Goal: Task Accomplishment & Management: Manage account settings

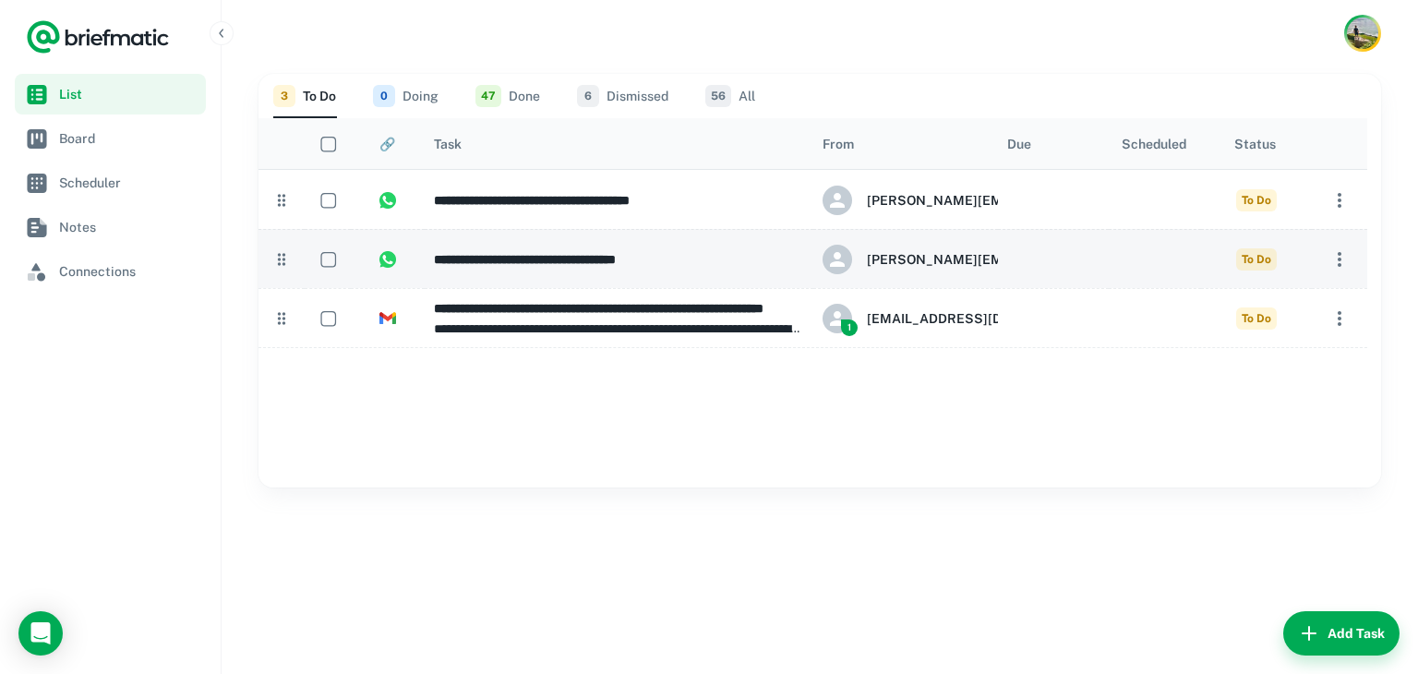
drag, startPoint x: 278, startPoint y: 211, endPoint x: 277, endPoint y: 271, distance: 60.0
click at [277, 271] on div "**********" at bounding box center [813, 258] width 1109 height 177
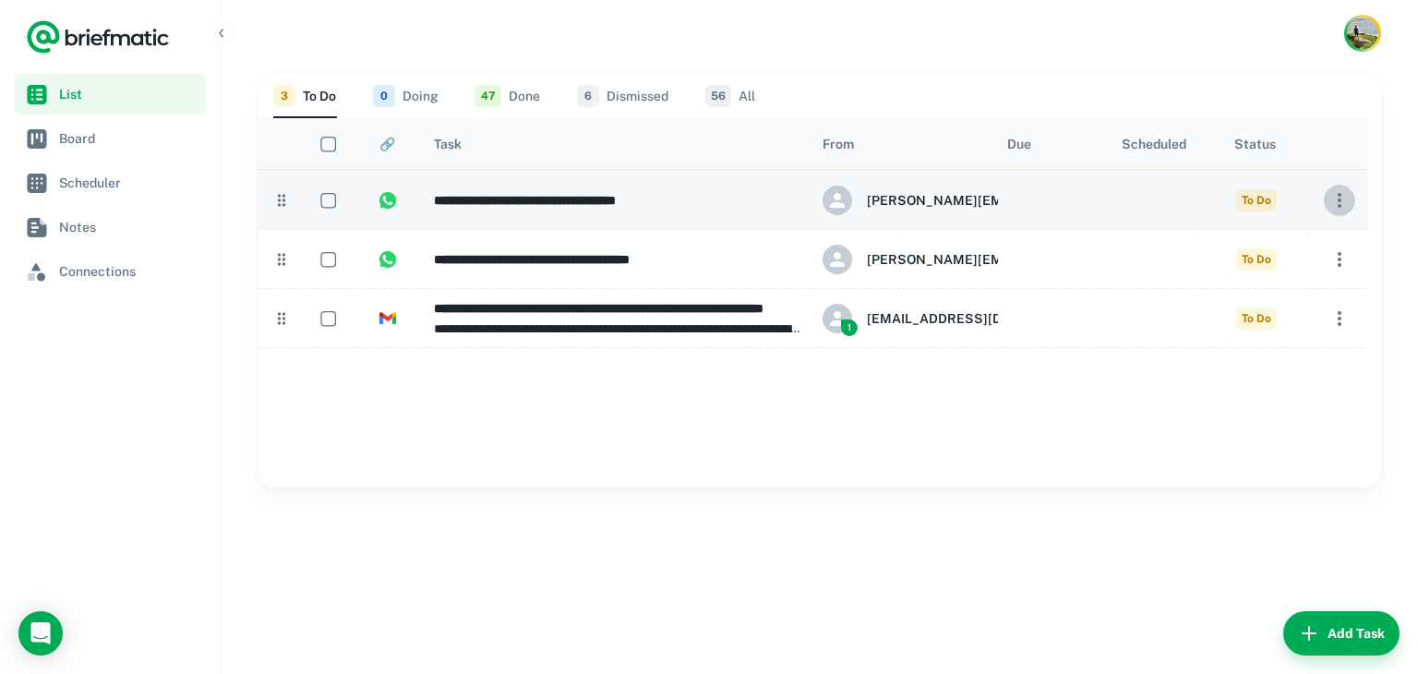
click at [1342, 197] on icon "button" at bounding box center [1340, 200] width 22 height 22
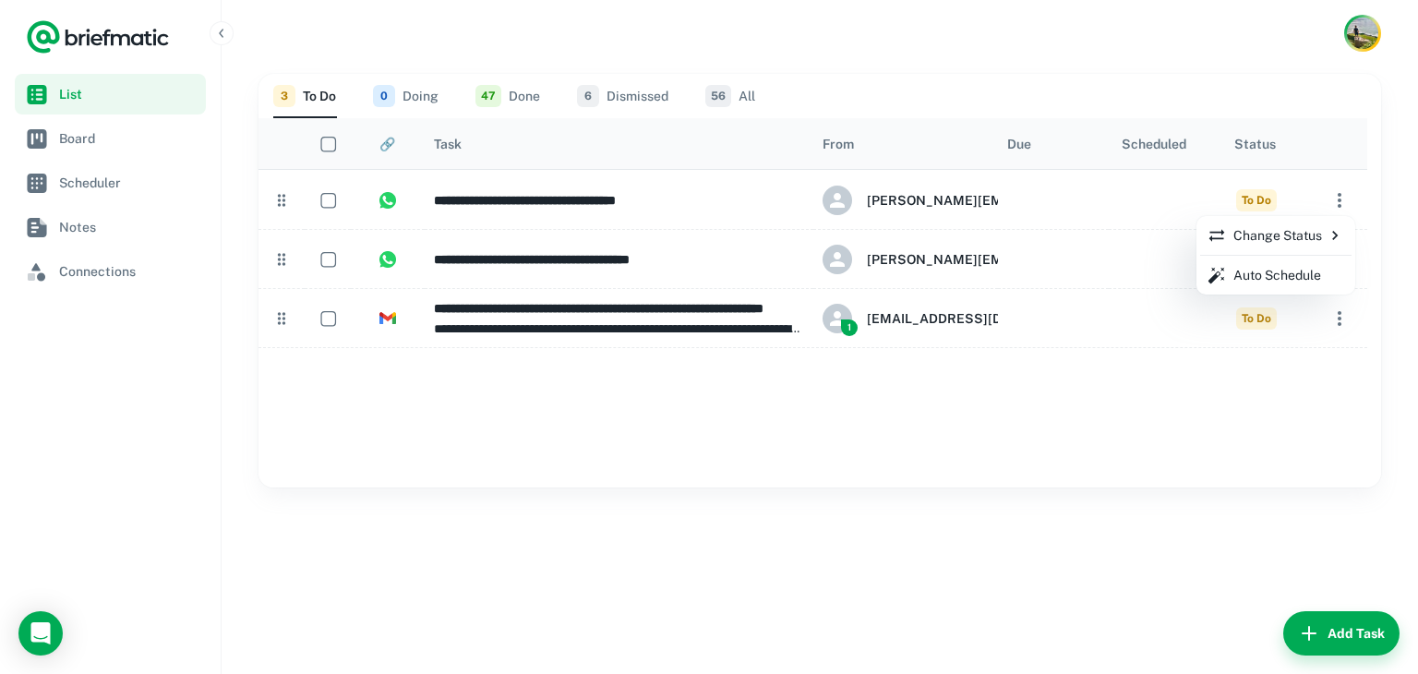
click at [1319, 243] on p "Change Status" at bounding box center [1276, 235] width 137 height 20
click at [1319, 243] on div at bounding box center [709, 337] width 1418 height 674
click at [1241, 59] on div at bounding box center [709, 337] width 1418 height 674
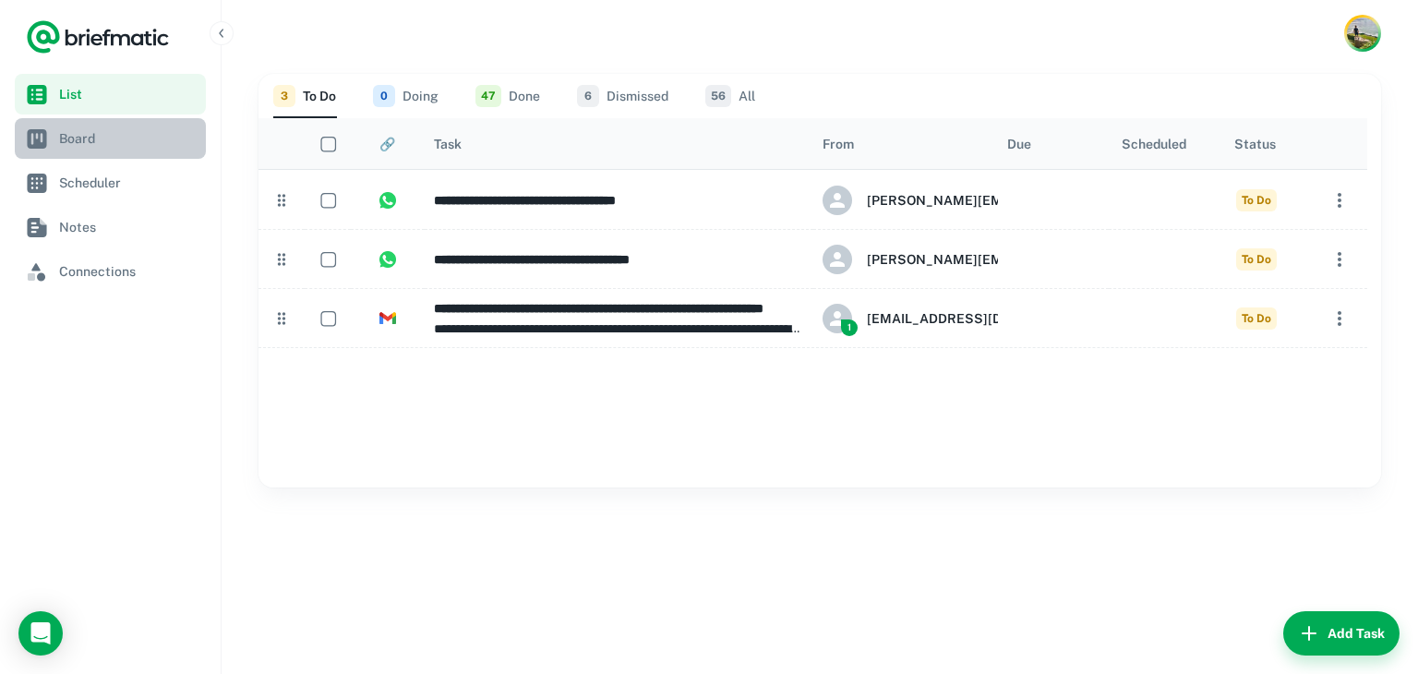
click at [100, 148] on span "Board" at bounding box center [128, 138] width 139 height 20
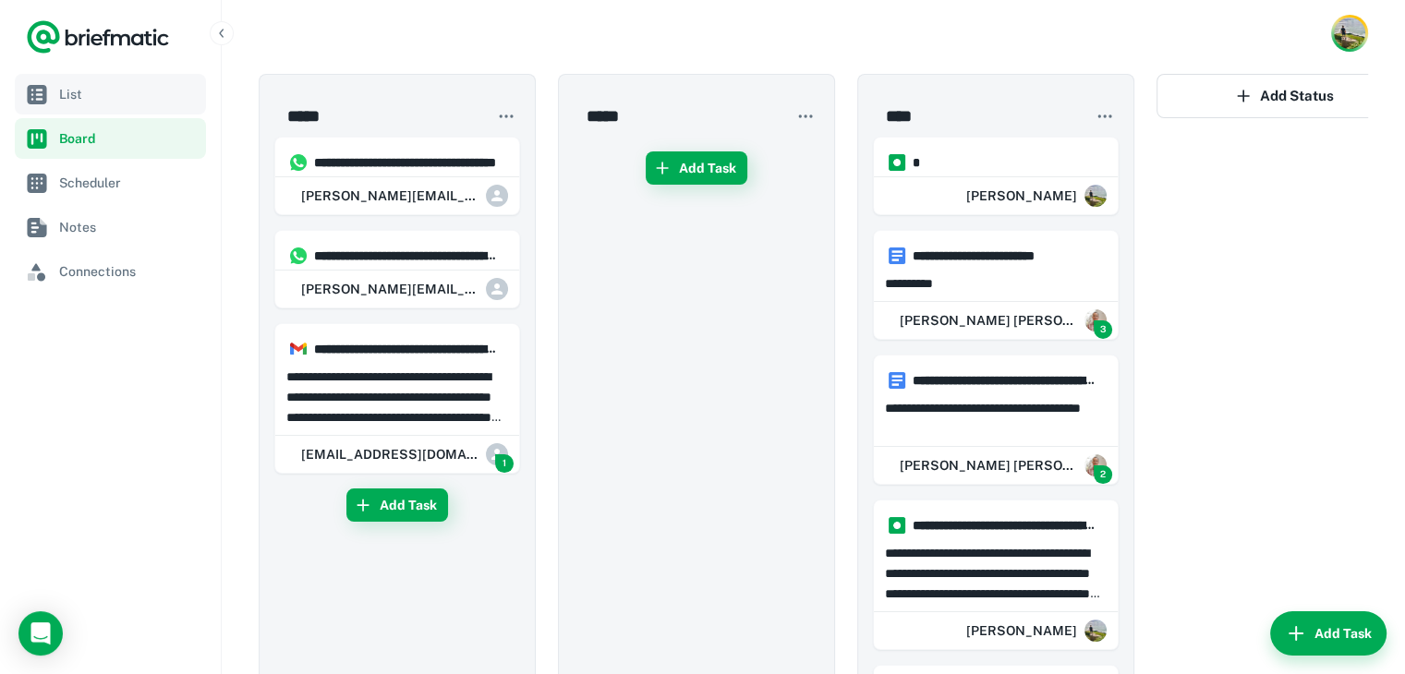
click at [107, 103] on span "List" at bounding box center [128, 94] width 139 height 20
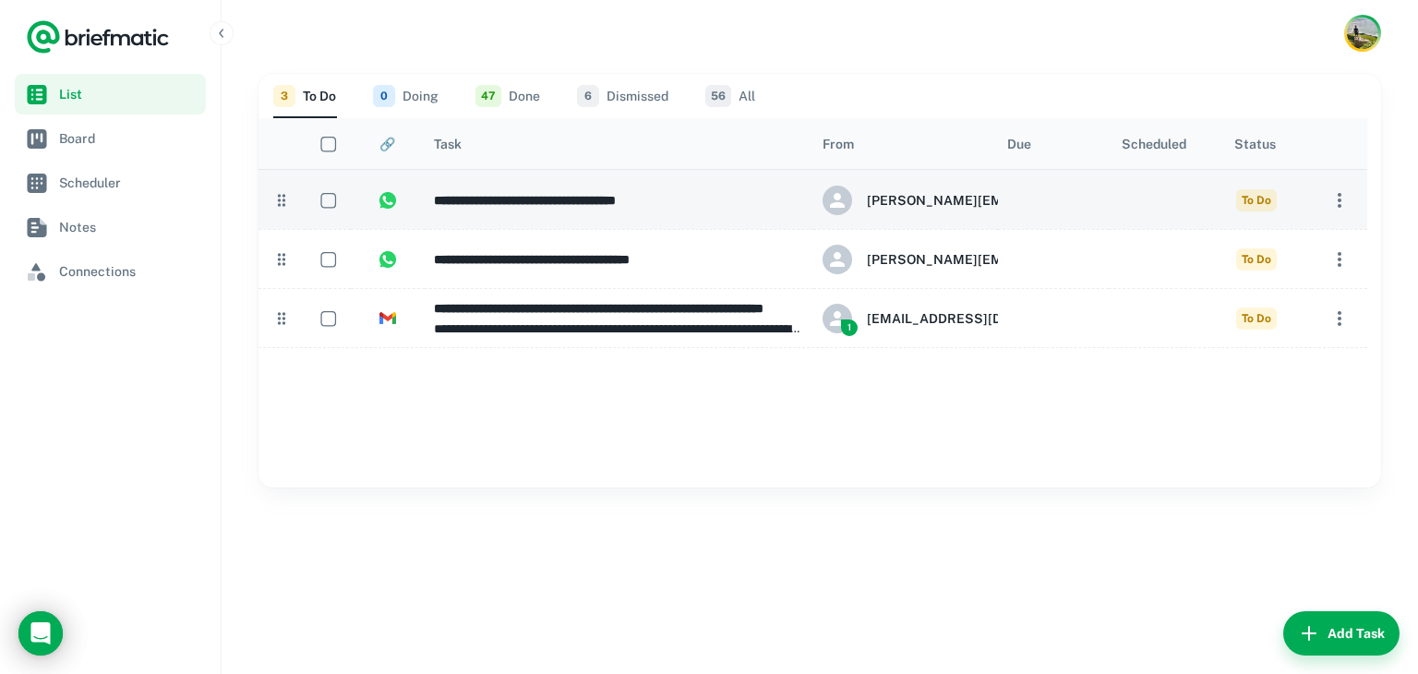
click at [543, 196] on h6 "**********" at bounding box center [619, 200] width 370 height 20
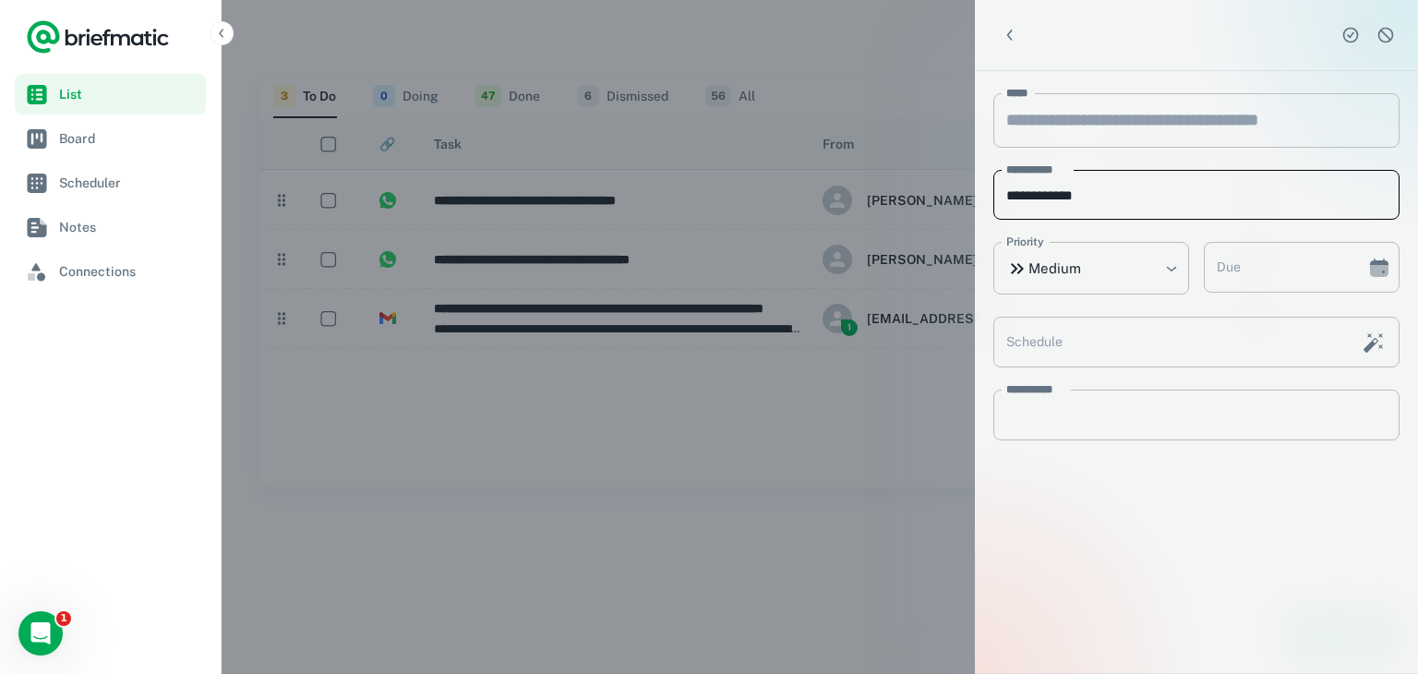
click at [1152, 204] on input "**********" at bounding box center [1197, 195] width 406 height 51
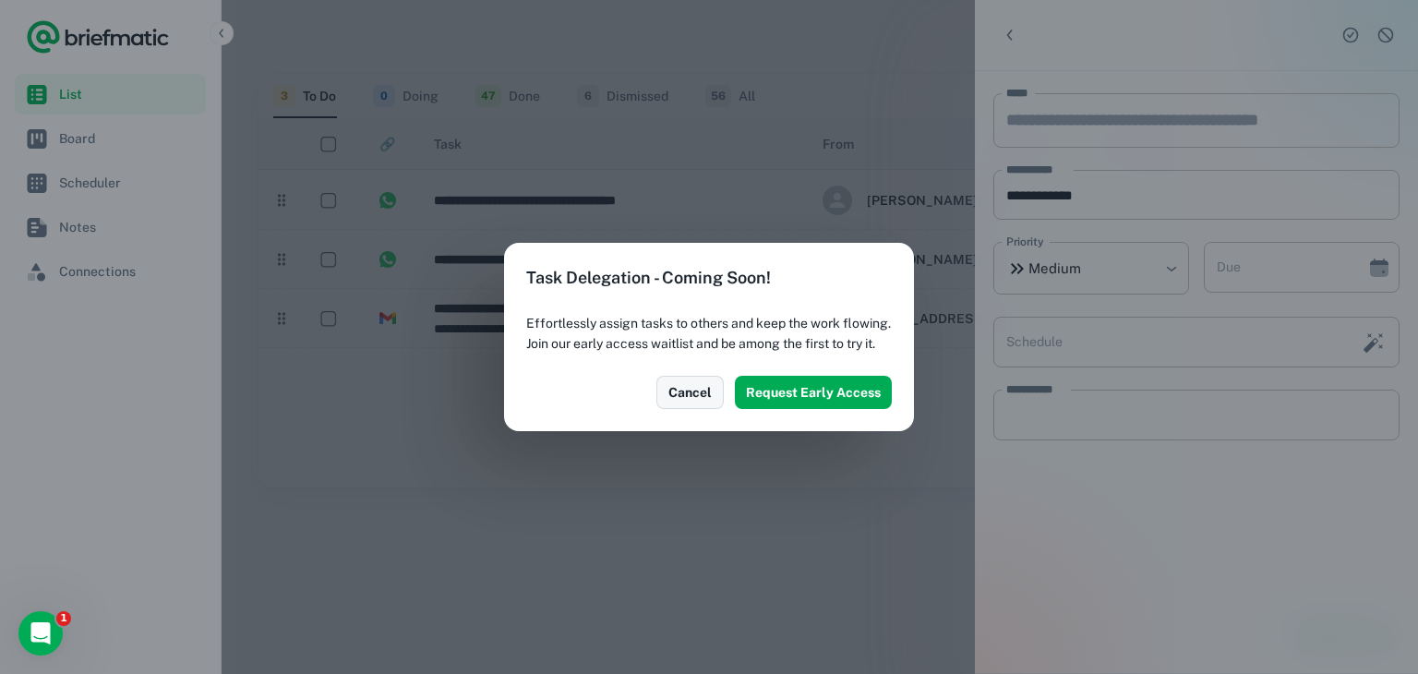
click at [668, 400] on button "Cancel" at bounding box center [690, 392] width 67 height 33
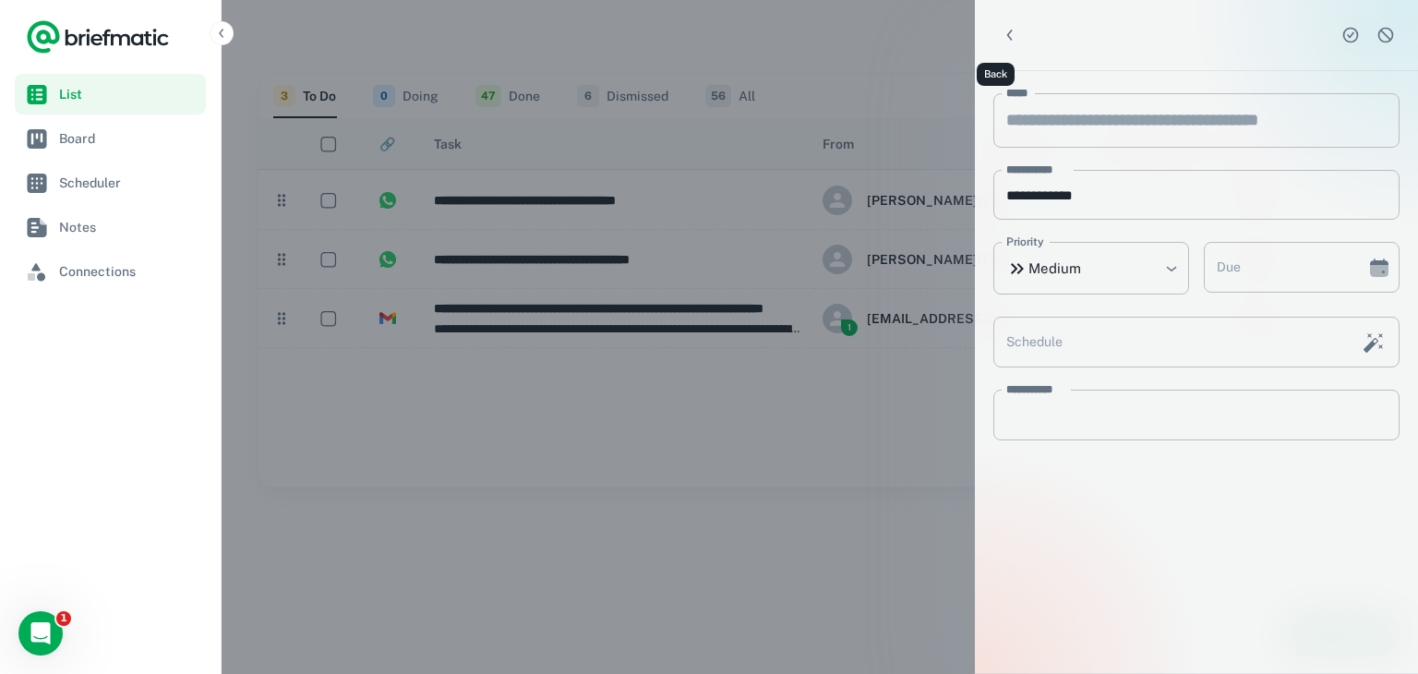
click at [1001, 34] on icon "Back" at bounding box center [1010, 35] width 18 height 18
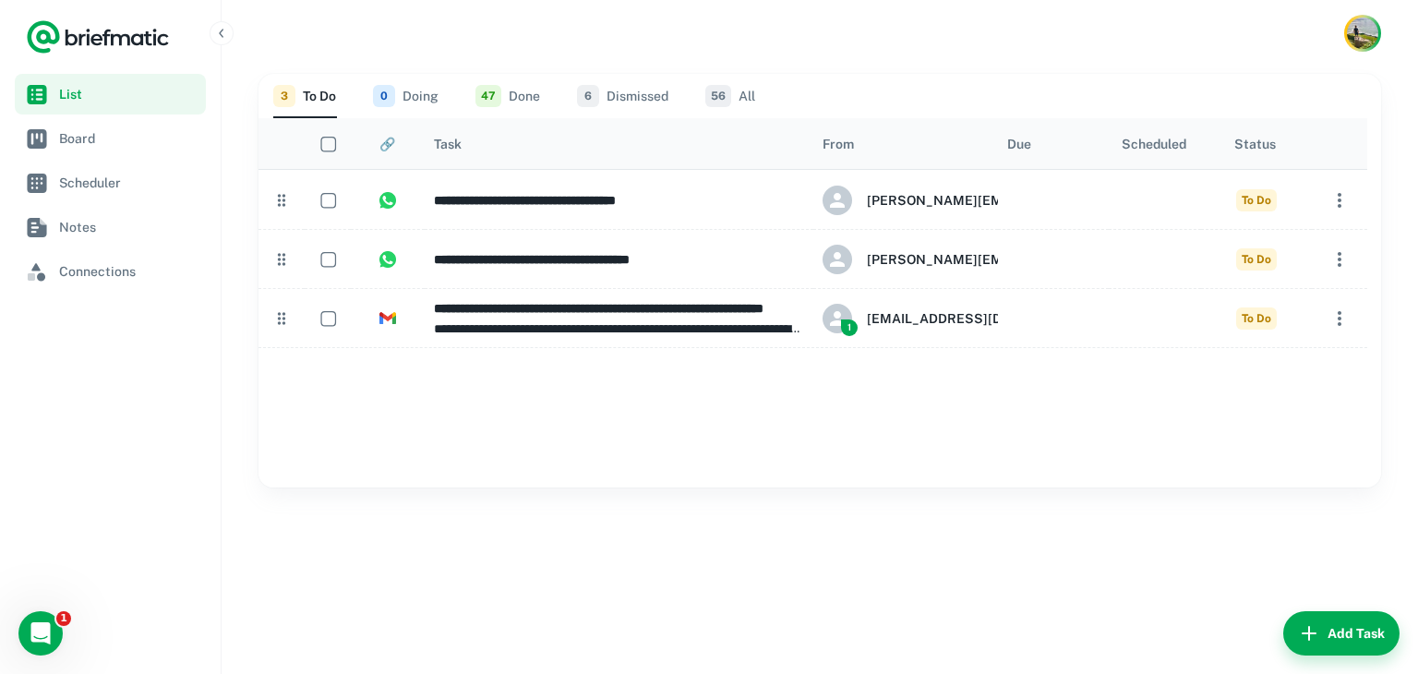
click at [527, 42] on div at bounding box center [820, 33] width 1197 height 66
click at [85, 274] on span "Connections" at bounding box center [128, 271] width 139 height 20
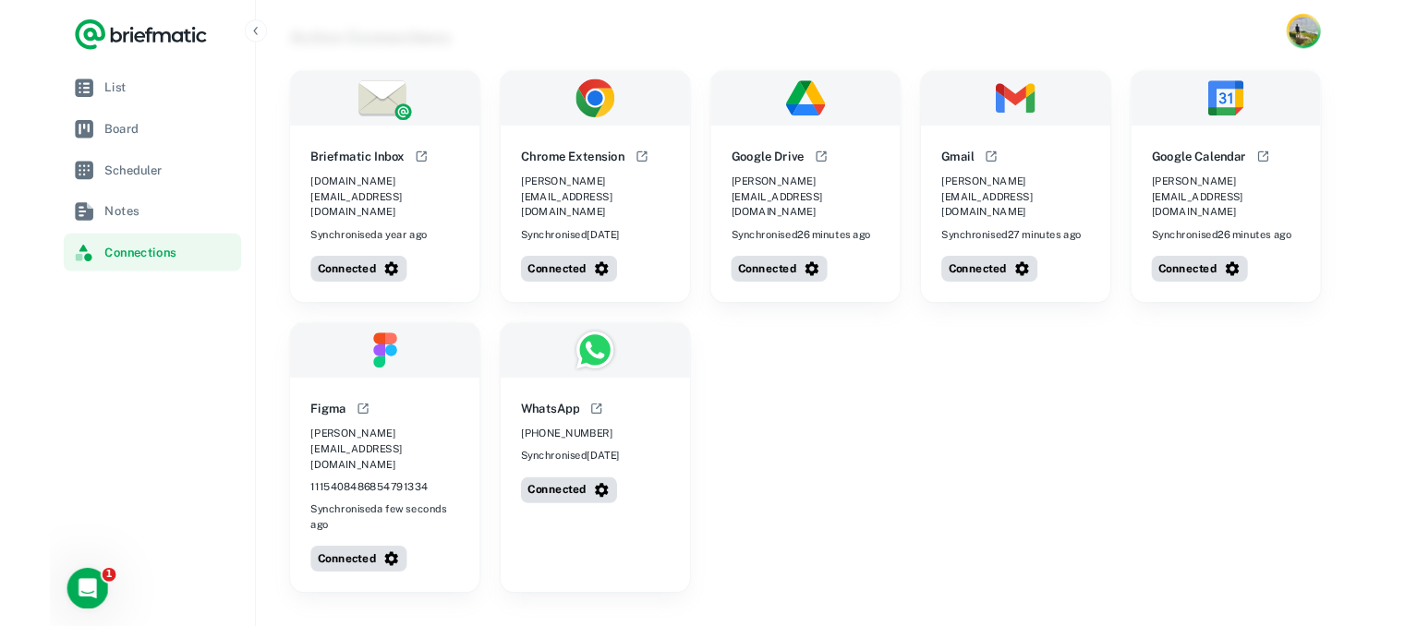
scroll to position [18, 0]
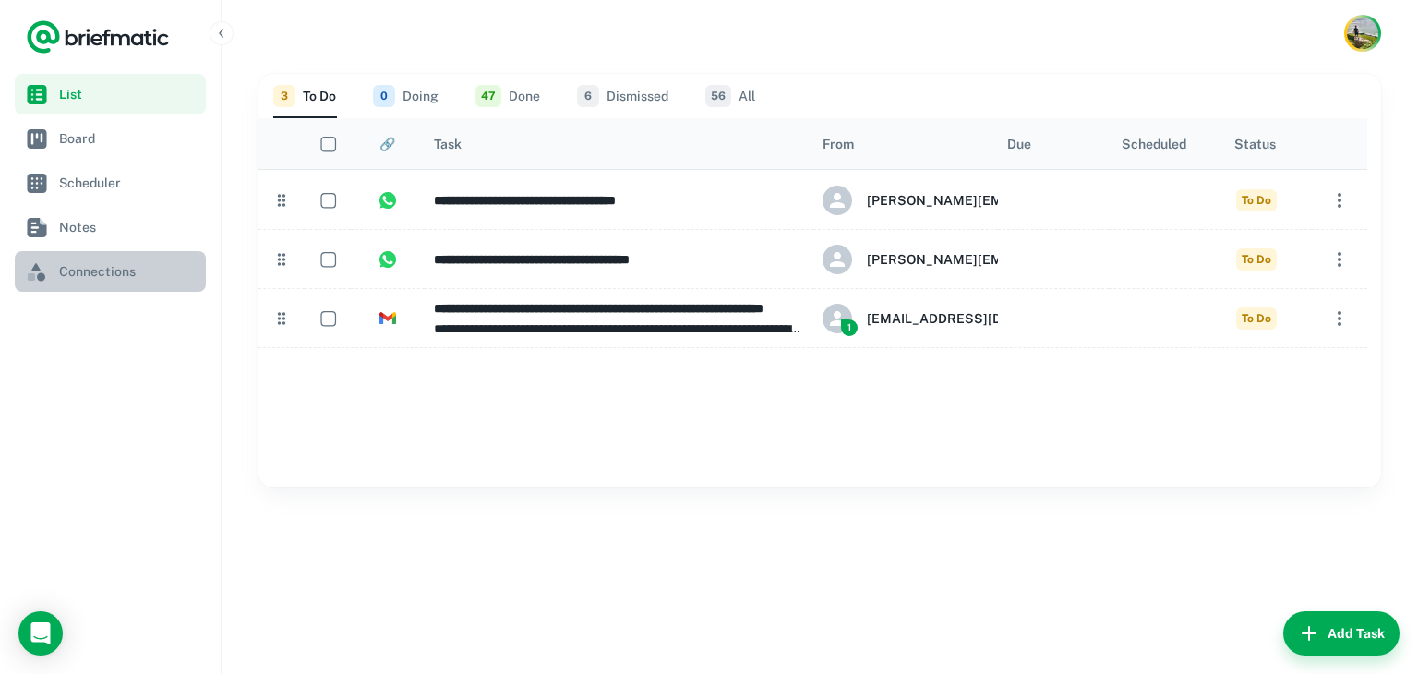
click at [124, 278] on span "Connections" at bounding box center [128, 271] width 139 height 20
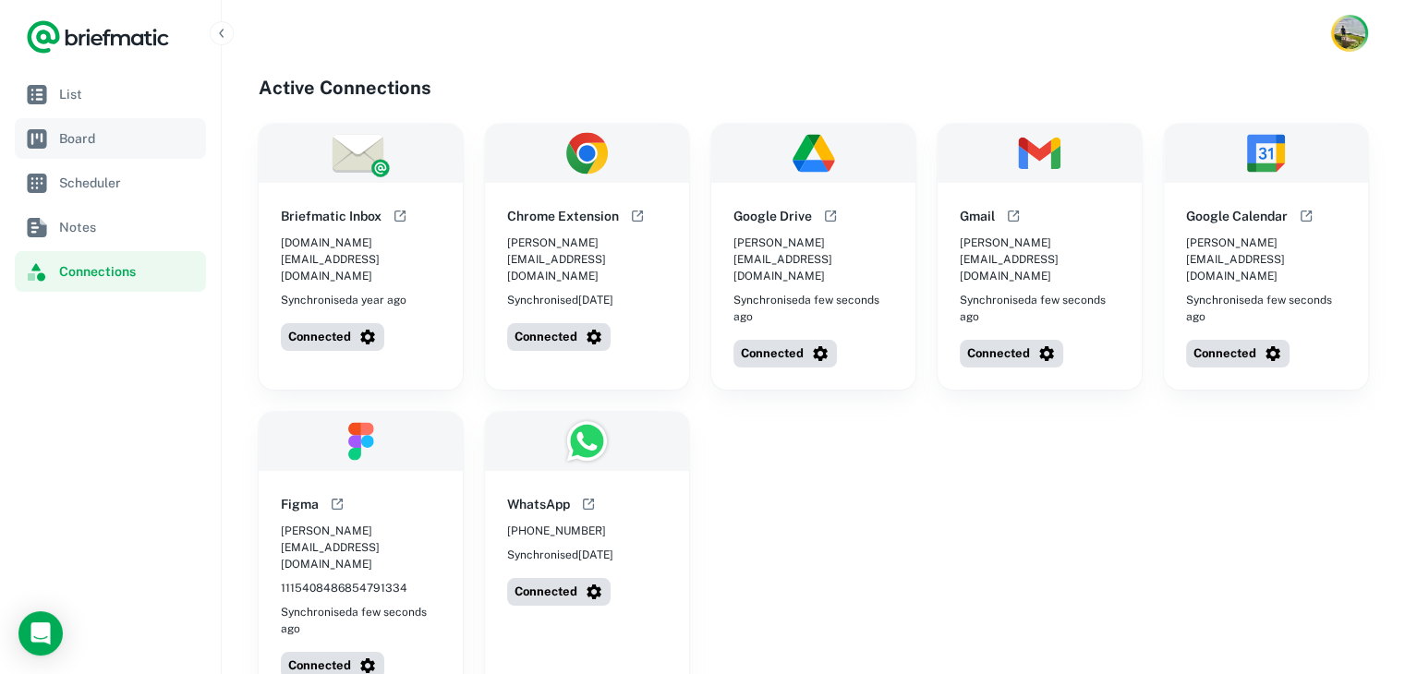
click at [133, 151] on link "Board" at bounding box center [110, 138] width 191 height 41
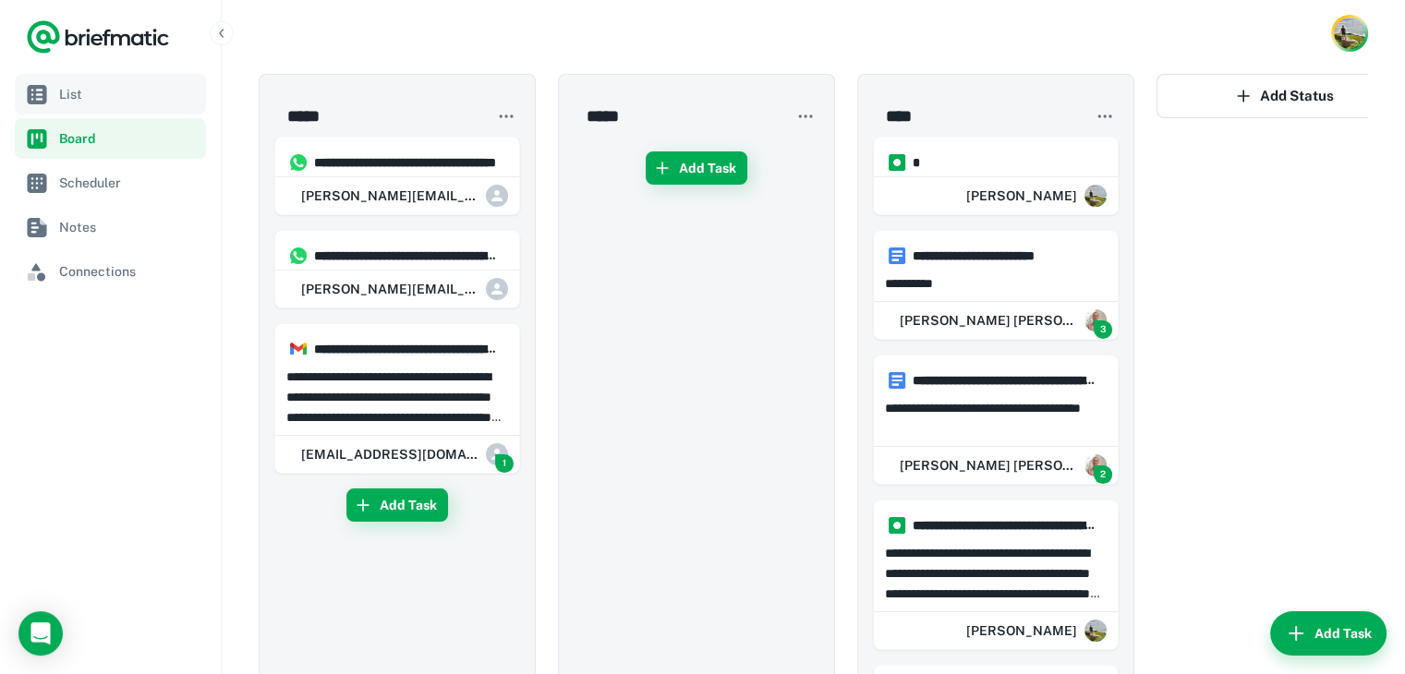
click at [118, 102] on span "List" at bounding box center [128, 94] width 139 height 20
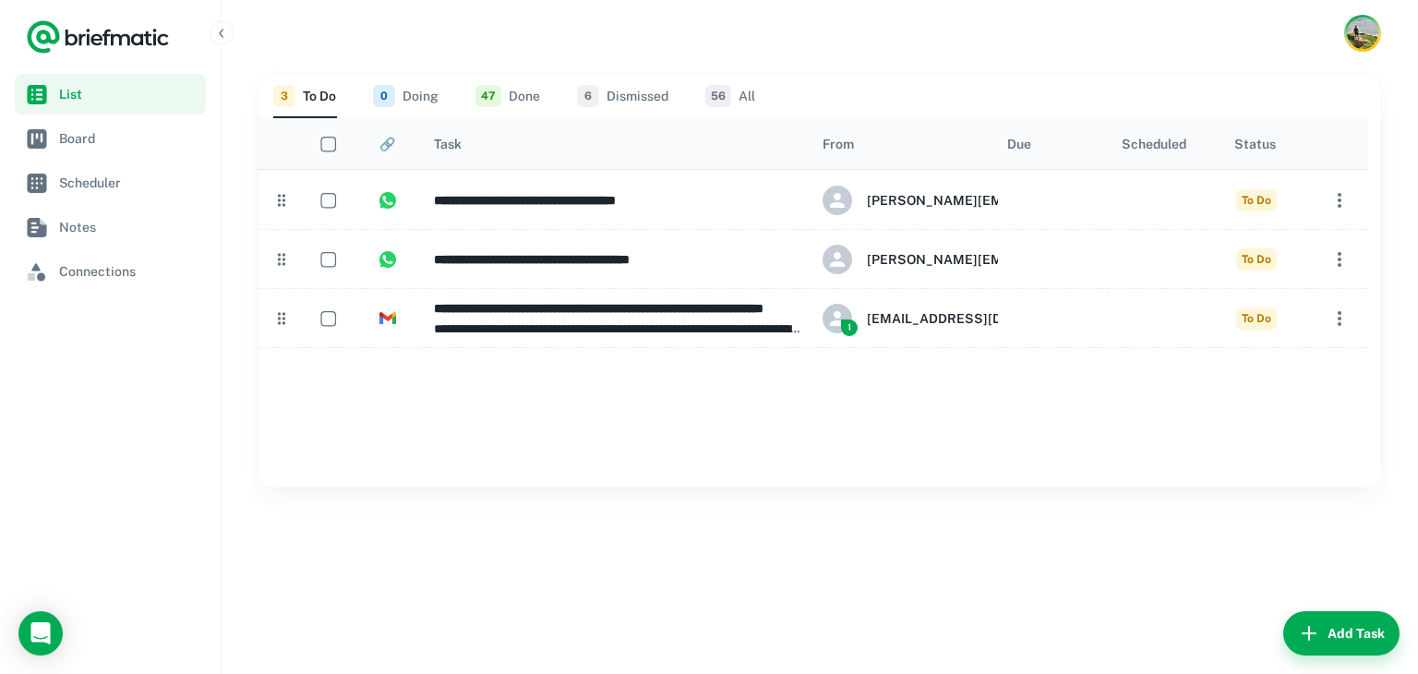
click at [406, 147] on icon "Sort" at bounding box center [415, 144] width 18 height 18
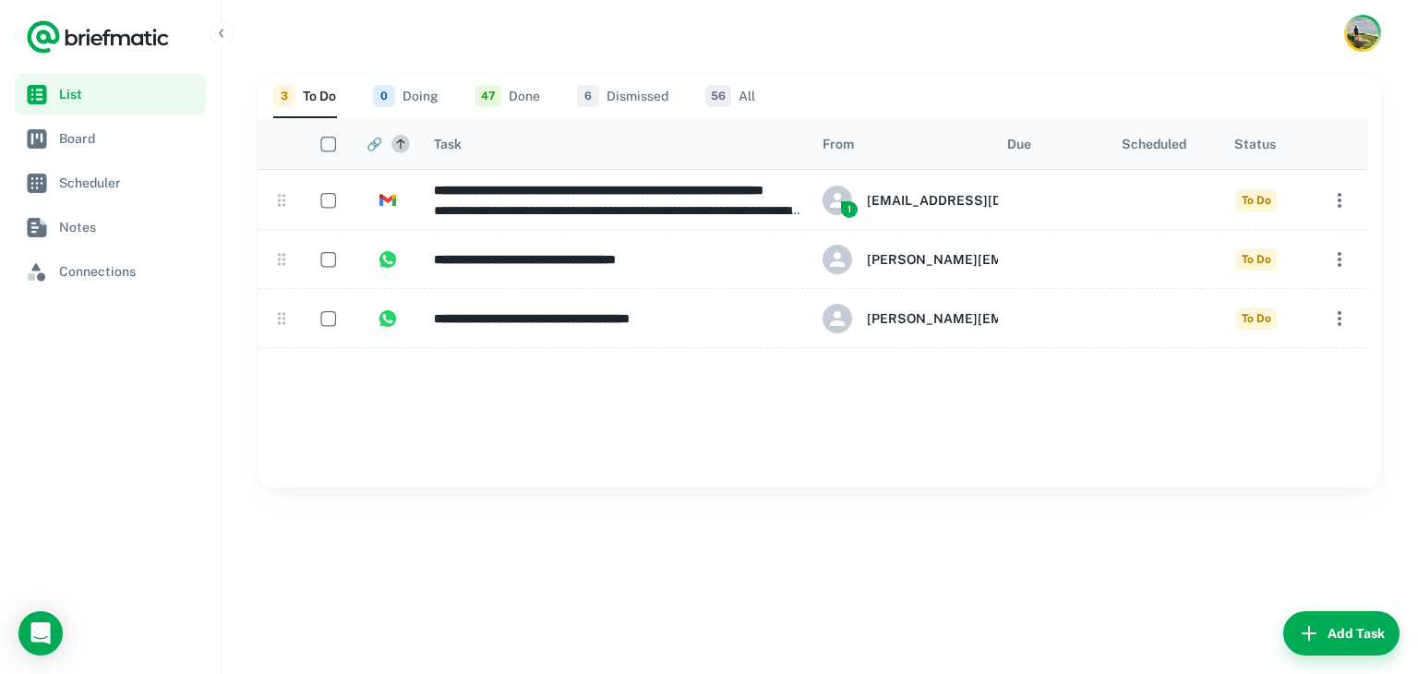
click at [395, 147] on icon "Sort" at bounding box center [400, 144] width 15 height 15
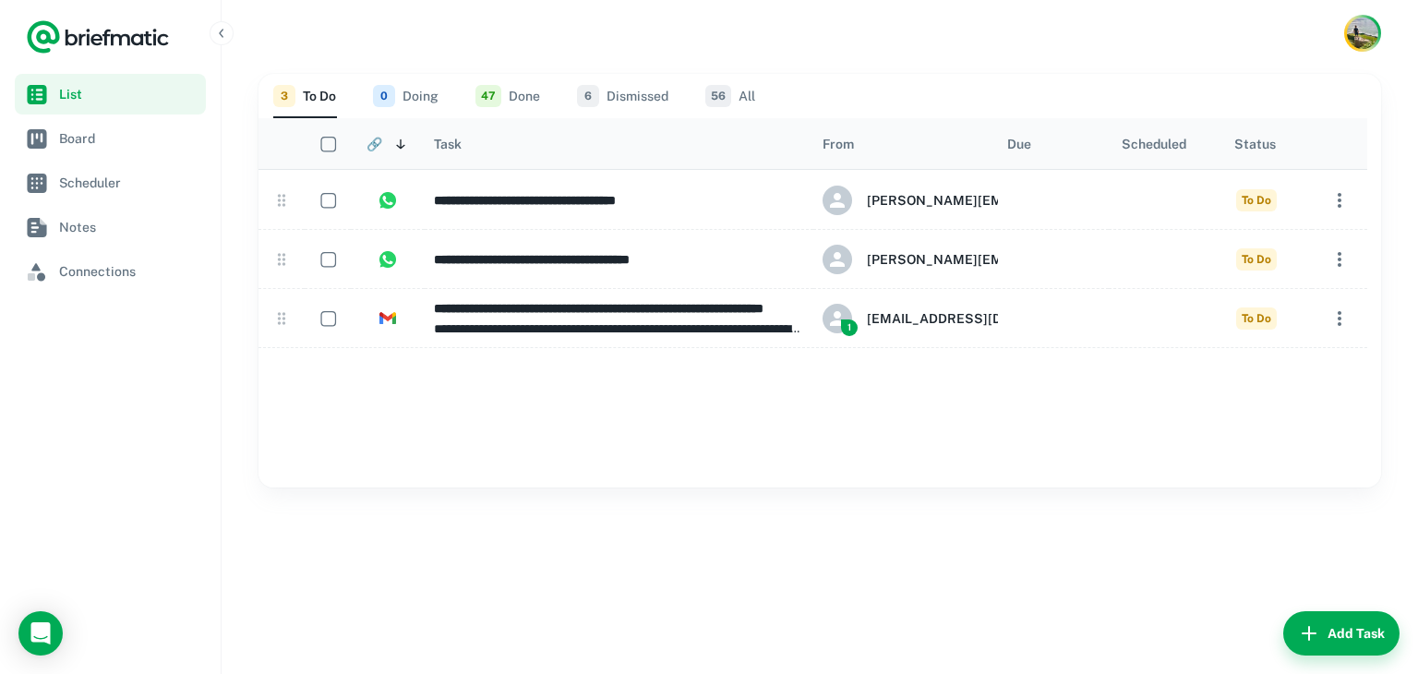
click at [395, 147] on icon "Sort" at bounding box center [400, 144] width 15 height 15
click at [406, 152] on icon "Sort" at bounding box center [415, 144] width 18 height 18
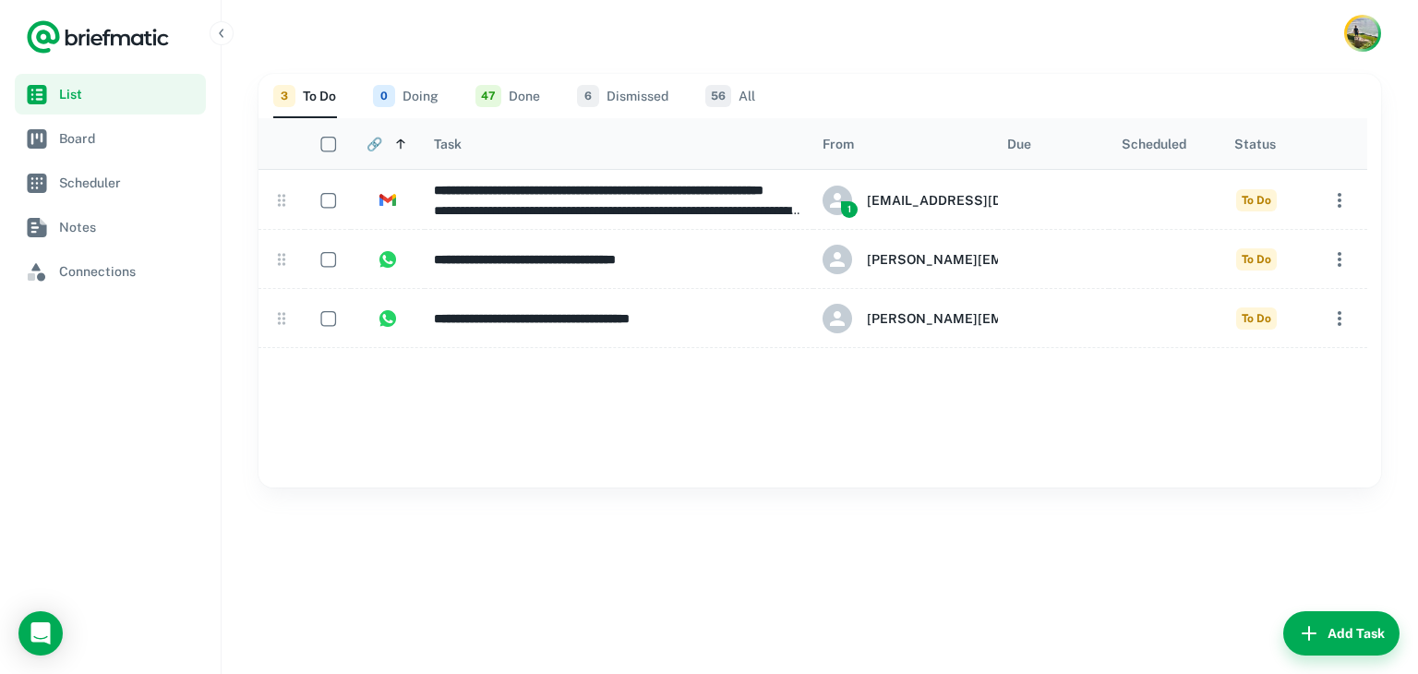
click at [406, 152] on div at bounding box center [397, 144] width 26 height 18
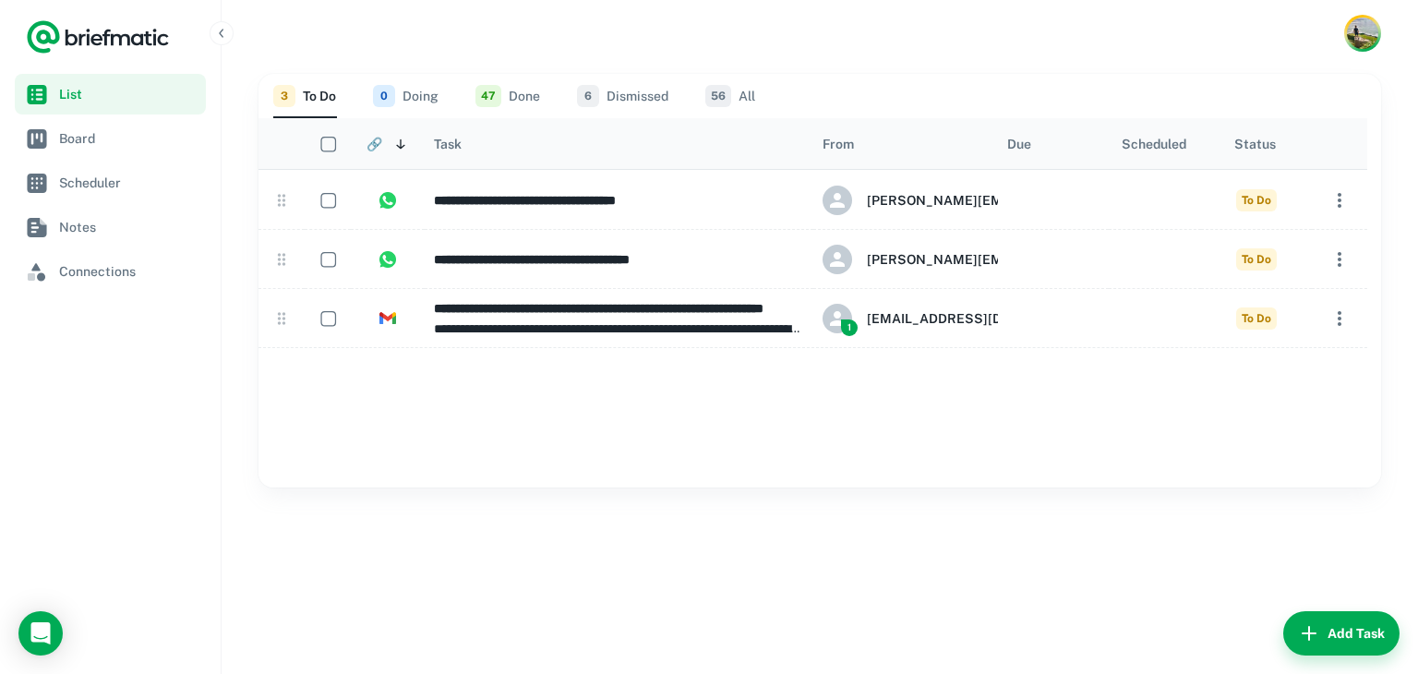
click at [406, 152] on div at bounding box center [397, 144] width 26 height 18
click at [406, 152] on icon "Sort" at bounding box center [415, 144] width 18 height 18
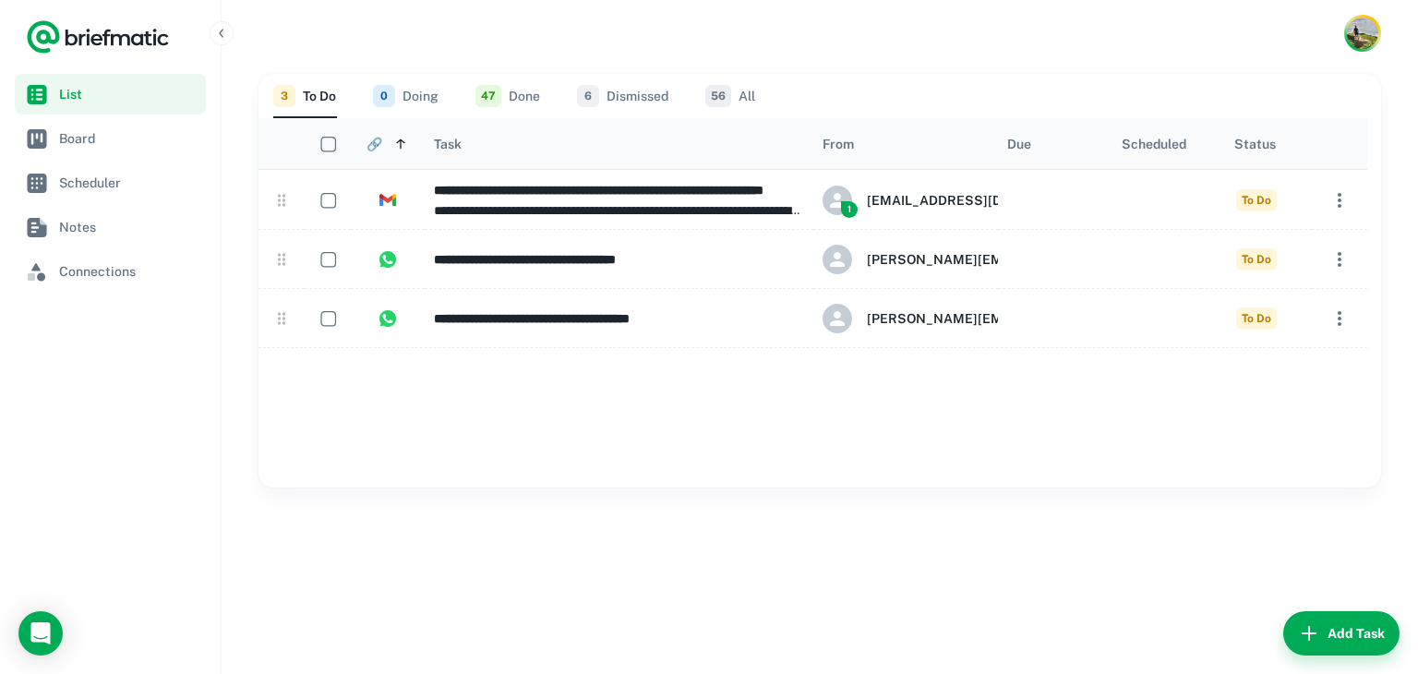
click at [406, 152] on div at bounding box center [397, 144] width 26 height 18
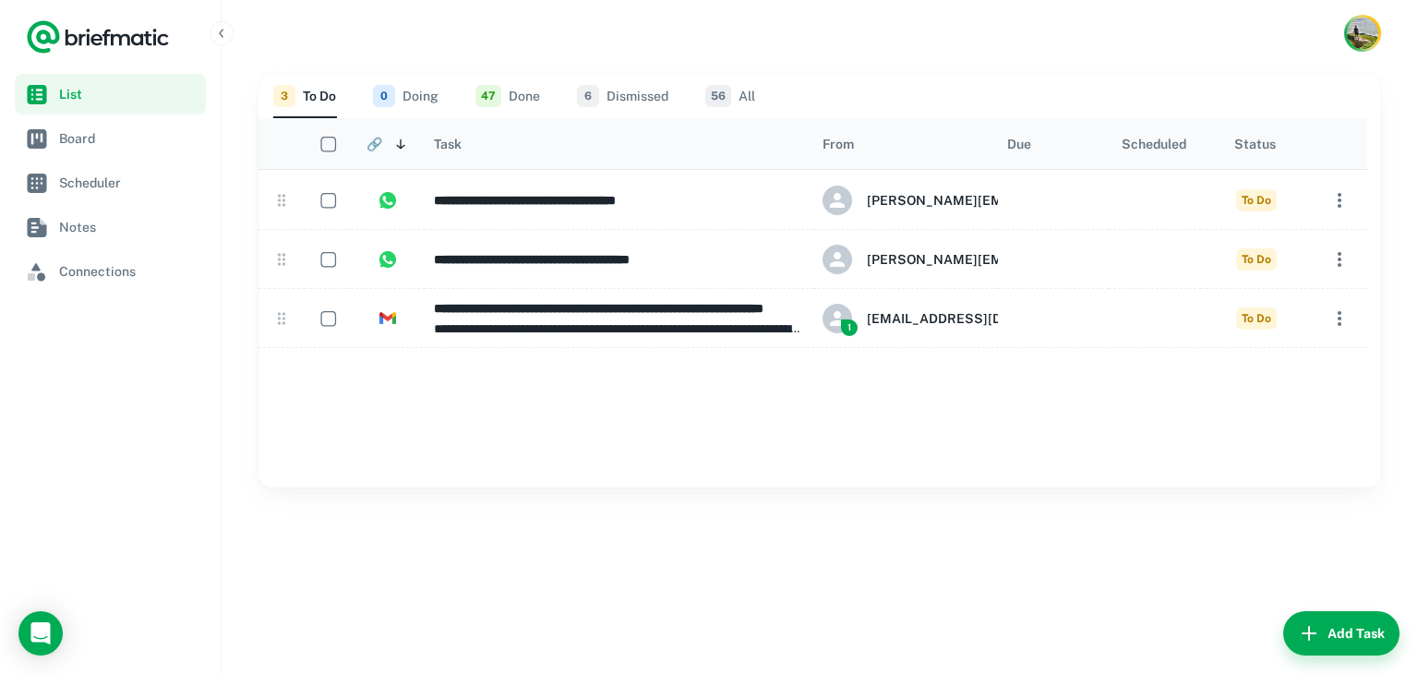
click at [406, 152] on div at bounding box center [397, 144] width 26 height 18
click at [406, 151] on icon "Sort" at bounding box center [415, 144] width 18 height 18
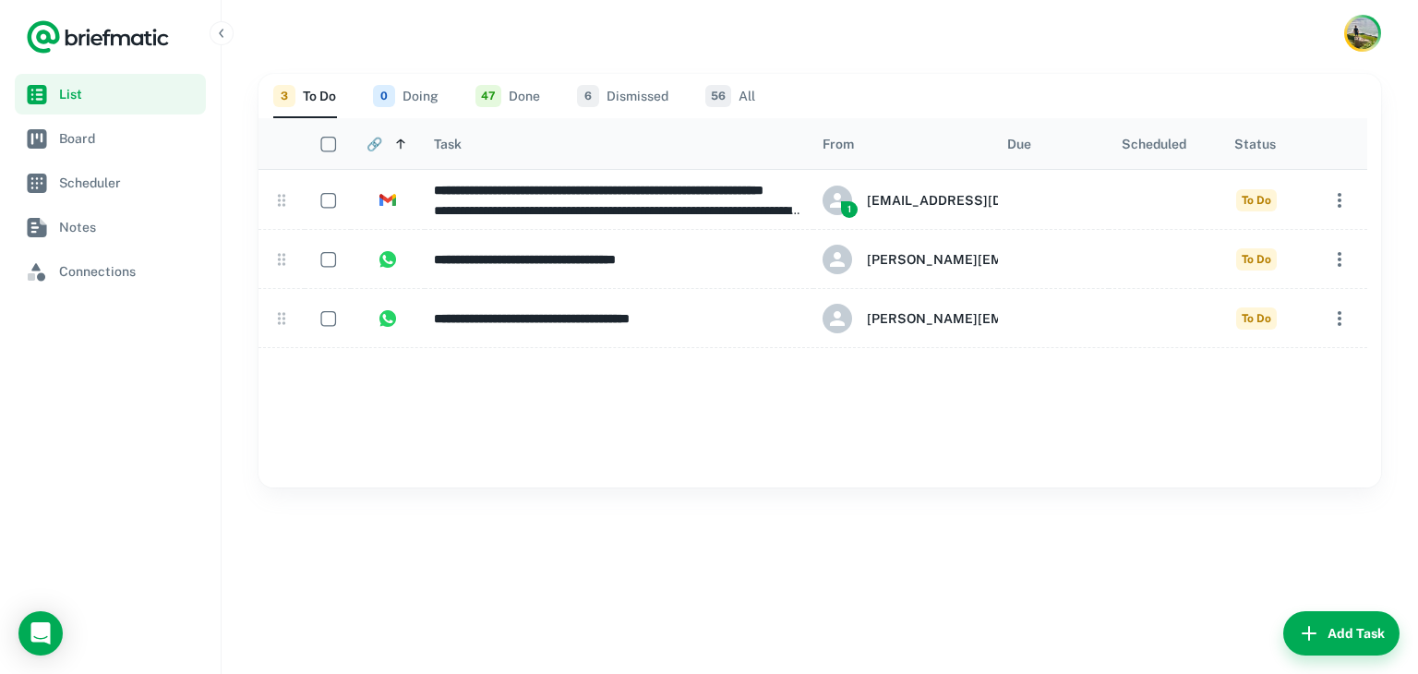
click at [400, 151] on icon "Sort" at bounding box center [400, 144] width 15 height 15
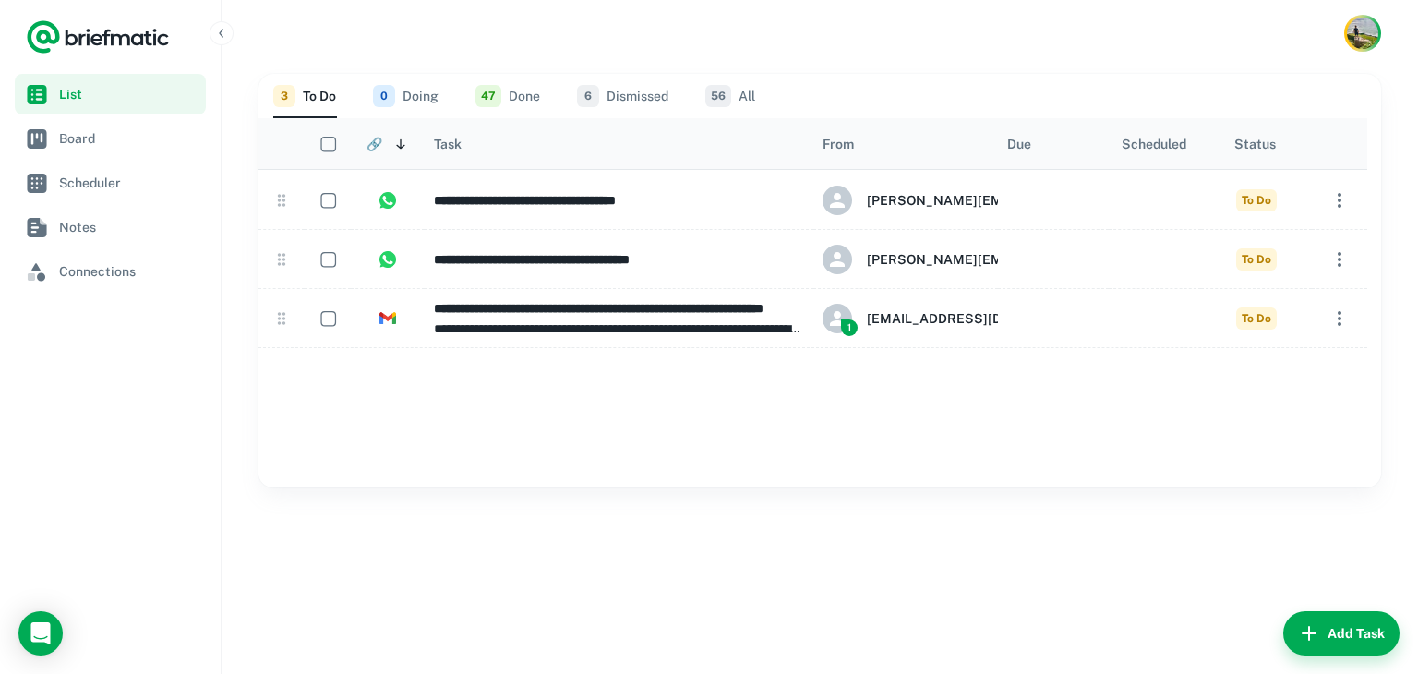
click at [400, 151] on icon "Sort" at bounding box center [400, 144] width 15 height 15
click at [406, 152] on icon "Sort" at bounding box center [415, 144] width 18 height 18
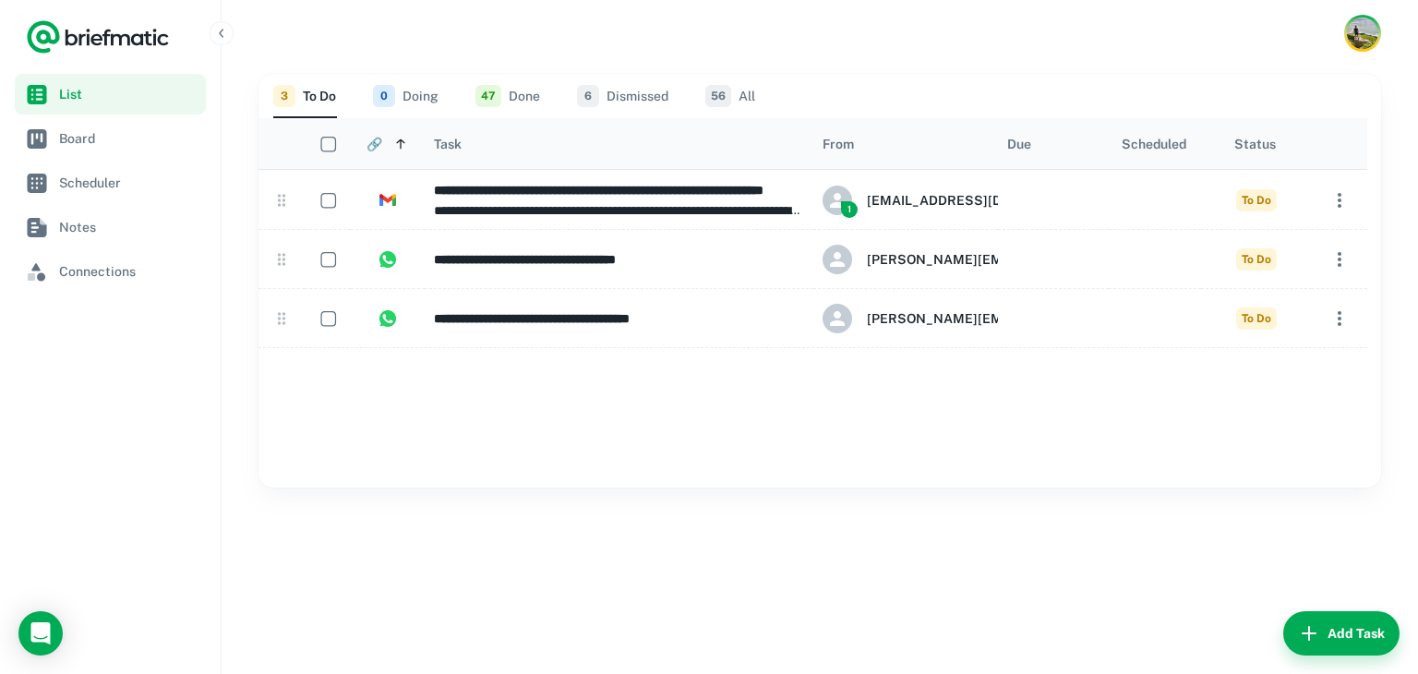
click at [404, 152] on button "Sort" at bounding box center [401, 144] width 18 height 18
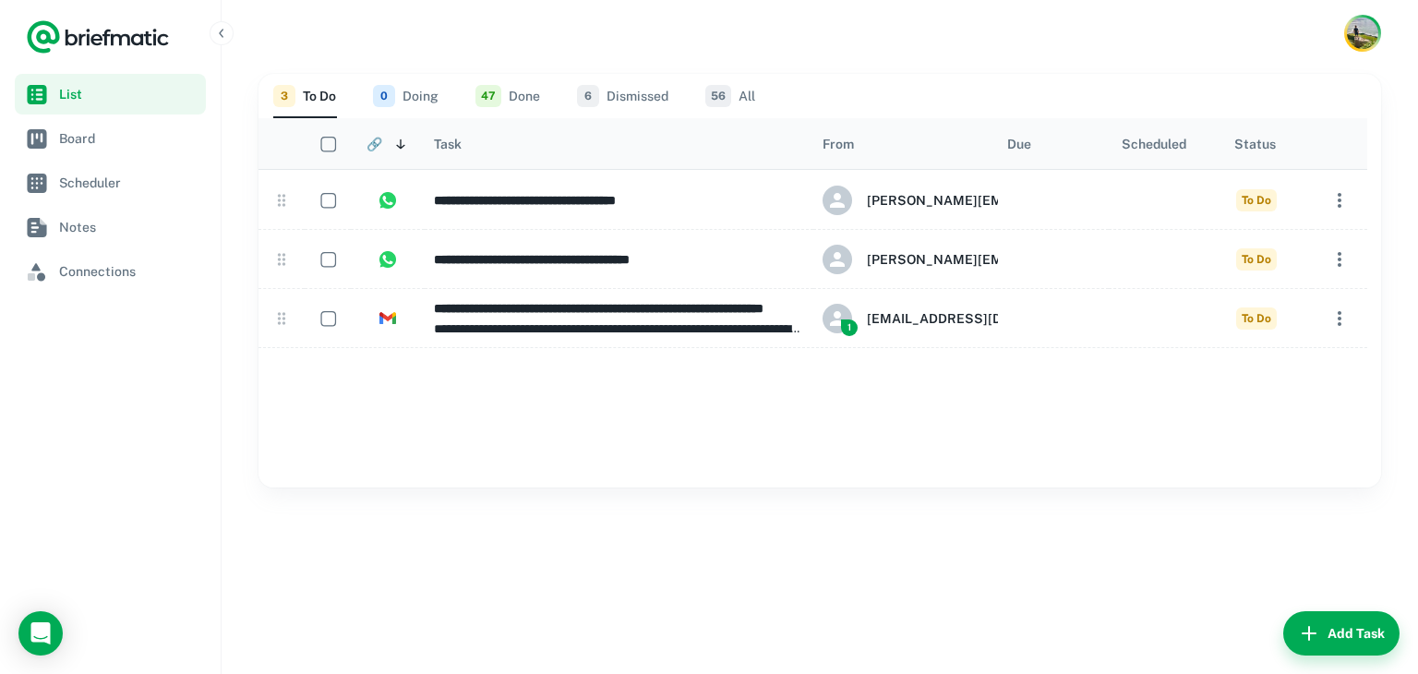
click at [404, 152] on button "Sort" at bounding box center [401, 144] width 18 height 18
click at [410, 145] on icon "Sort" at bounding box center [412, 145] width 5 height 3
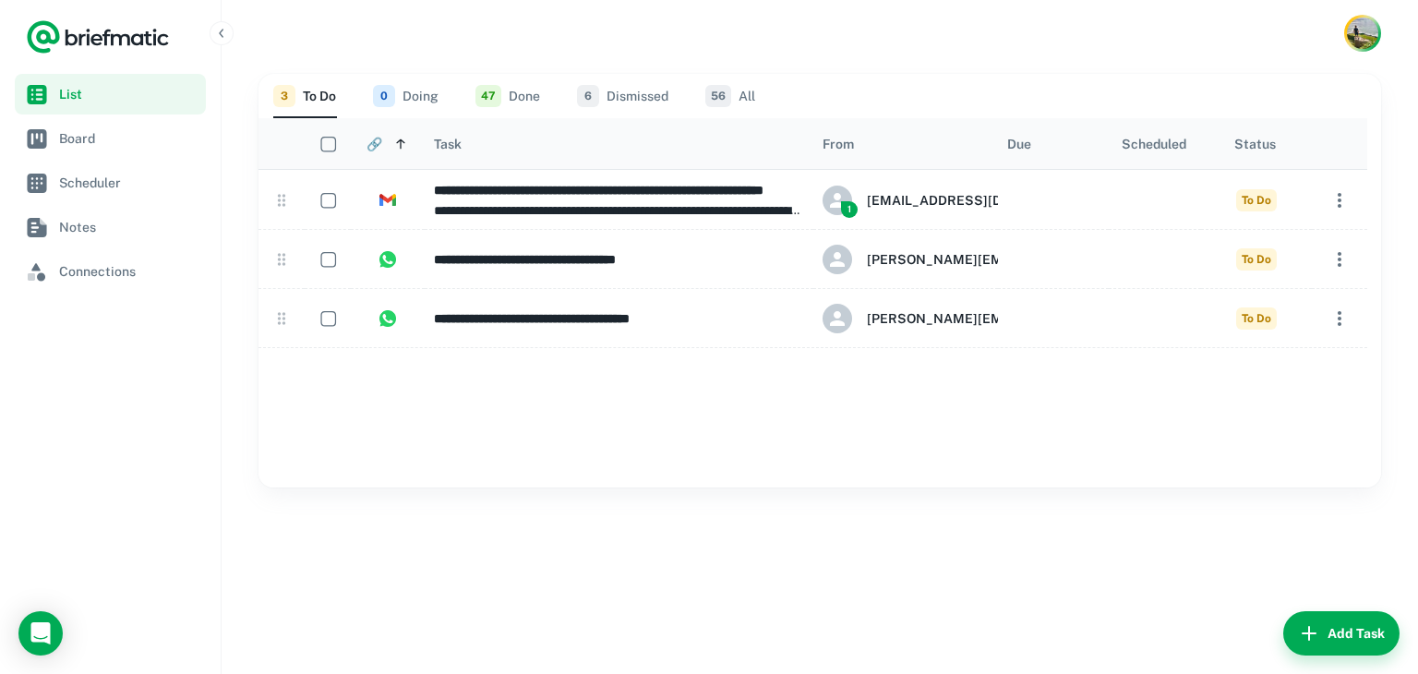
click at [399, 145] on icon "Sort" at bounding box center [400, 144] width 15 height 15
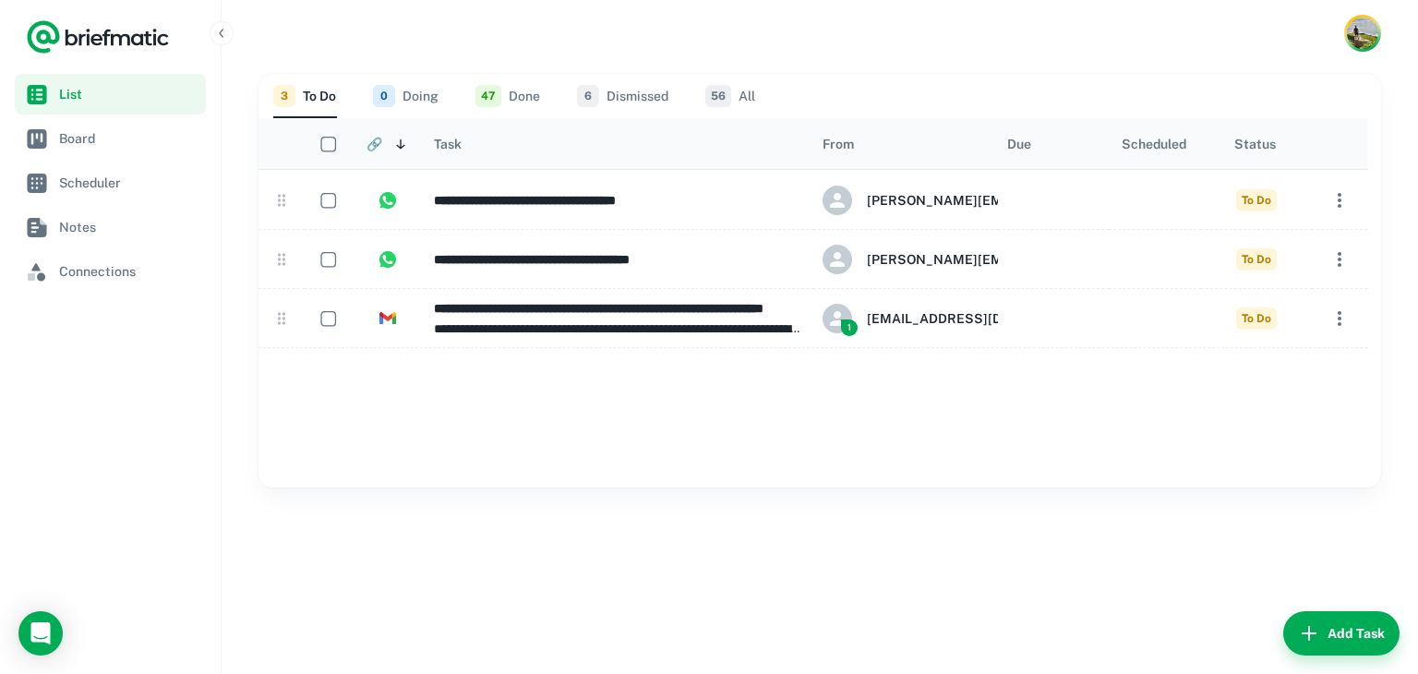
click at [383, 144] on div "🔗" at bounding box center [387, 143] width 55 height 51
click at [412, 146] on icon "Sort" at bounding box center [416, 143] width 8 height 6
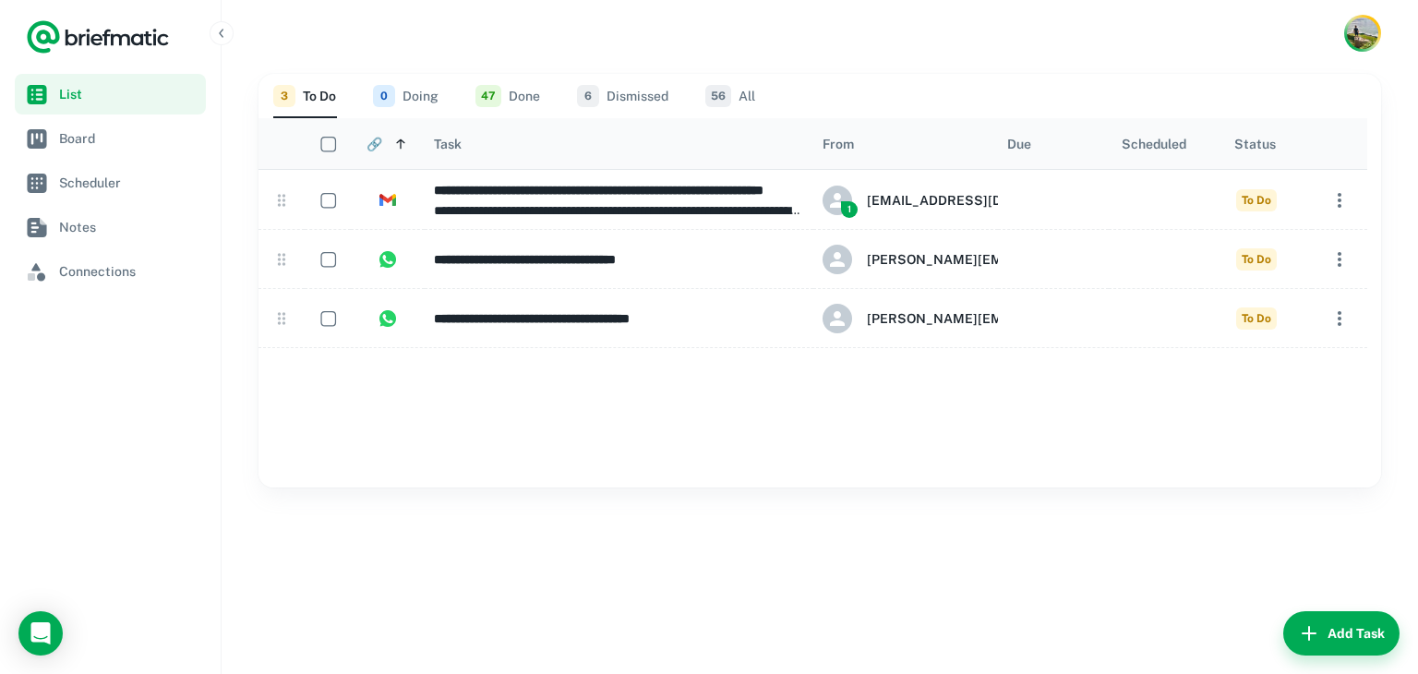
click at [1115, 17] on div at bounding box center [820, 33] width 1197 height 66
click at [400, 146] on icon "Sort" at bounding box center [400, 144] width 15 height 15
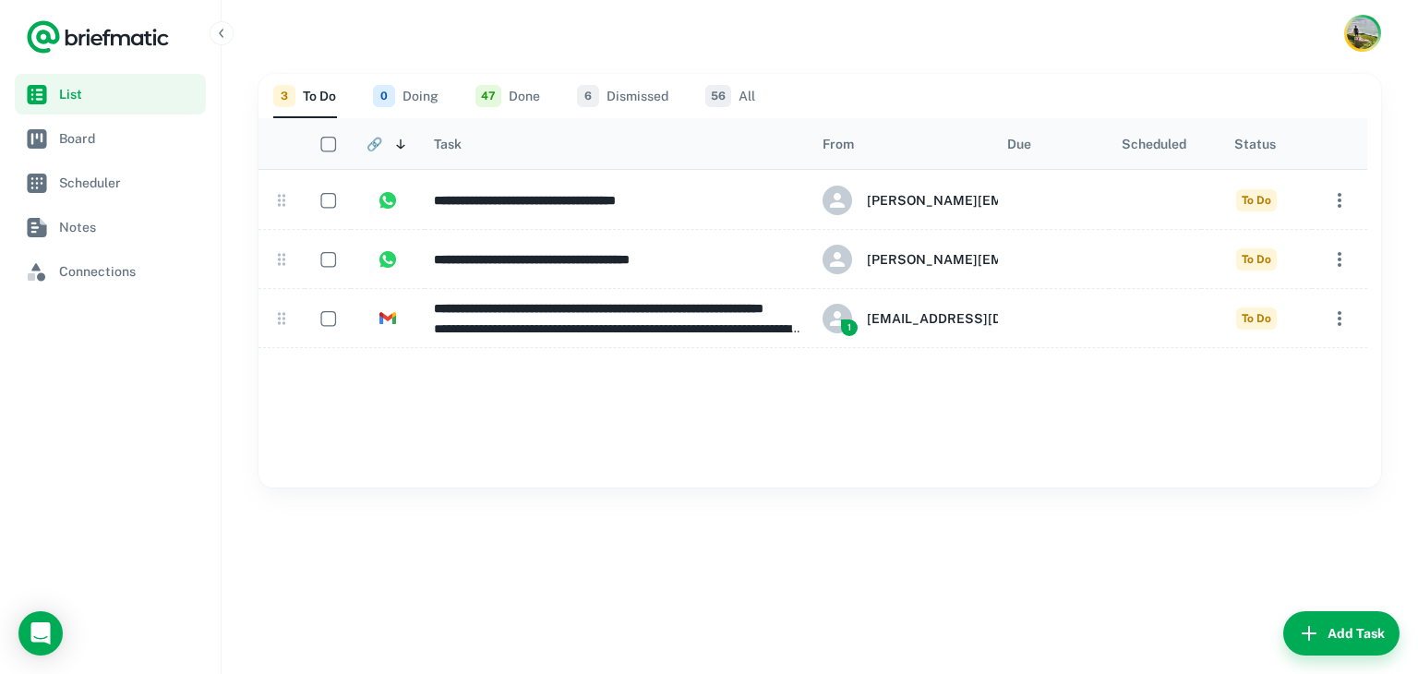
click at [399, 147] on icon "Sort" at bounding box center [400, 144] width 8 height 10
click at [406, 149] on icon "Sort" at bounding box center [415, 144] width 18 height 18
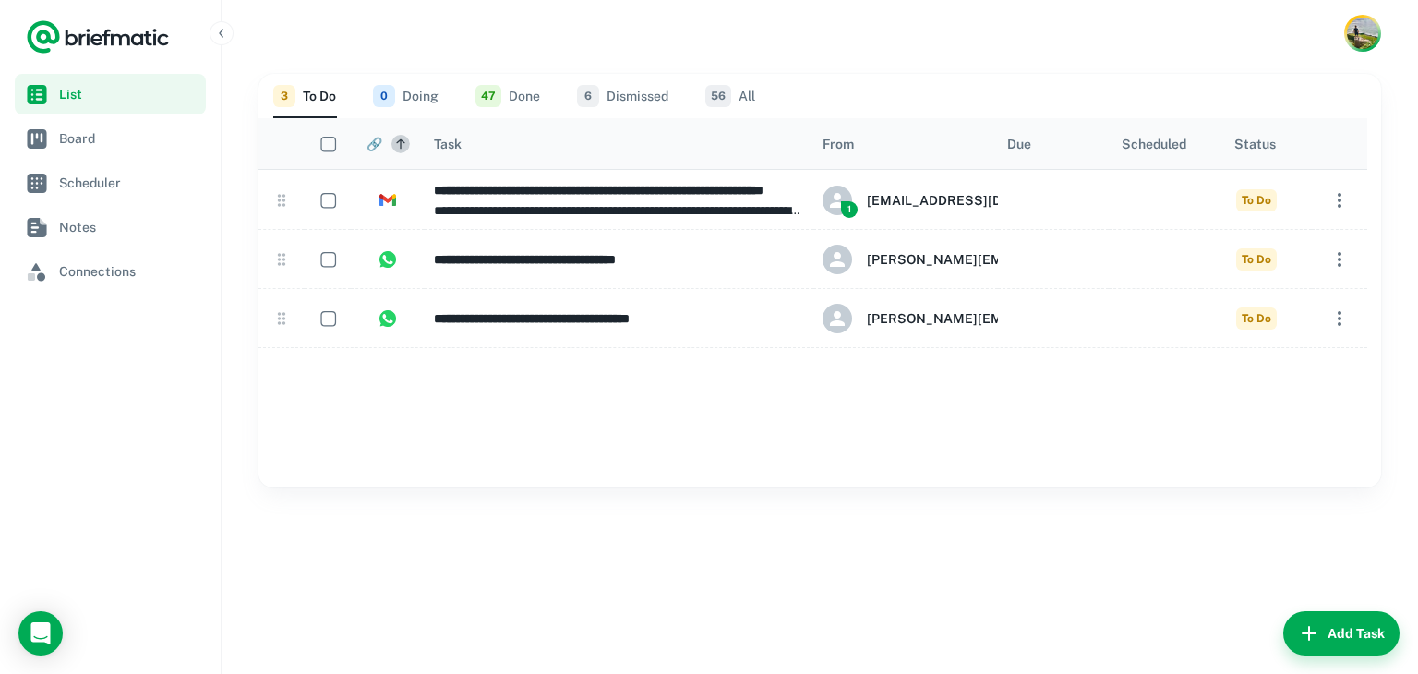
click at [400, 149] on icon "Sort" at bounding box center [400, 144] width 15 height 15
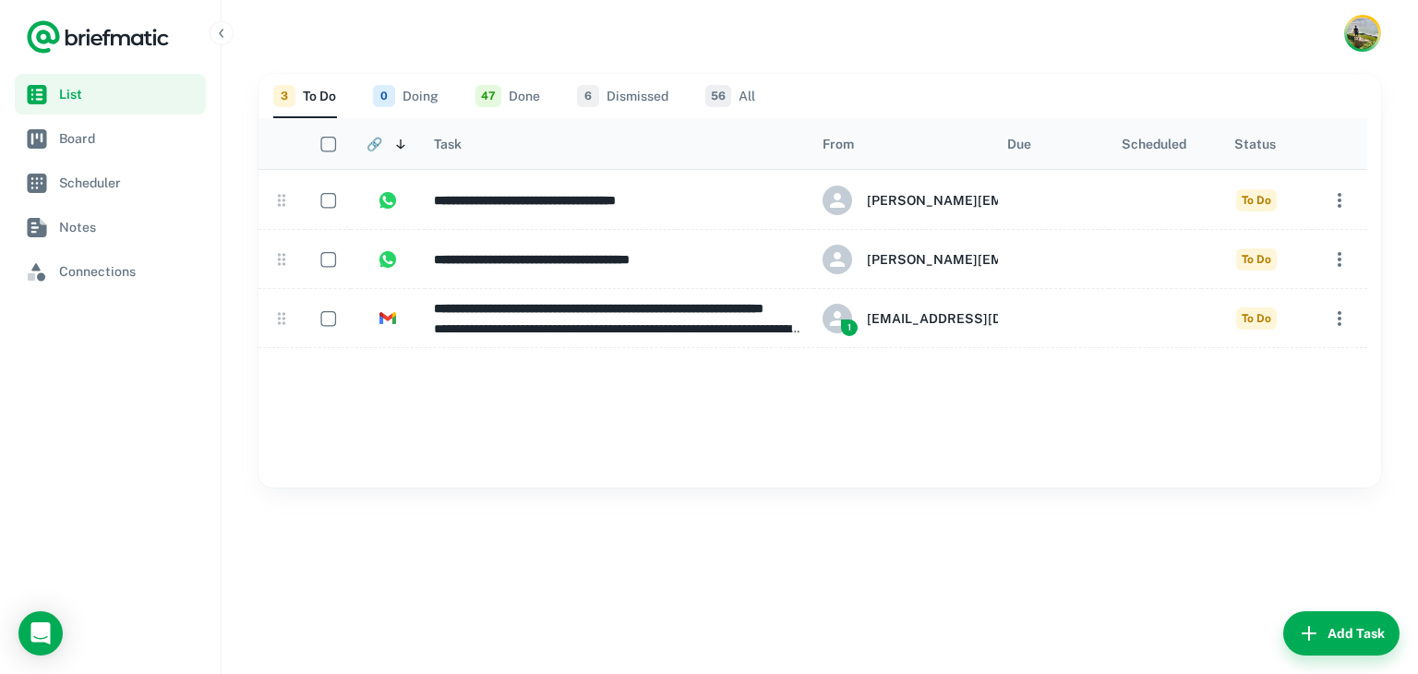
click at [410, 150] on div at bounding box center [397, 144] width 26 height 18
click at [410, 145] on icon "Sort" at bounding box center [412, 145] width 5 height 3
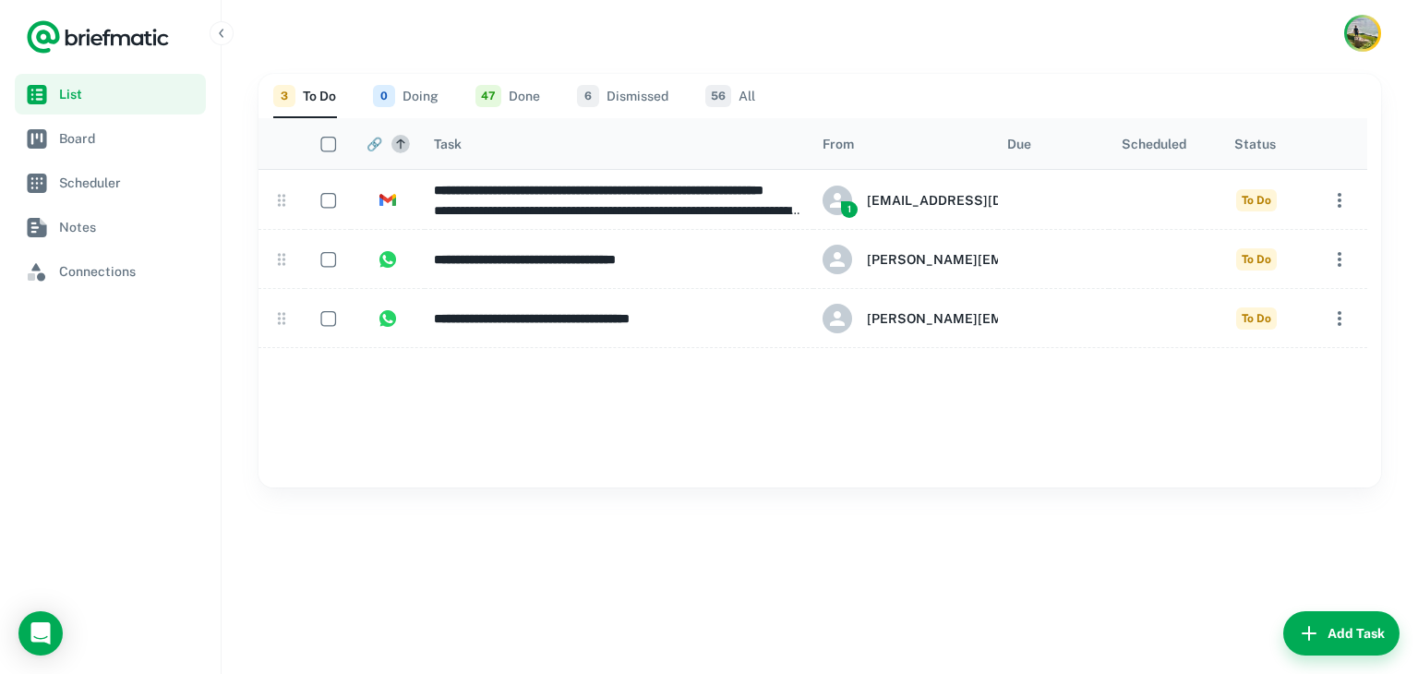
click at [396, 145] on icon "Sort" at bounding box center [400, 144] width 15 height 15
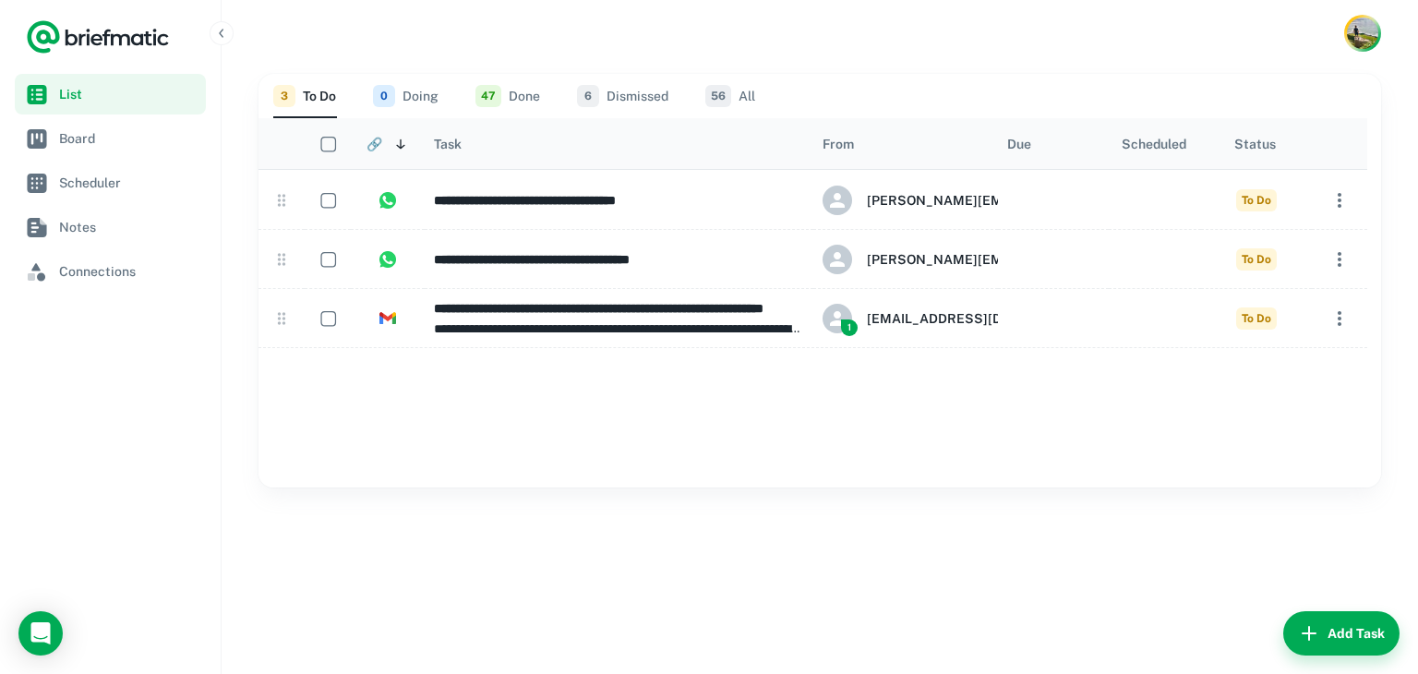
click at [404, 147] on icon "Sort" at bounding box center [400, 144] width 15 height 15
click at [406, 147] on icon "Sort" at bounding box center [415, 144] width 18 height 18
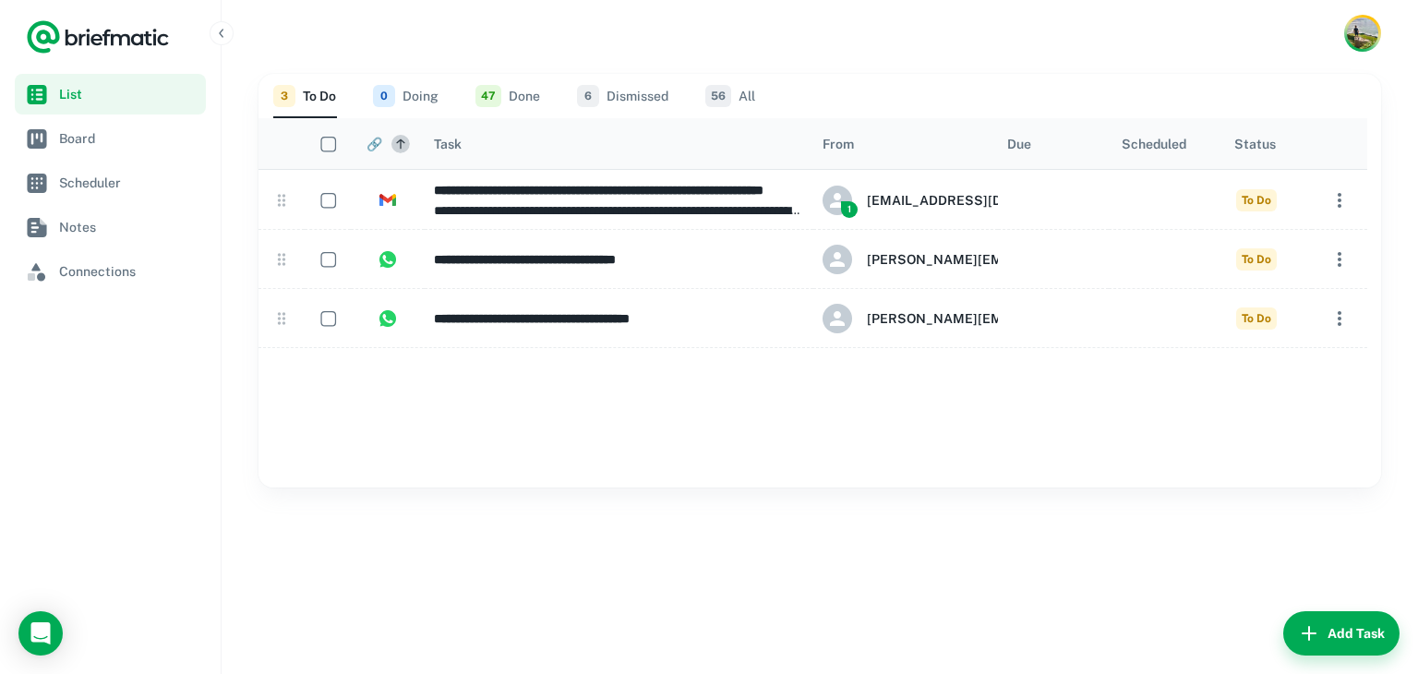
click at [404, 147] on icon "Sort" at bounding box center [400, 144] width 15 height 15
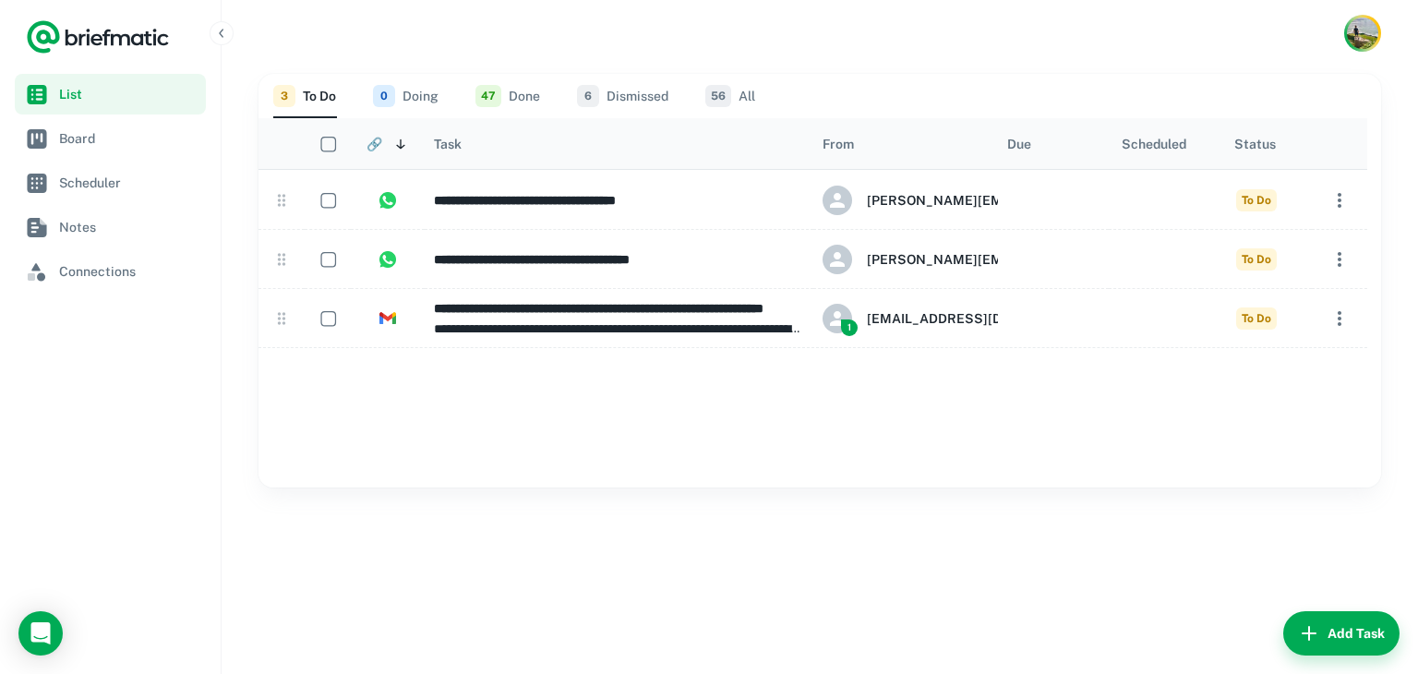
click at [739, 97] on button "56 All" at bounding box center [730, 96] width 50 height 44
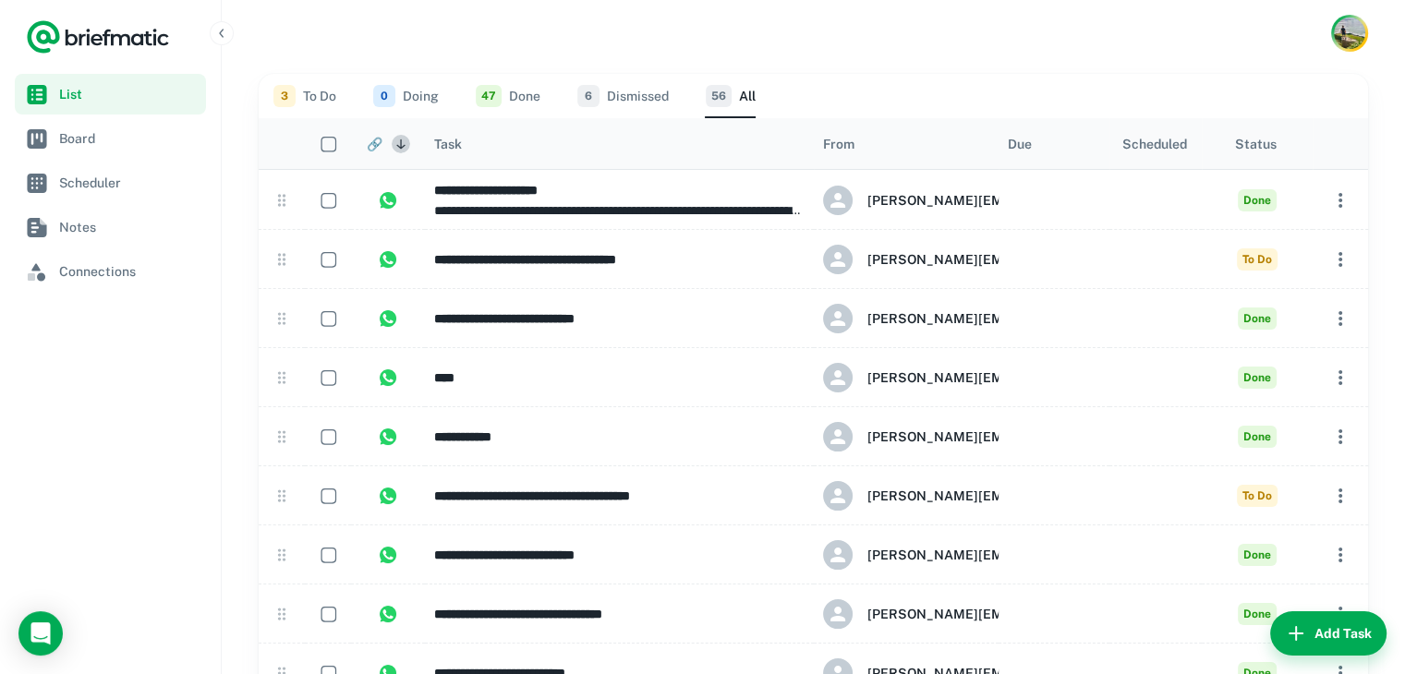
click at [396, 145] on icon "Sort" at bounding box center [400, 144] width 15 height 15
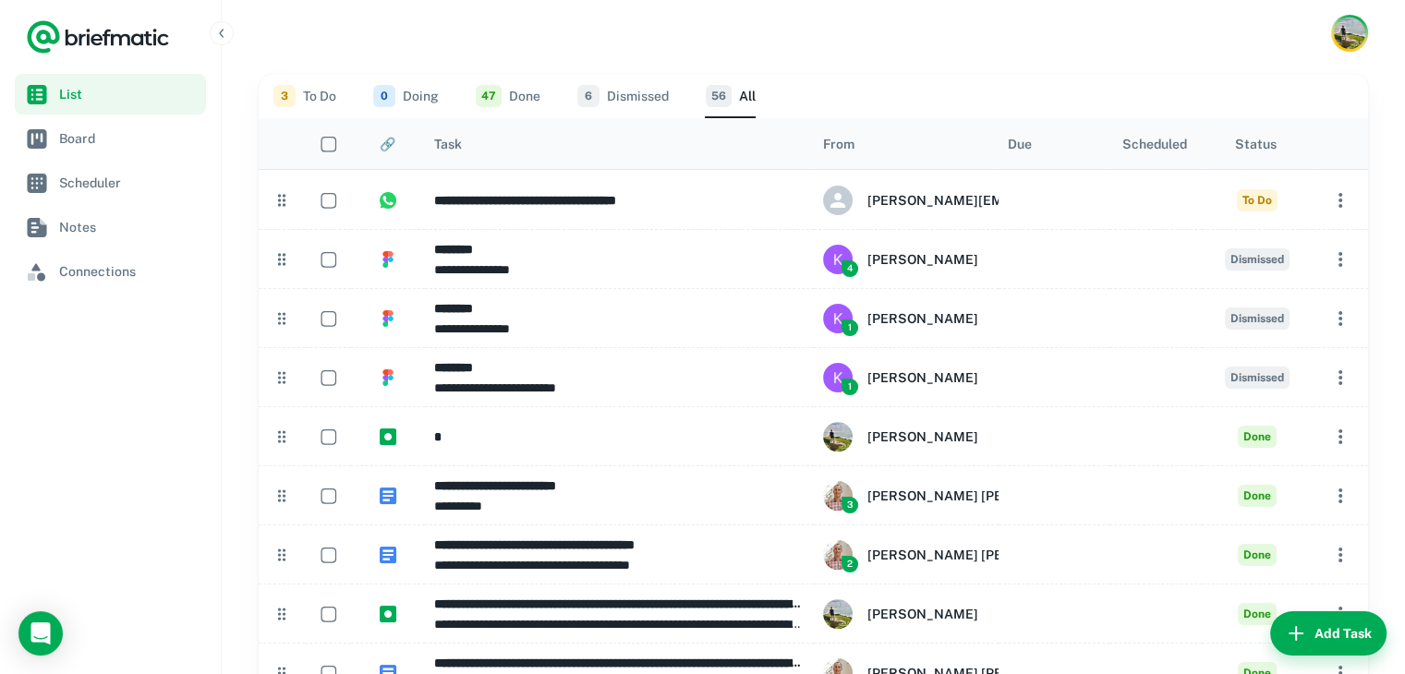
click at [404, 153] on button "Sort" at bounding box center [415, 144] width 22 height 22
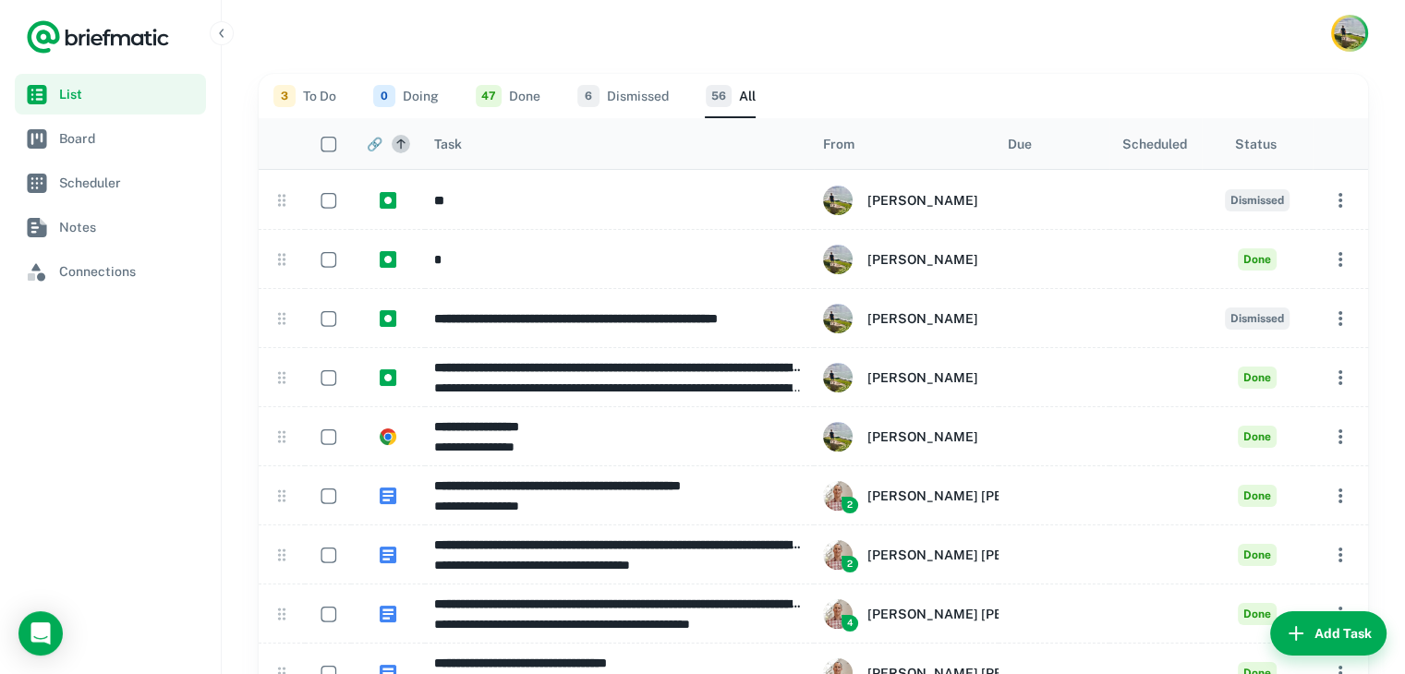
click at [404, 151] on icon "Sort" at bounding box center [400, 144] width 15 height 15
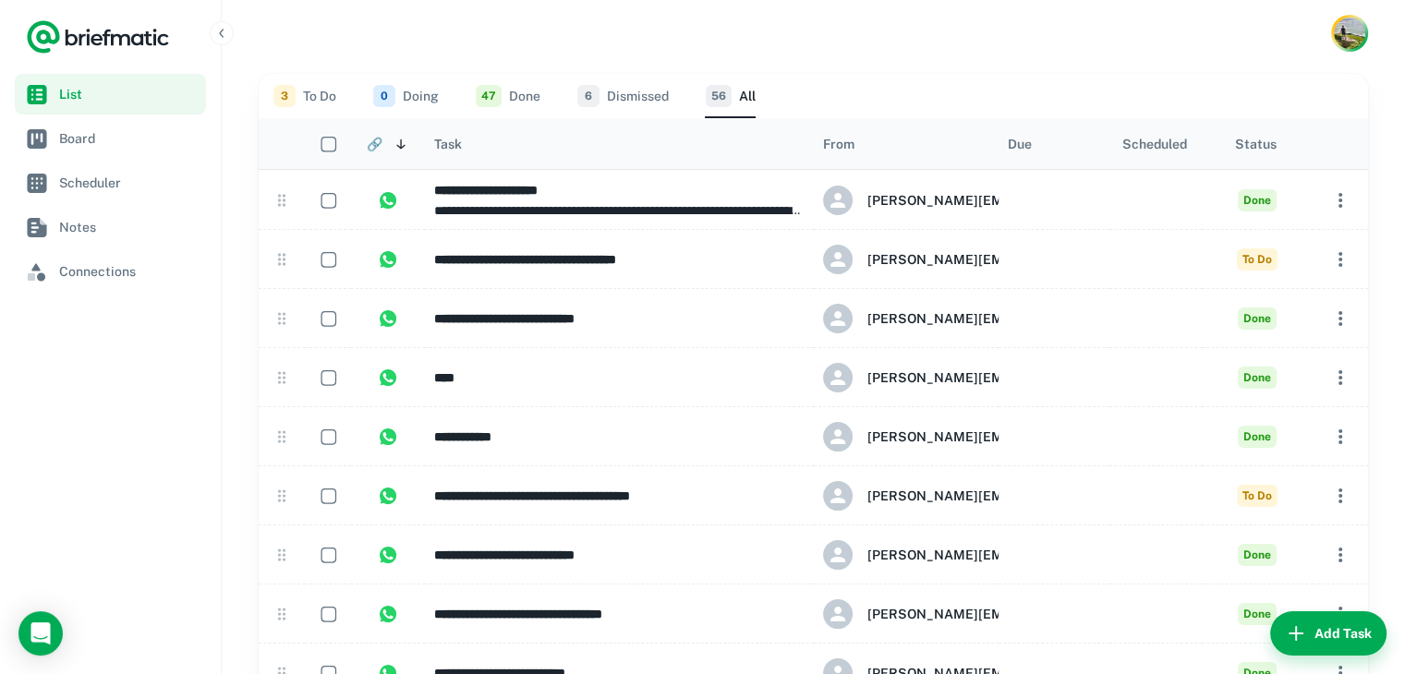
click at [561, 139] on div "Task" at bounding box center [619, 143] width 370 height 51
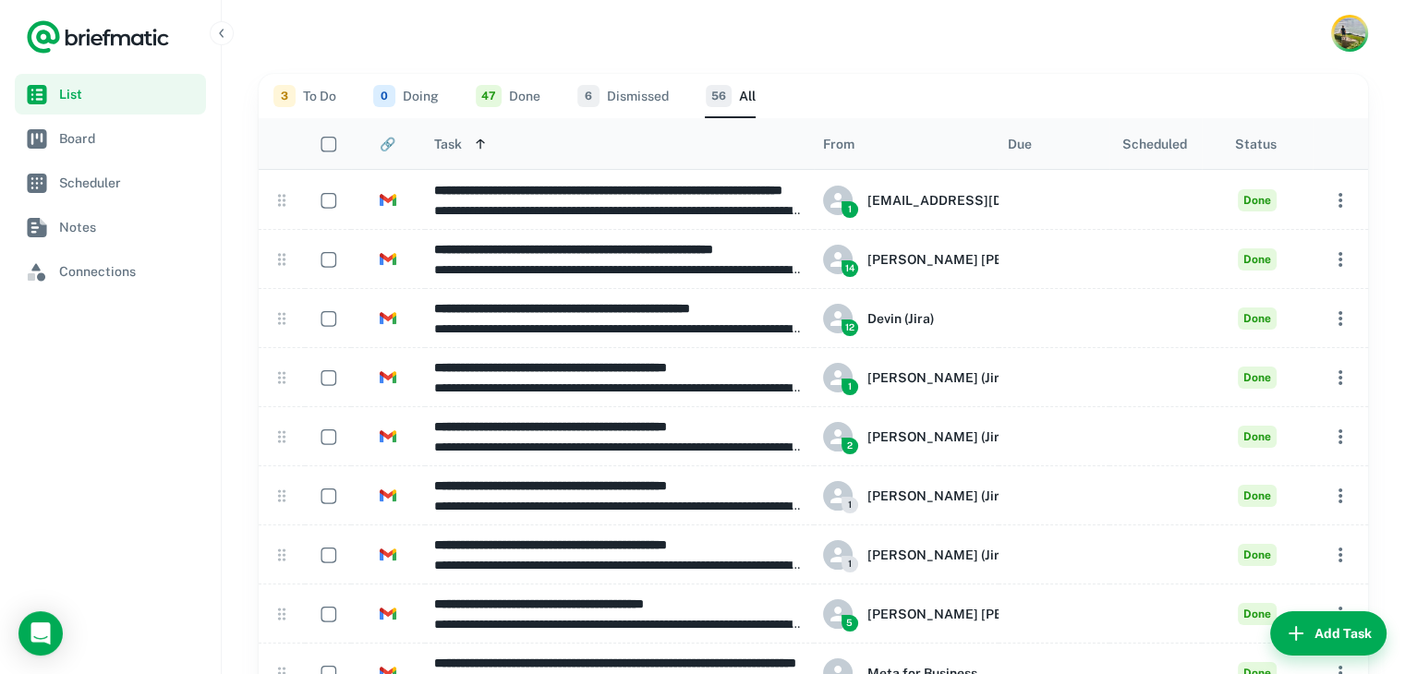
click at [561, 139] on div "Task" at bounding box center [619, 143] width 370 height 51
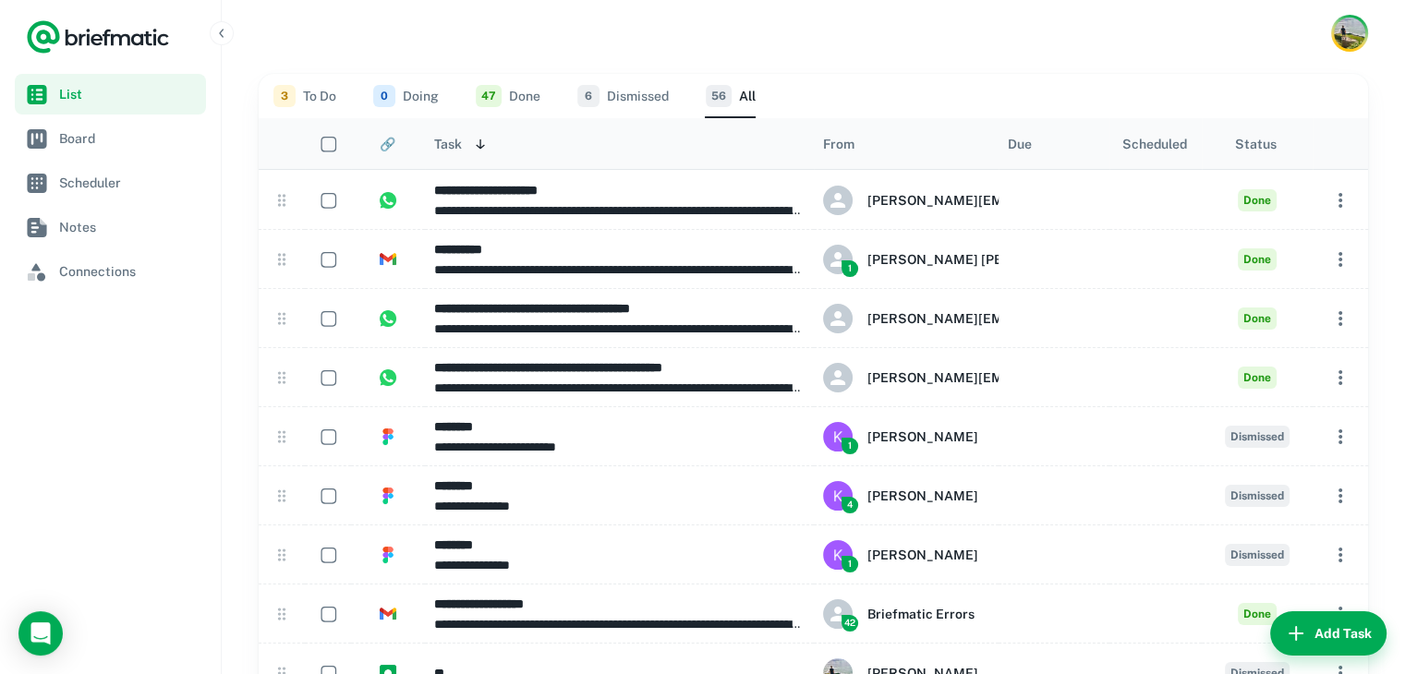
click at [942, 146] on div "From" at bounding box center [906, 143] width 166 height 51
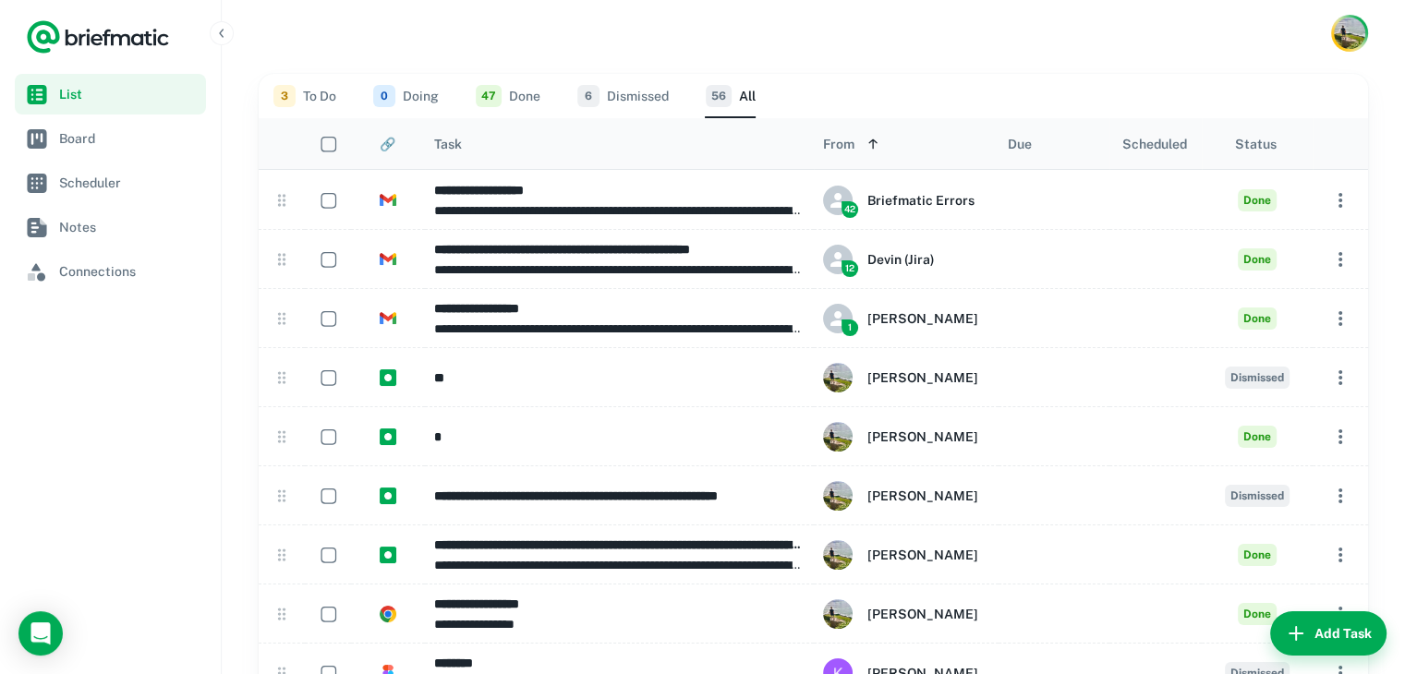
click at [942, 146] on div "From" at bounding box center [906, 143] width 166 height 51
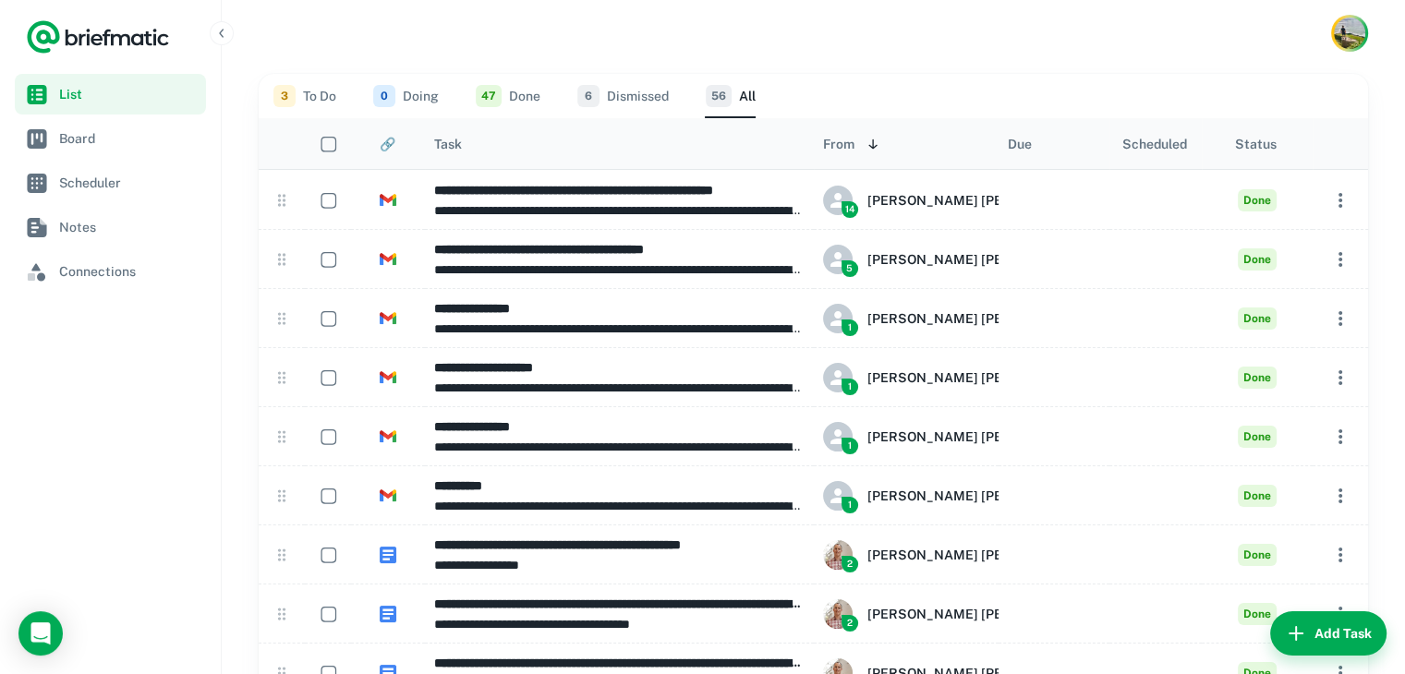
click at [942, 146] on div "From" at bounding box center [906, 143] width 166 height 51
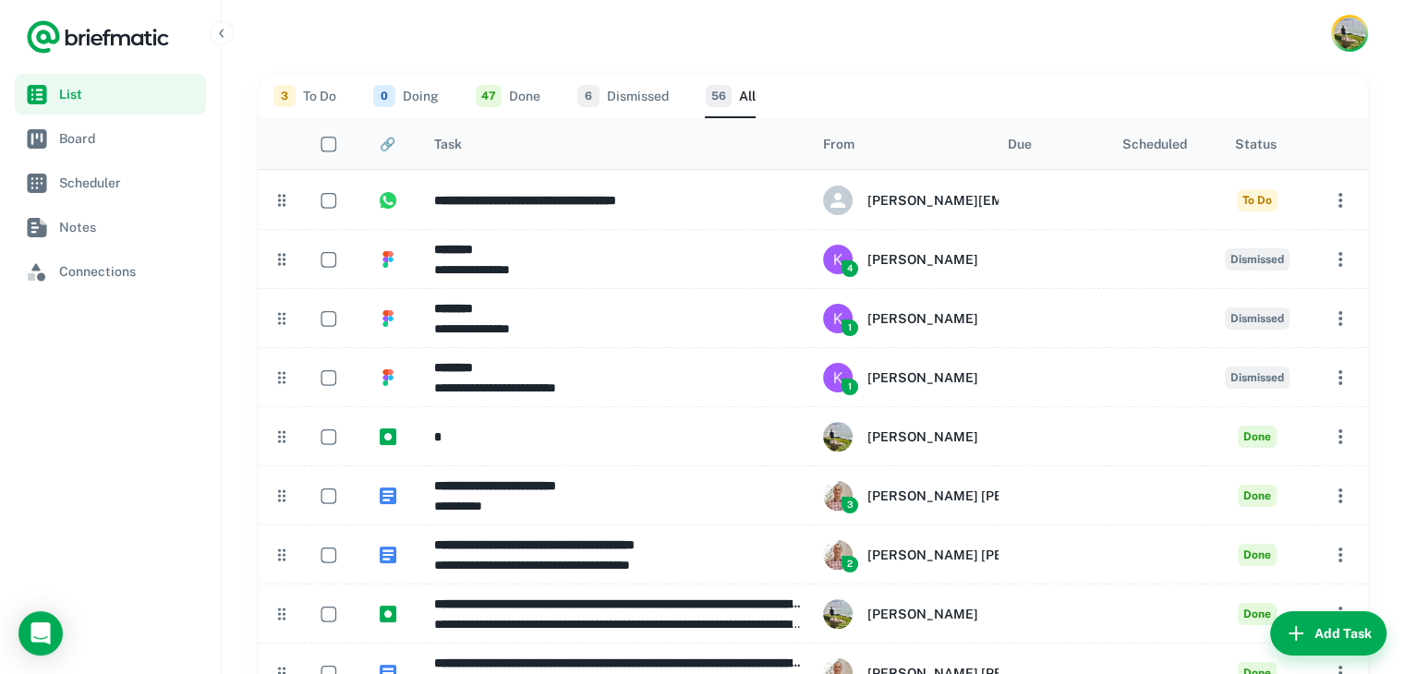
click at [891, 152] on div "From" at bounding box center [906, 143] width 166 height 51
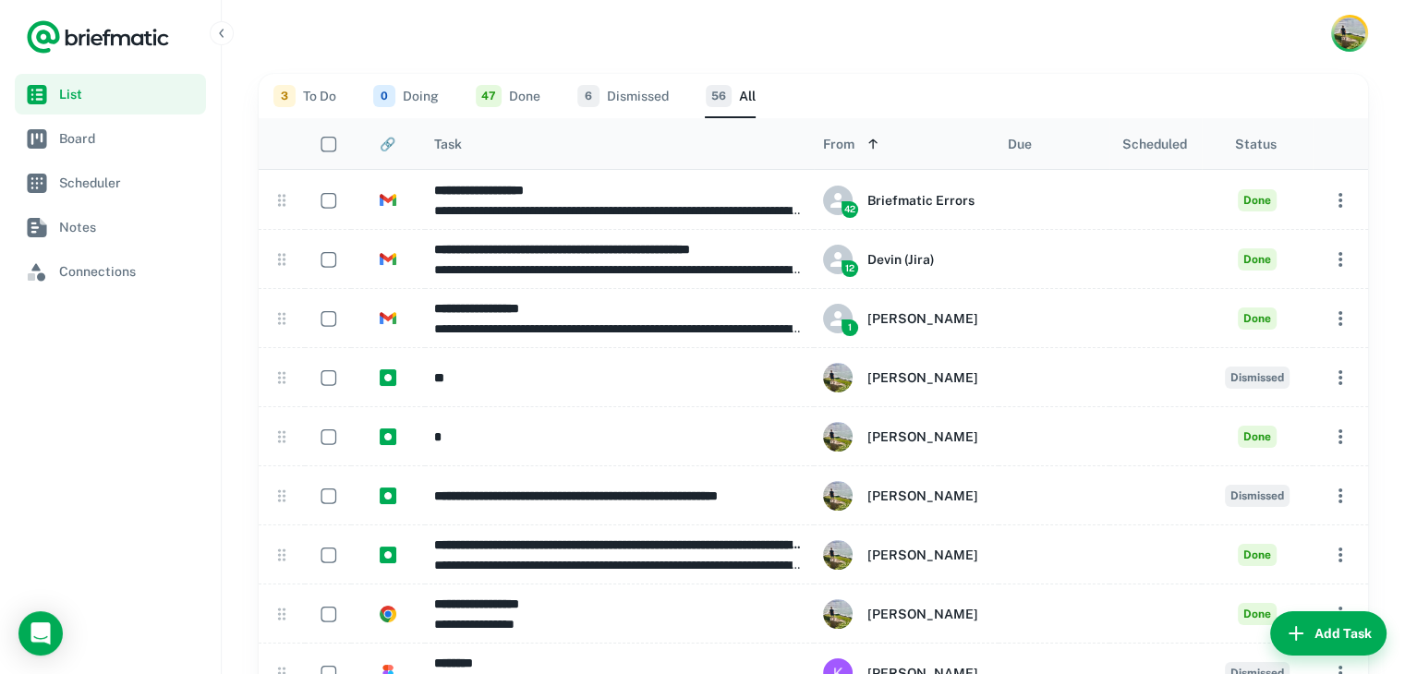
click at [891, 152] on div "From" at bounding box center [906, 143] width 166 height 51
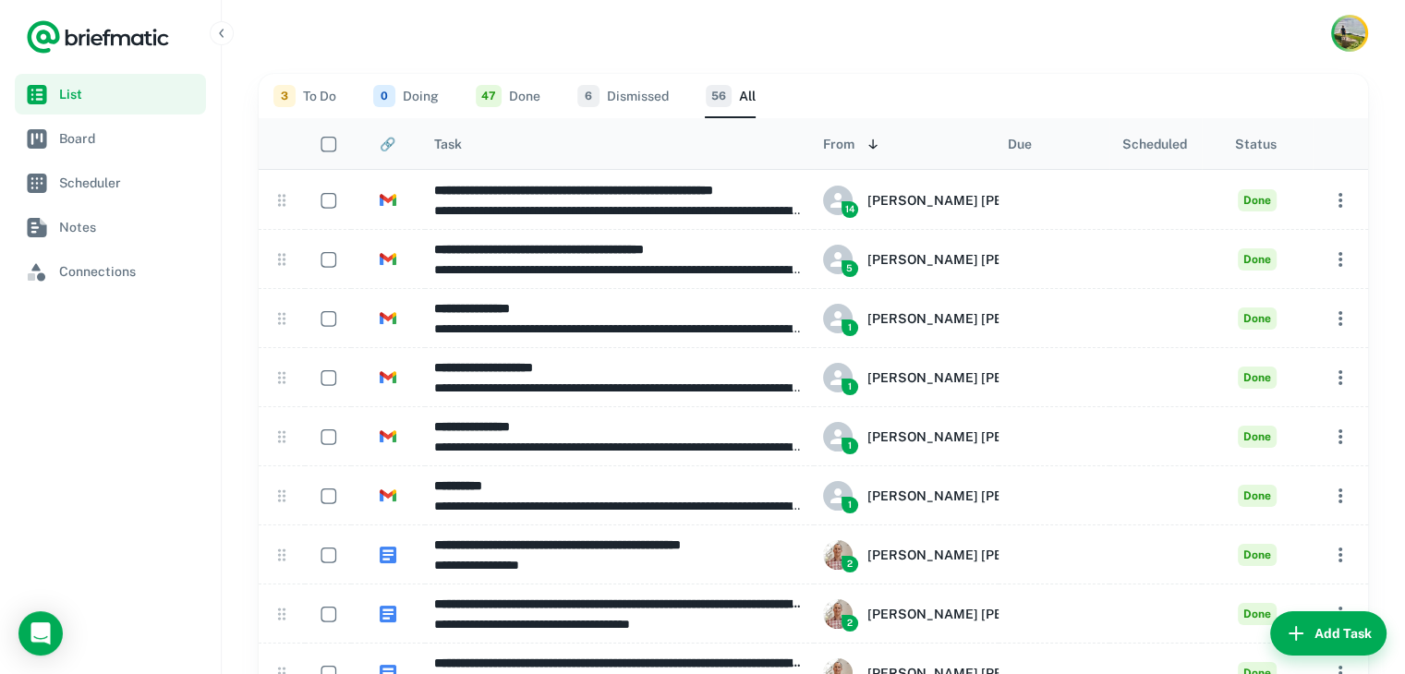
click at [719, 160] on div "Task" at bounding box center [619, 143] width 370 height 51
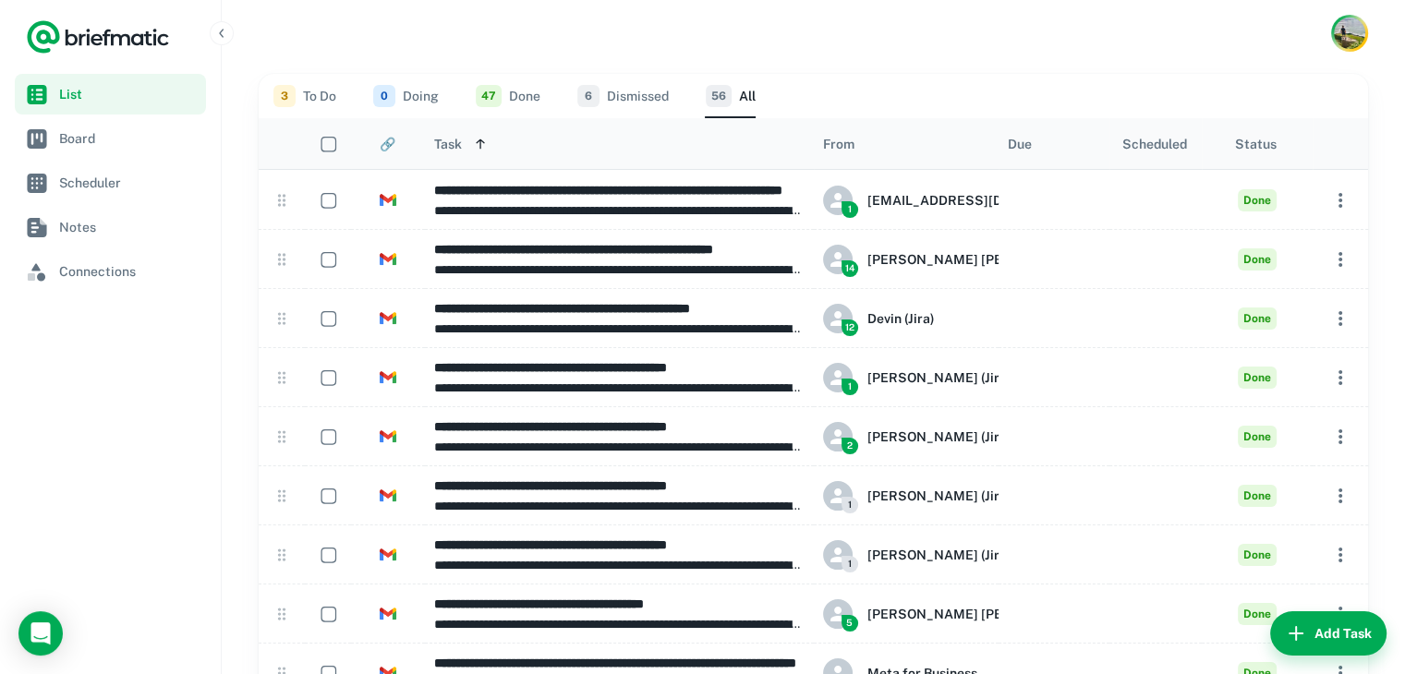
click at [660, 160] on div "Task" at bounding box center [619, 143] width 370 height 51
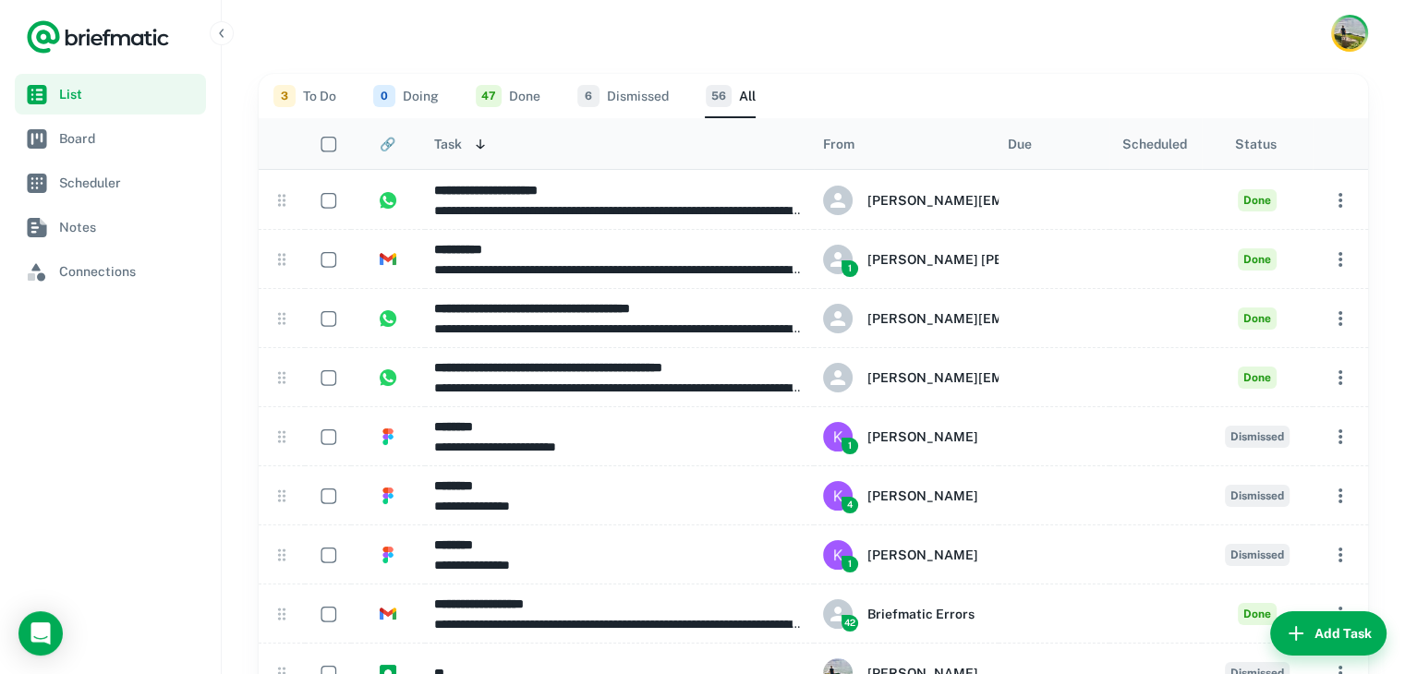
click at [392, 156] on div "🔗" at bounding box center [387, 143] width 55 height 51
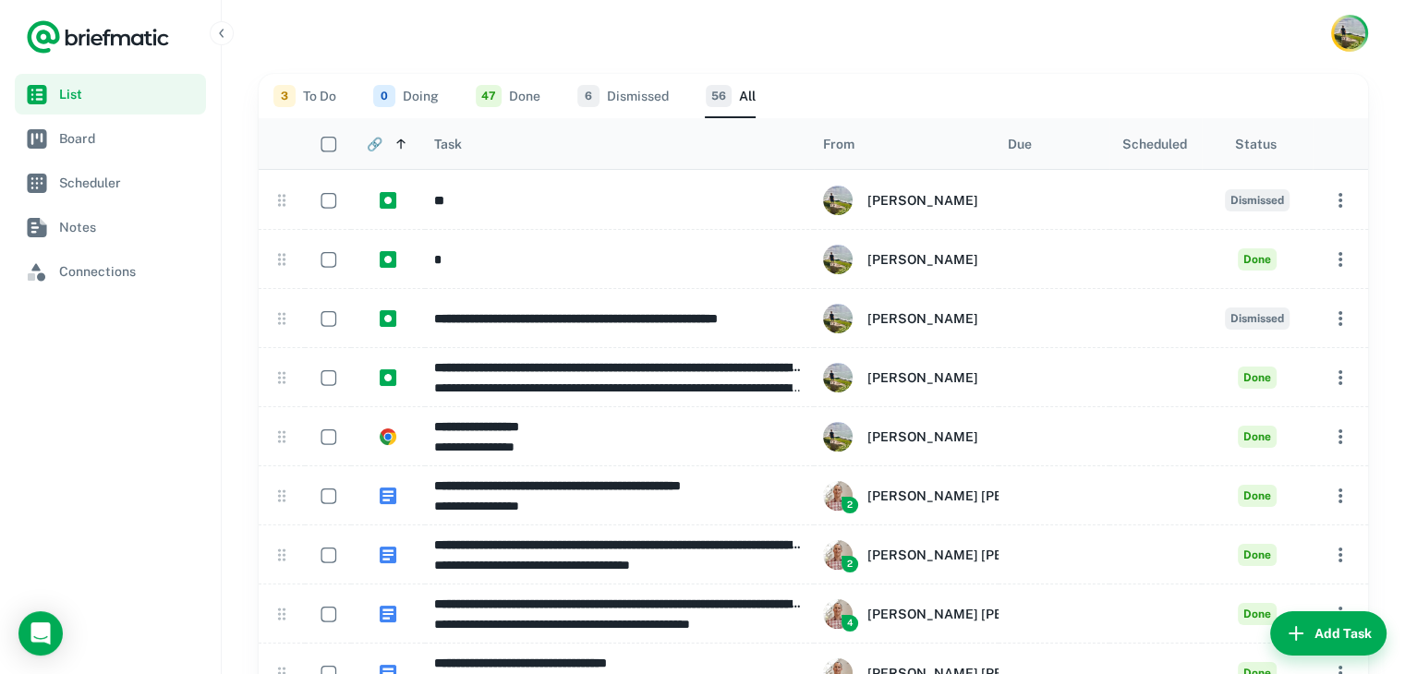
click at [392, 156] on div "🔗" at bounding box center [387, 143] width 55 height 51
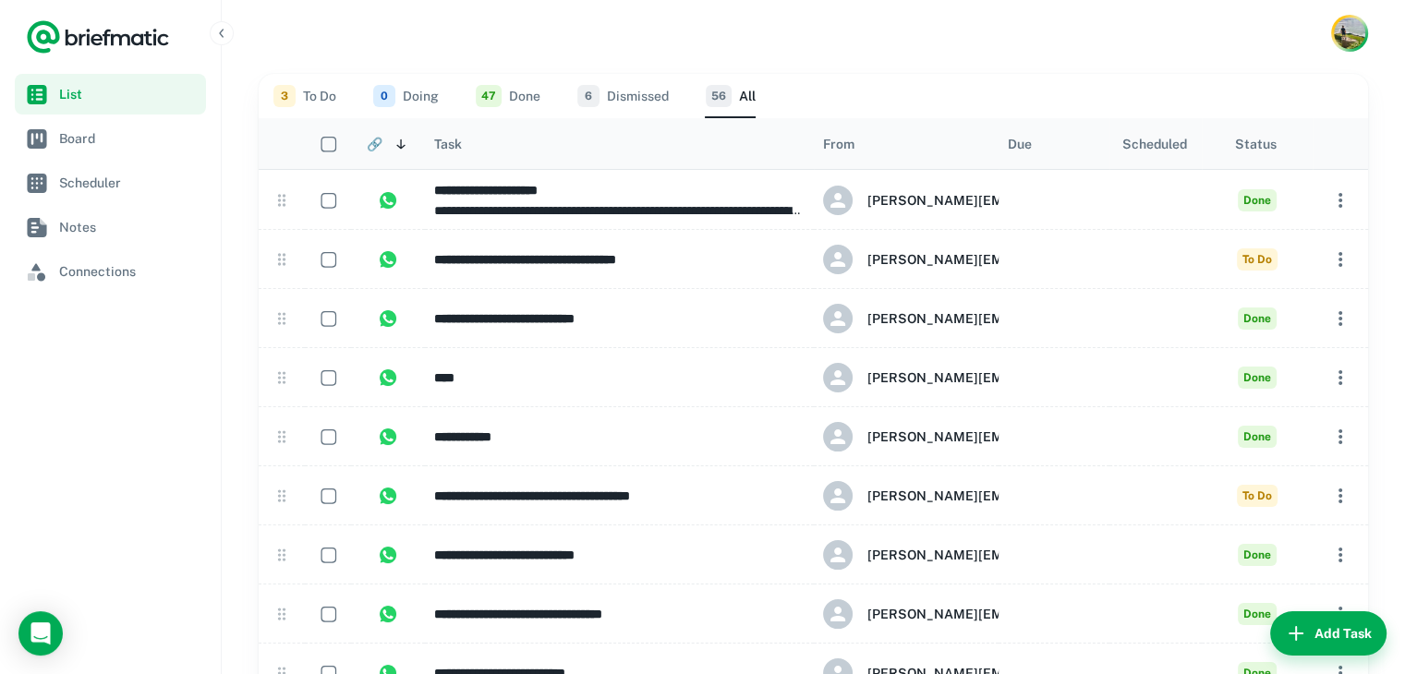
click at [392, 156] on div "🔗" at bounding box center [387, 143] width 55 height 51
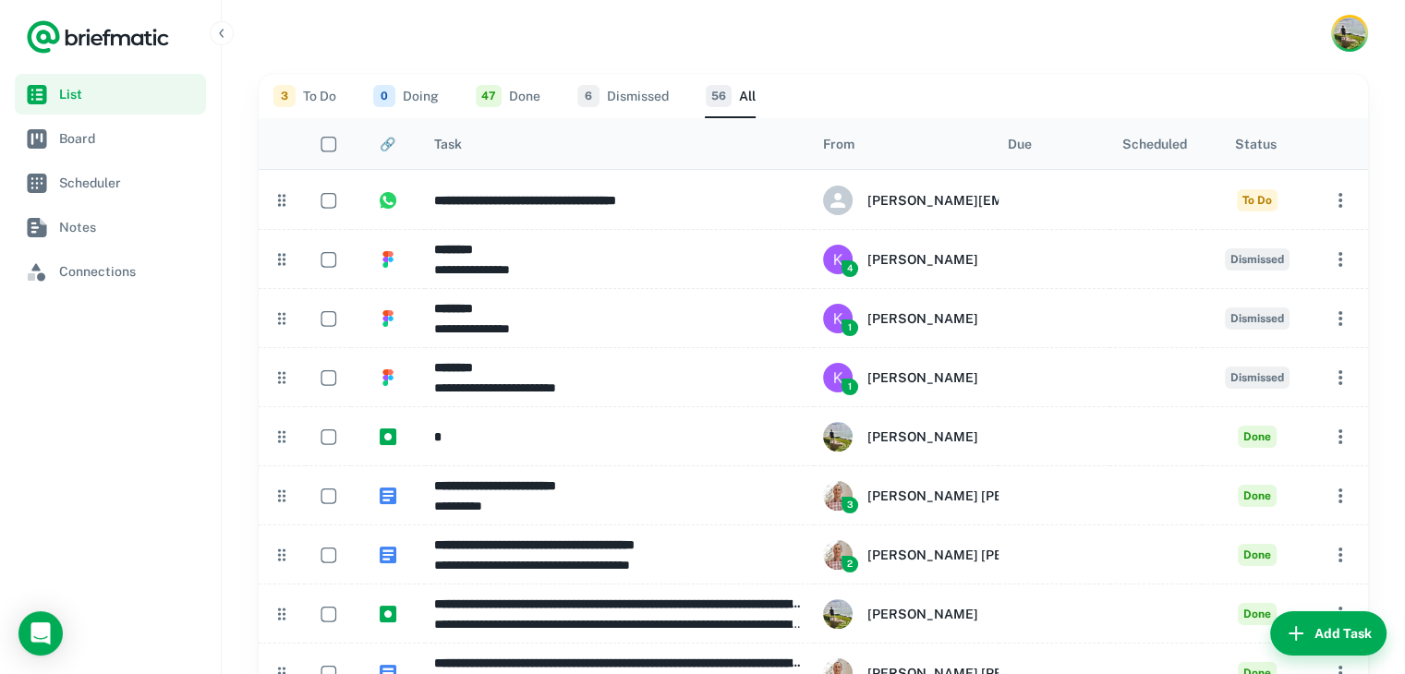
click at [392, 156] on div "🔗" at bounding box center [387, 143] width 55 height 51
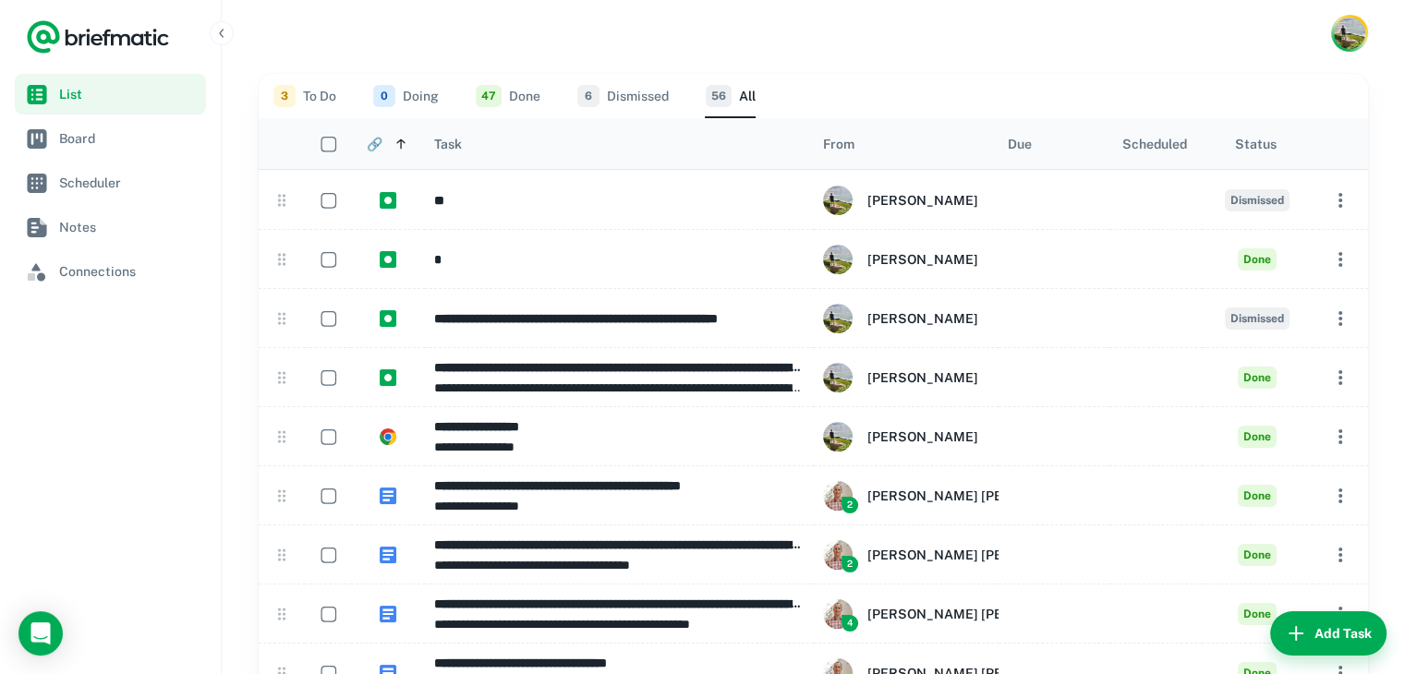
click at [392, 156] on div "🔗" at bounding box center [387, 143] width 55 height 51
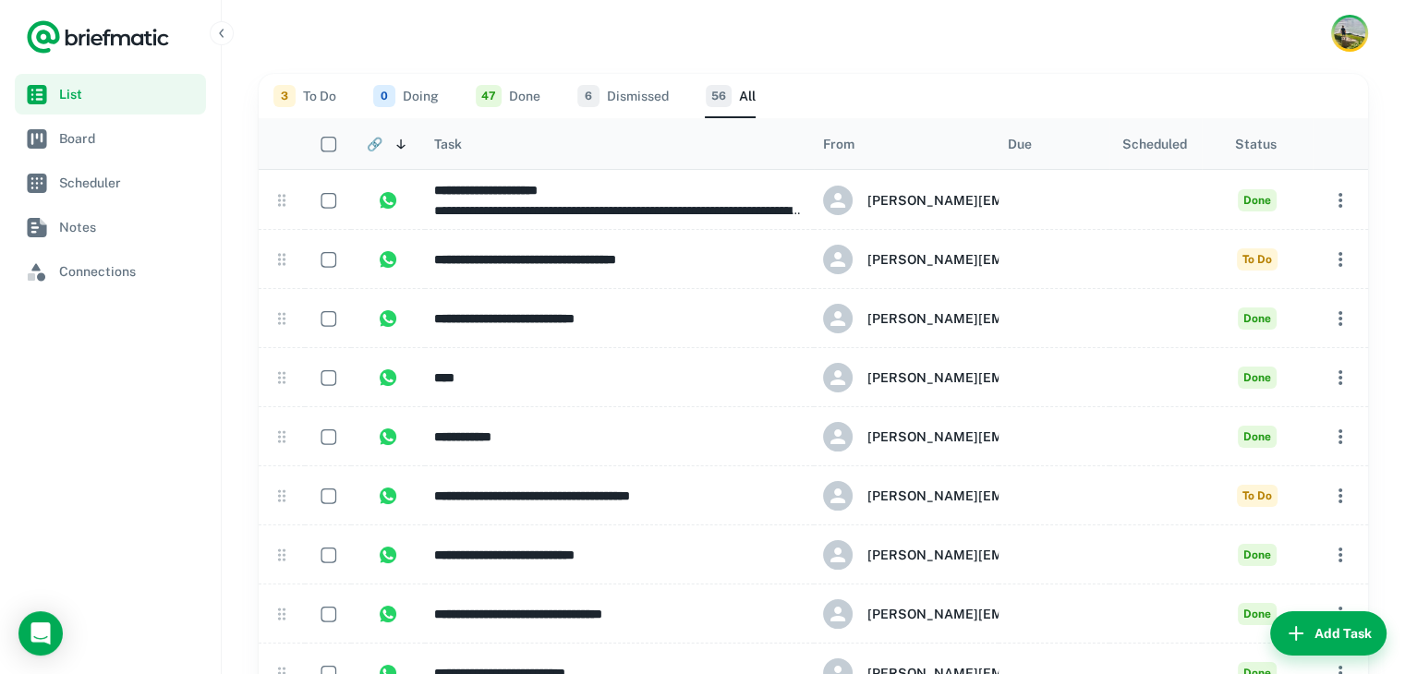
click at [392, 156] on div "🔗" at bounding box center [387, 143] width 55 height 51
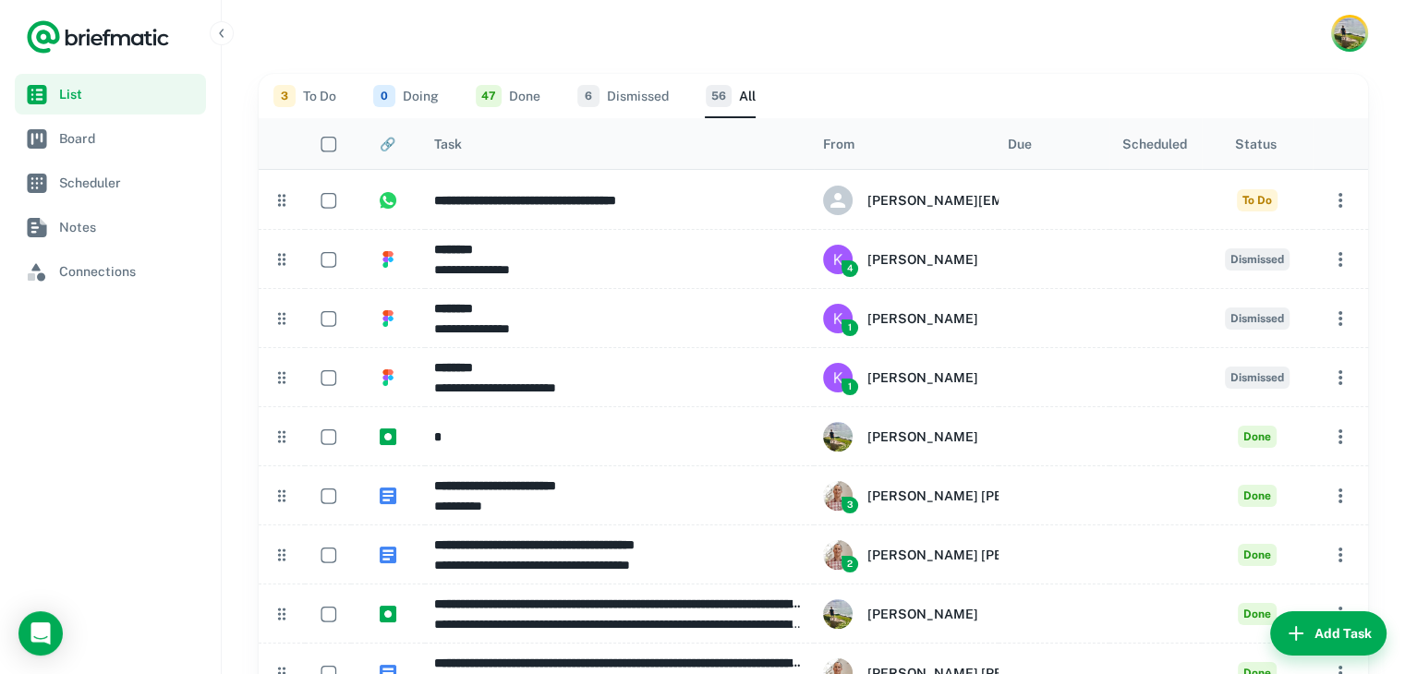
click at [380, 149] on div "🔗" at bounding box center [388, 144] width 16 height 15
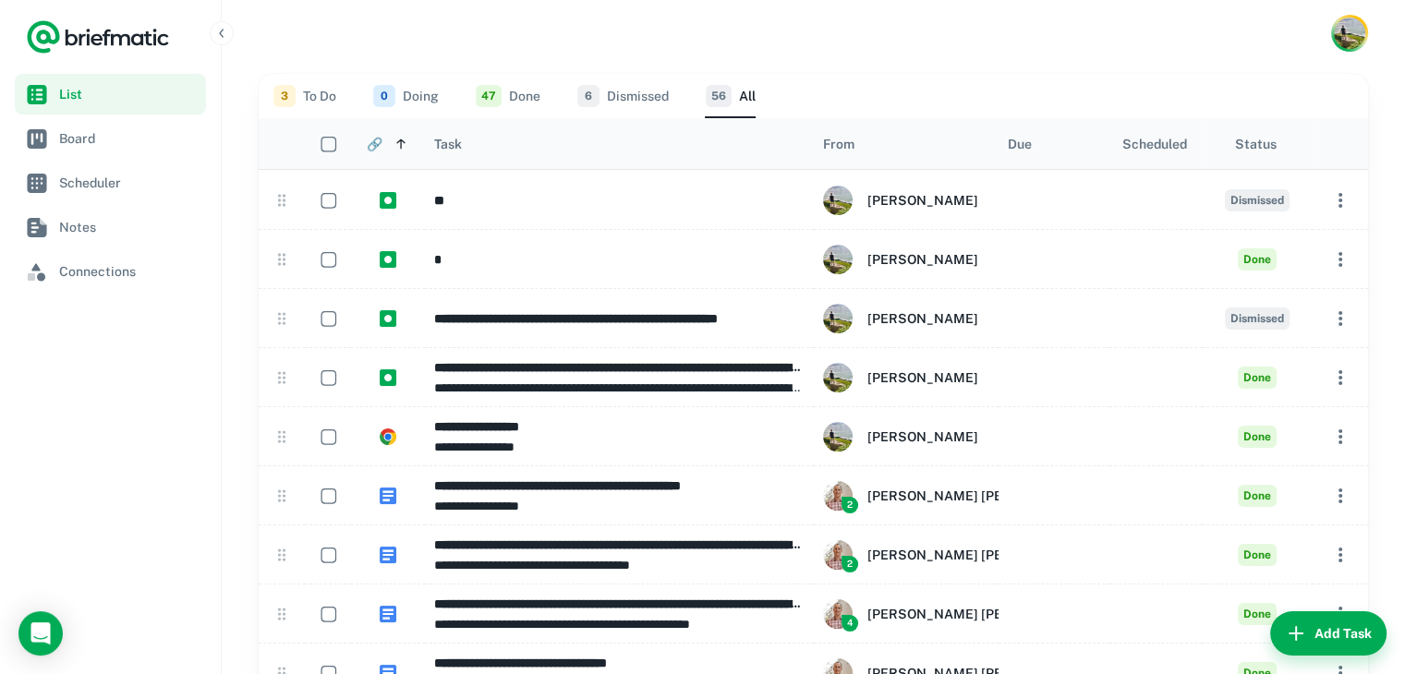
click at [373, 149] on div "🔗" at bounding box center [375, 144] width 16 height 15
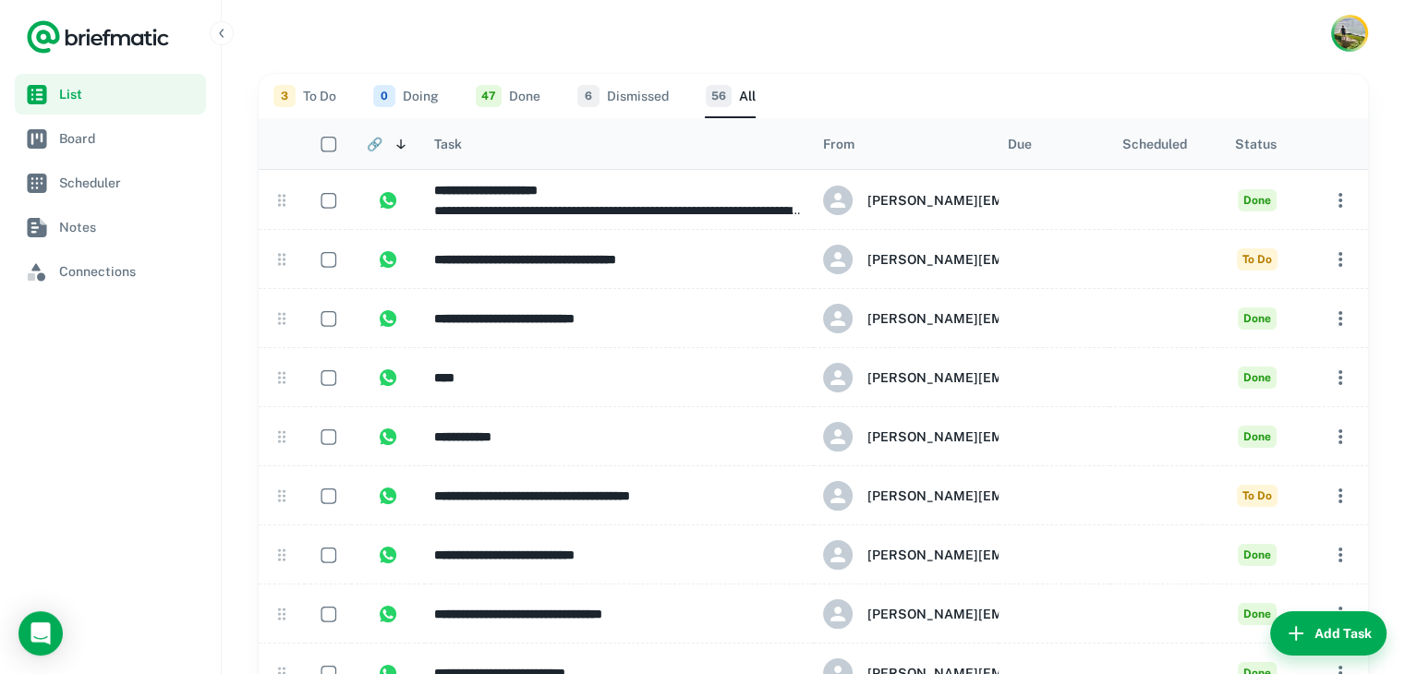
click at [373, 149] on div "🔗" at bounding box center [375, 144] width 16 height 15
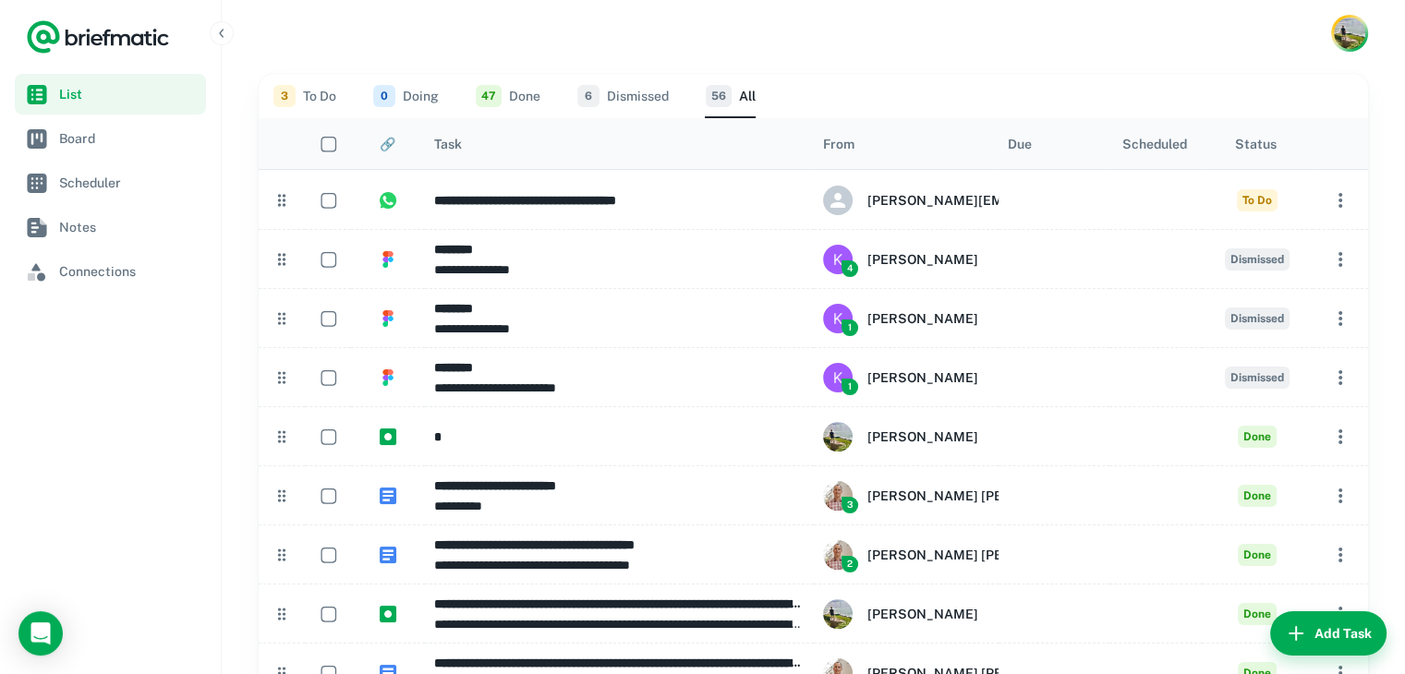
click at [962, 24] on div at bounding box center [813, 33] width 1183 height 66
click at [512, 149] on div "Task" at bounding box center [619, 143] width 370 height 51
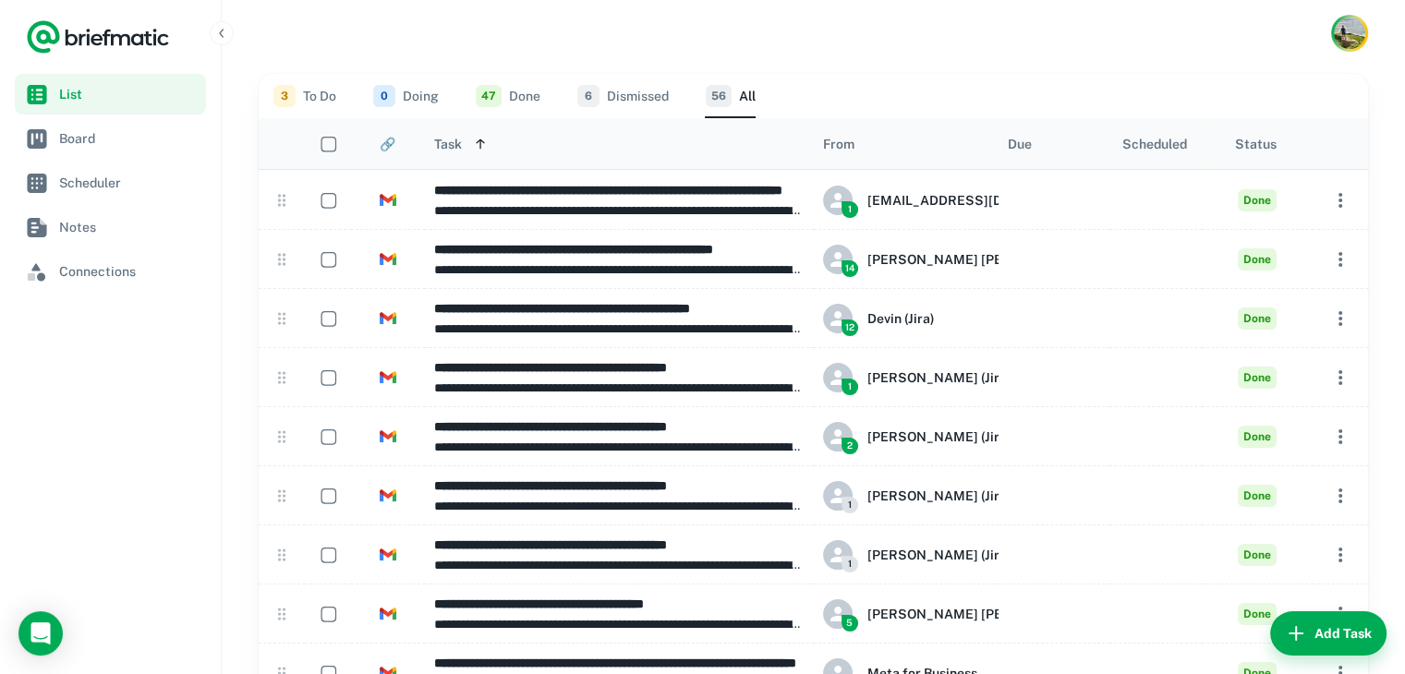
click at [512, 149] on div "Task" at bounding box center [619, 143] width 370 height 51
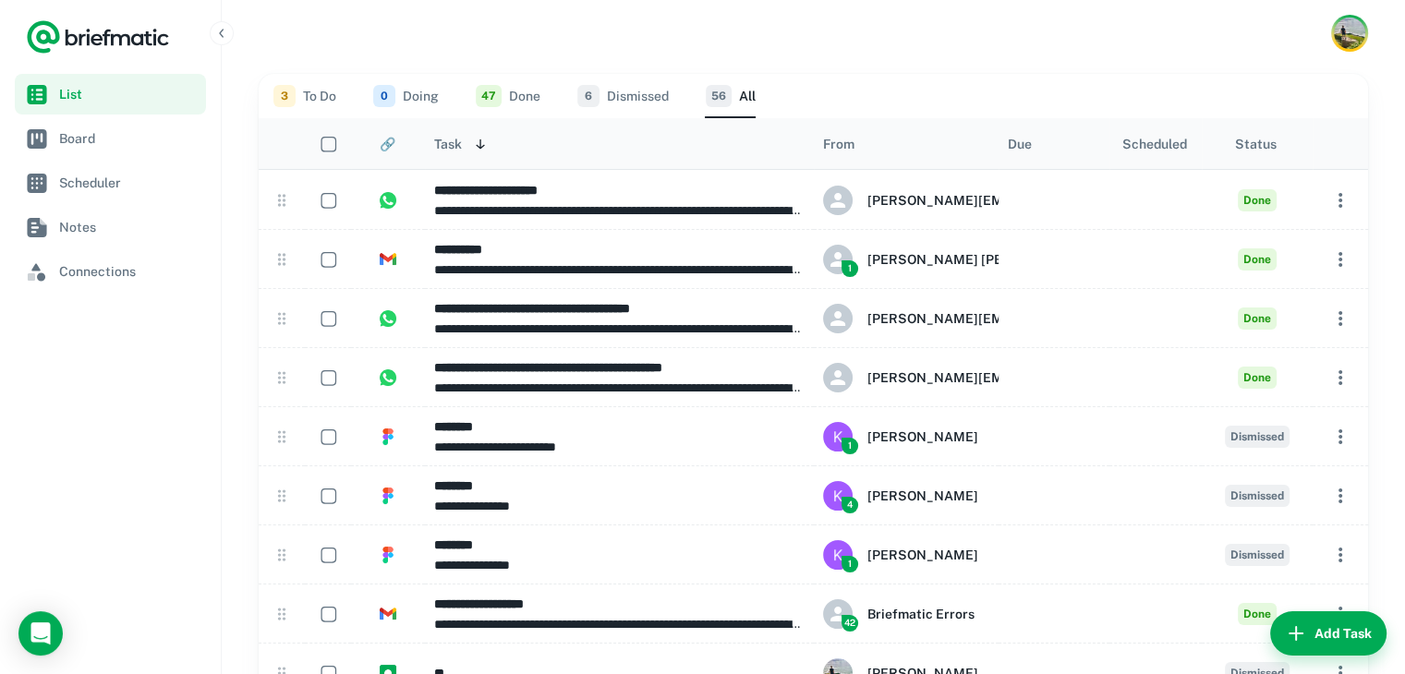
click at [905, 138] on div "From" at bounding box center [906, 143] width 166 height 51
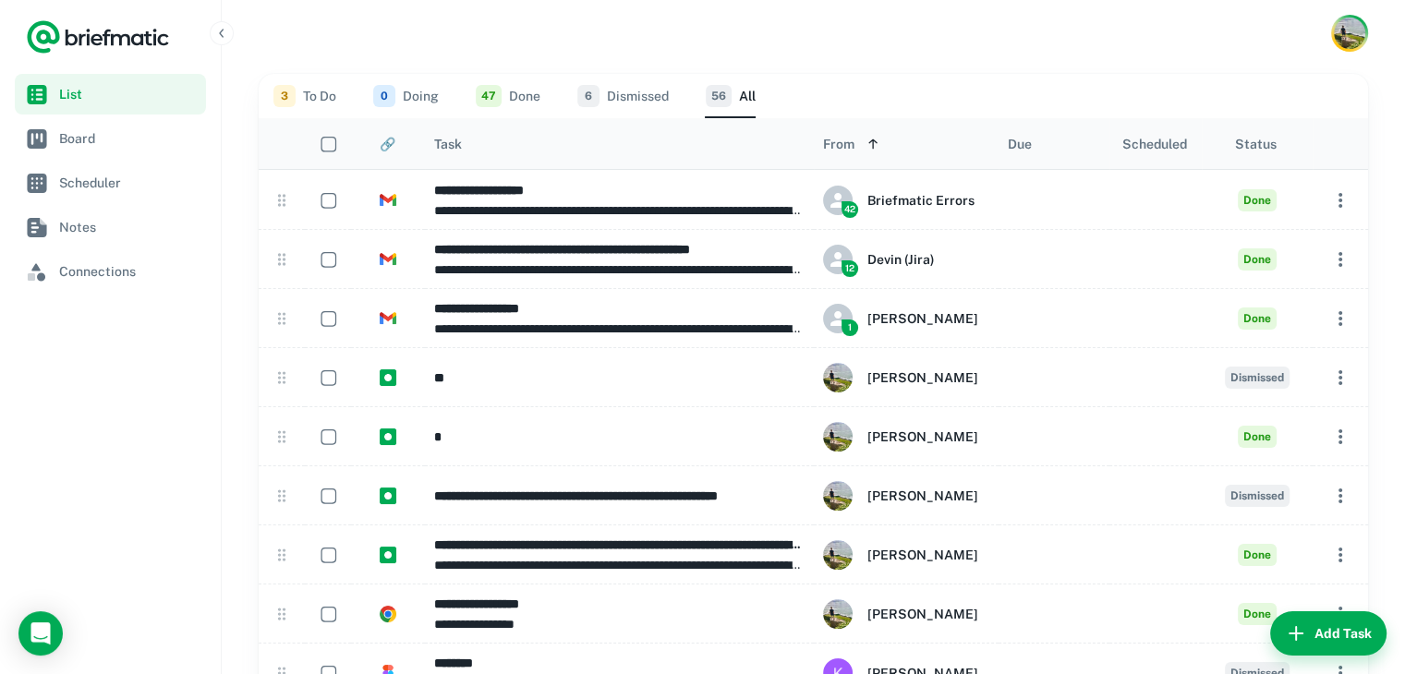
click at [905, 138] on div "From" at bounding box center [906, 143] width 166 height 51
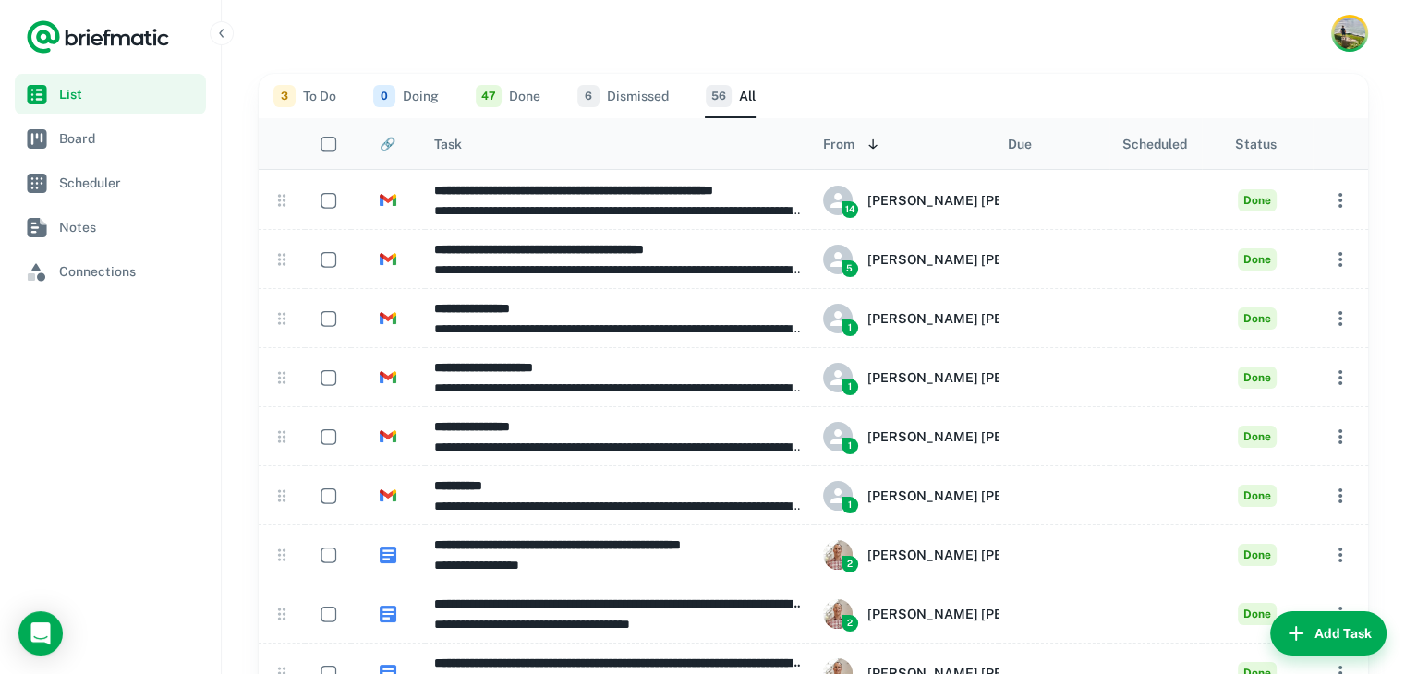
click at [314, 81] on button "3 To Do" at bounding box center [304, 96] width 63 height 44
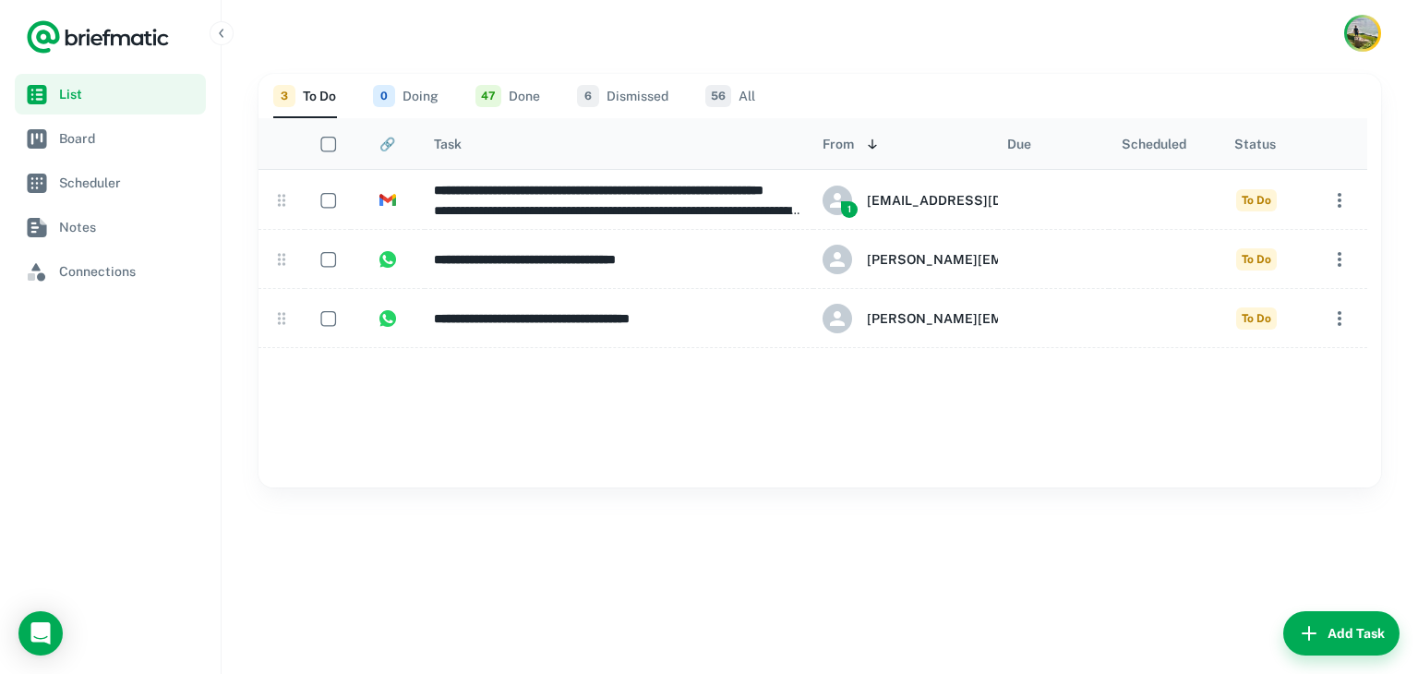
click at [426, 102] on button "0 Doing" at bounding box center [406, 96] width 66 height 44
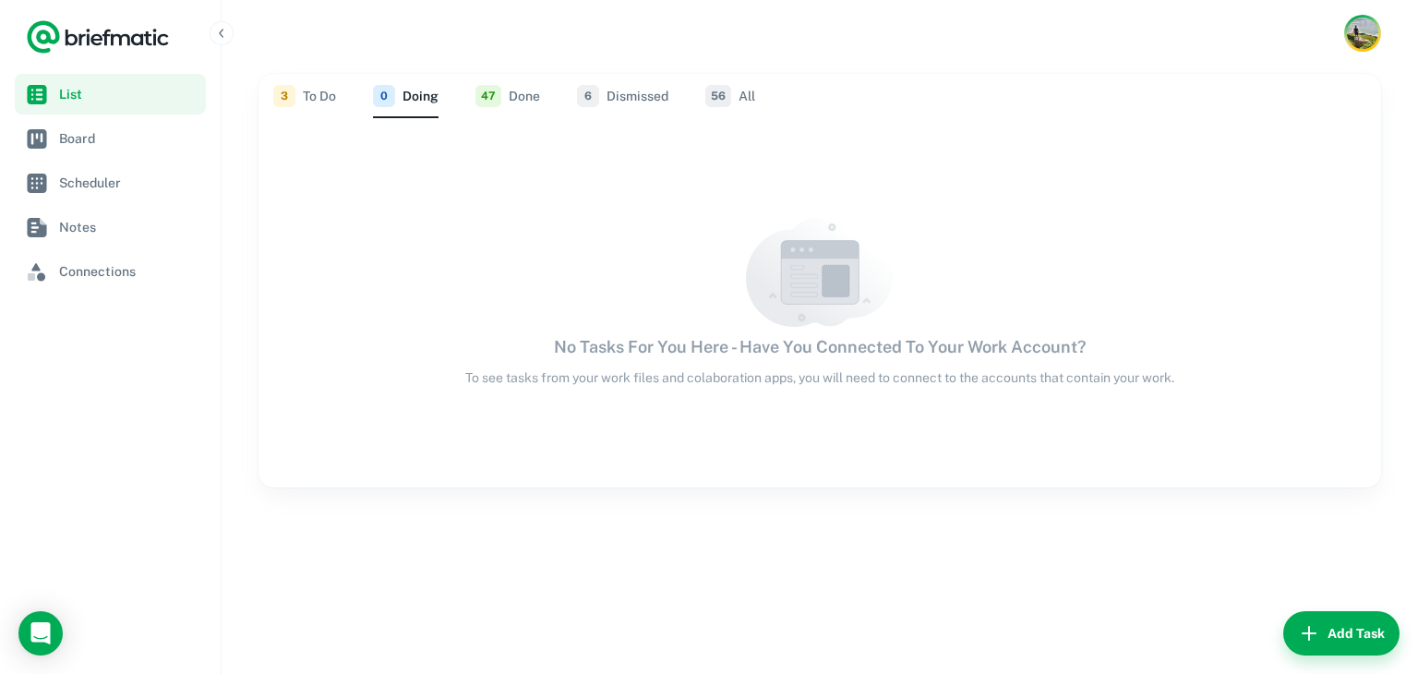
click at [314, 104] on button "3 To Do" at bounding box center [304, 96] width 63 height 44
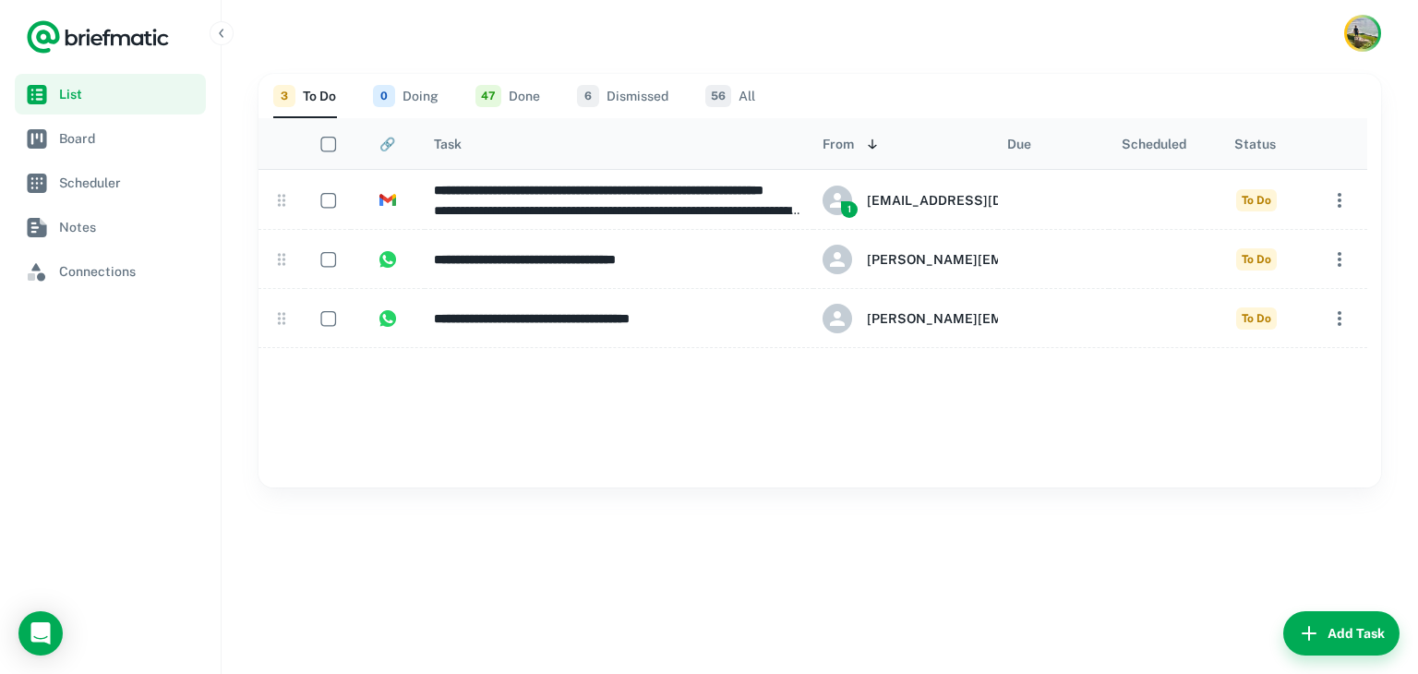
click at [428, 92] on button "0 Doing" at bounding box center [406, 96] width 66 height 44
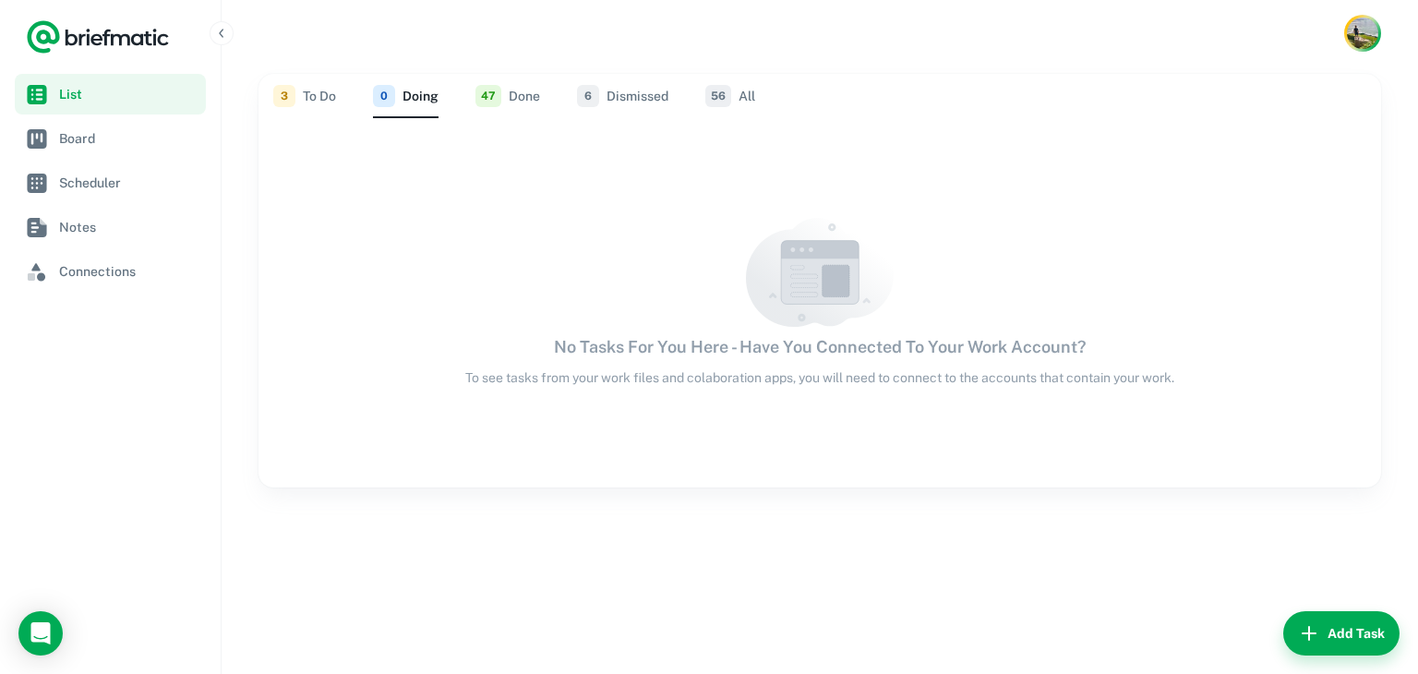
click at [336, 87] on div "3 To Do 0 Doing 47 Done 6 Dismissed 56 All" at bounding box center [819, 96] width 1093 height 44
click at [319, 98] on button "3 To Do" at bounding box center [304, 96] width 63 height 44
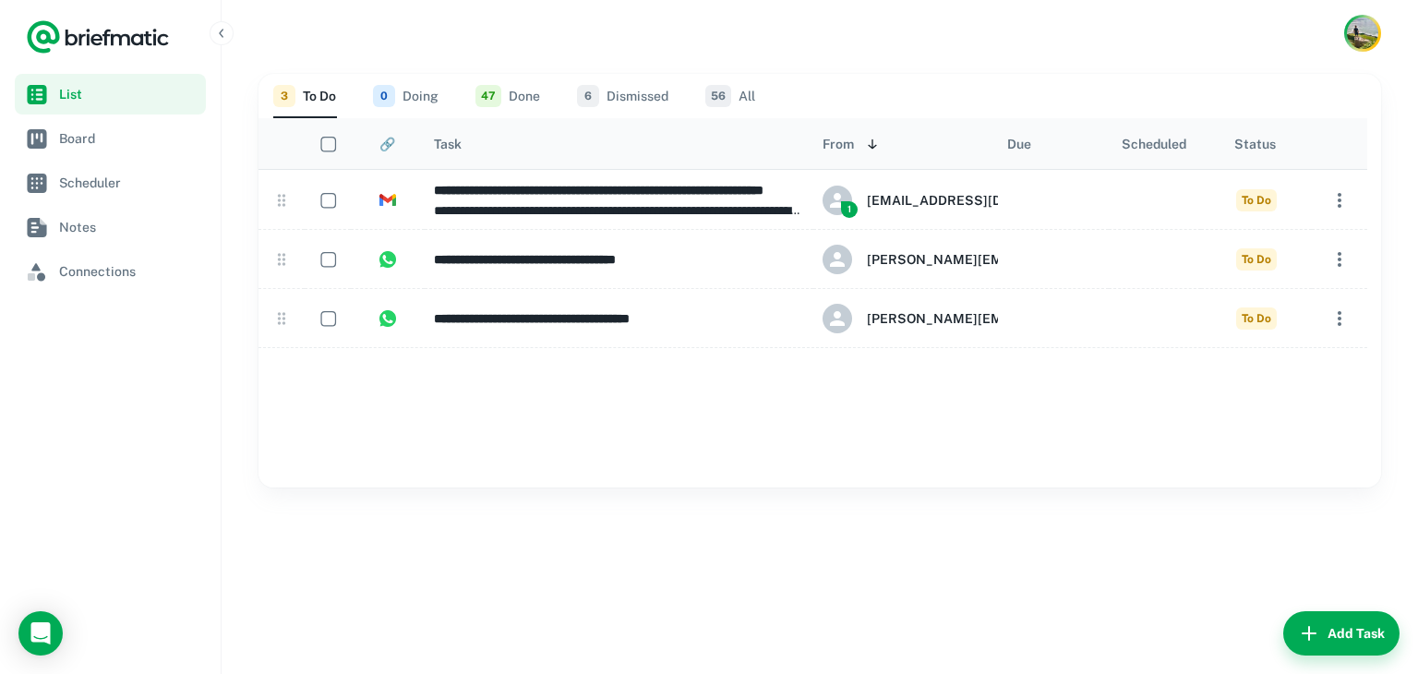
click at [750, 96] on button "56 All" at bounding box center [730, 96] width 50 height 44
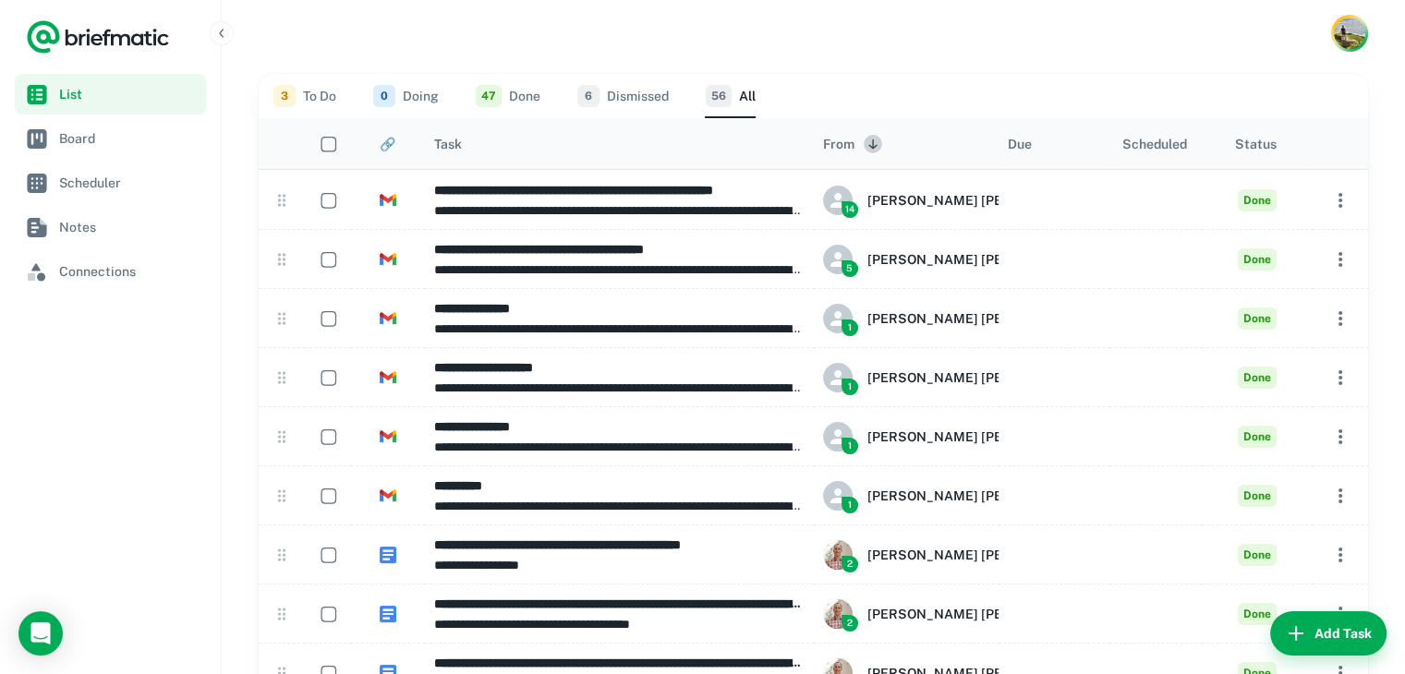
click at [878, 138] on icon "Sort" at bounding box center [872, 144] width 15 height 15
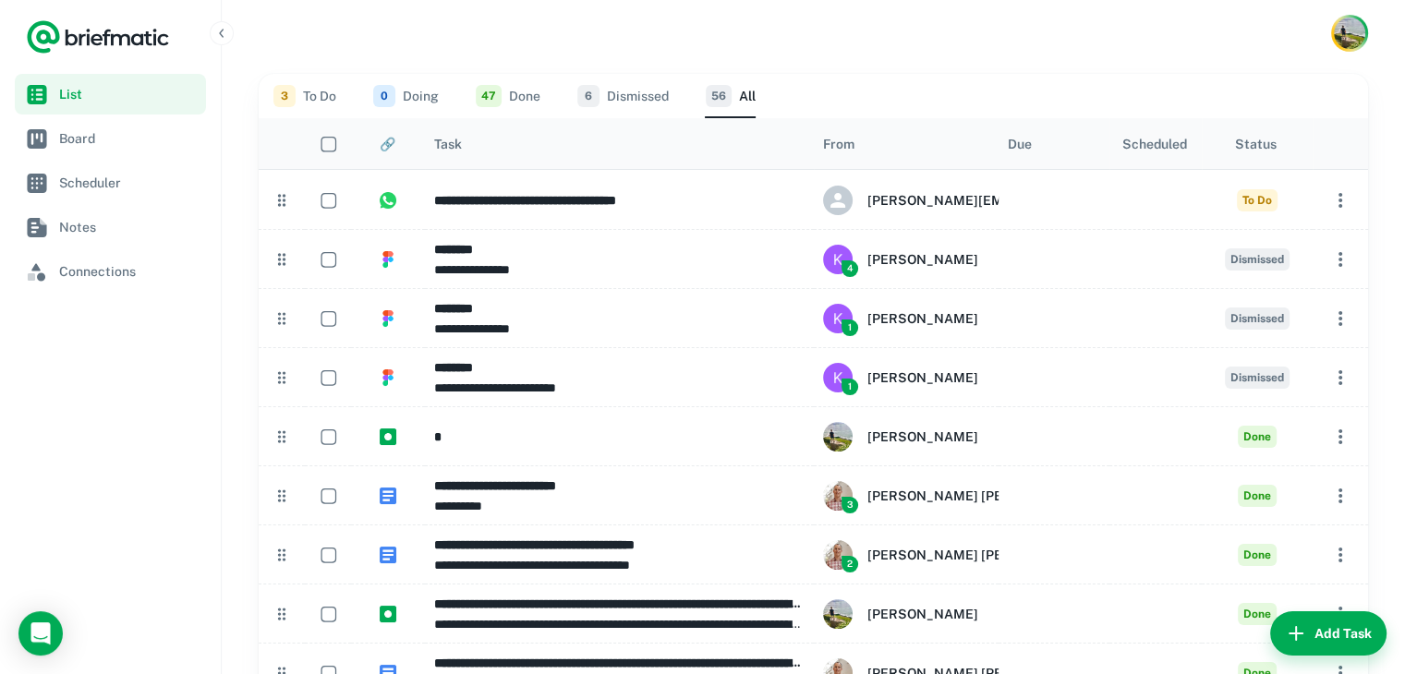
click at [529, 142] on div "Task" at bounding box center [619, 143] width 370 height 51
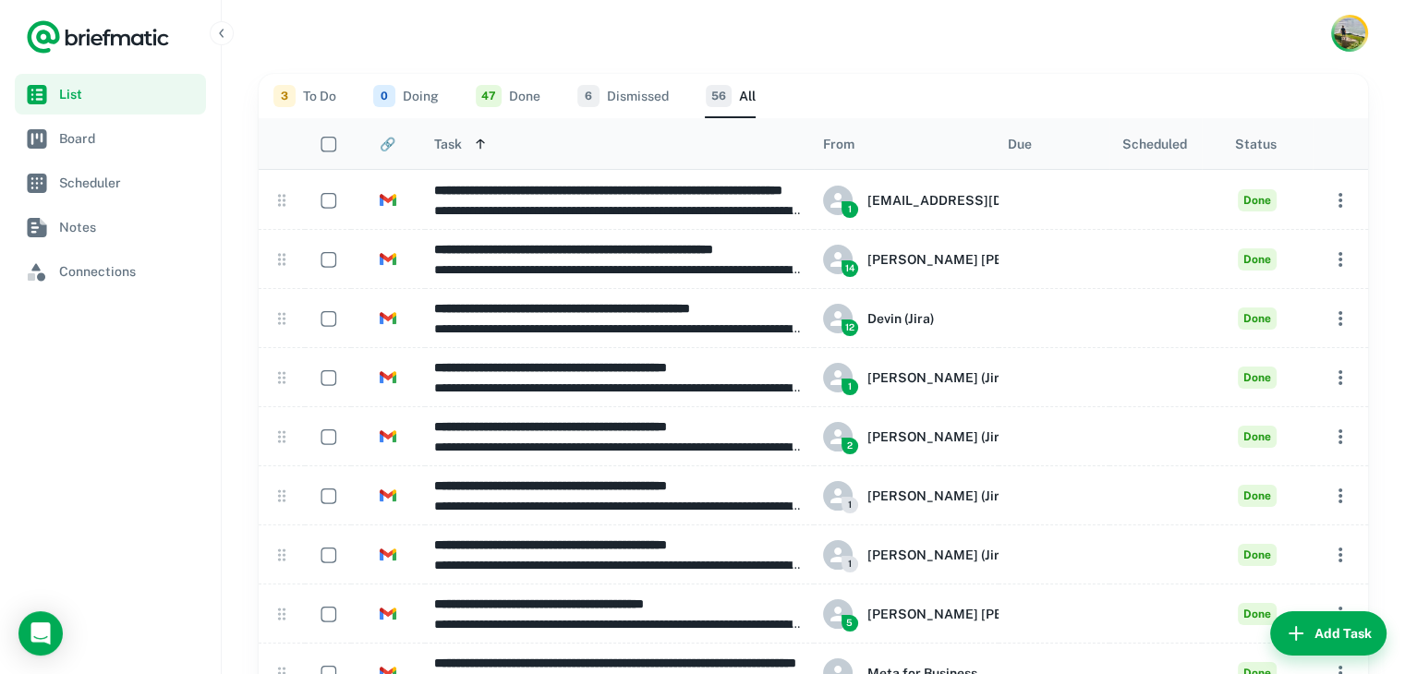
click at [487, 145] on icon "Sort" at bounding box center [480, 144] width 15 height 15
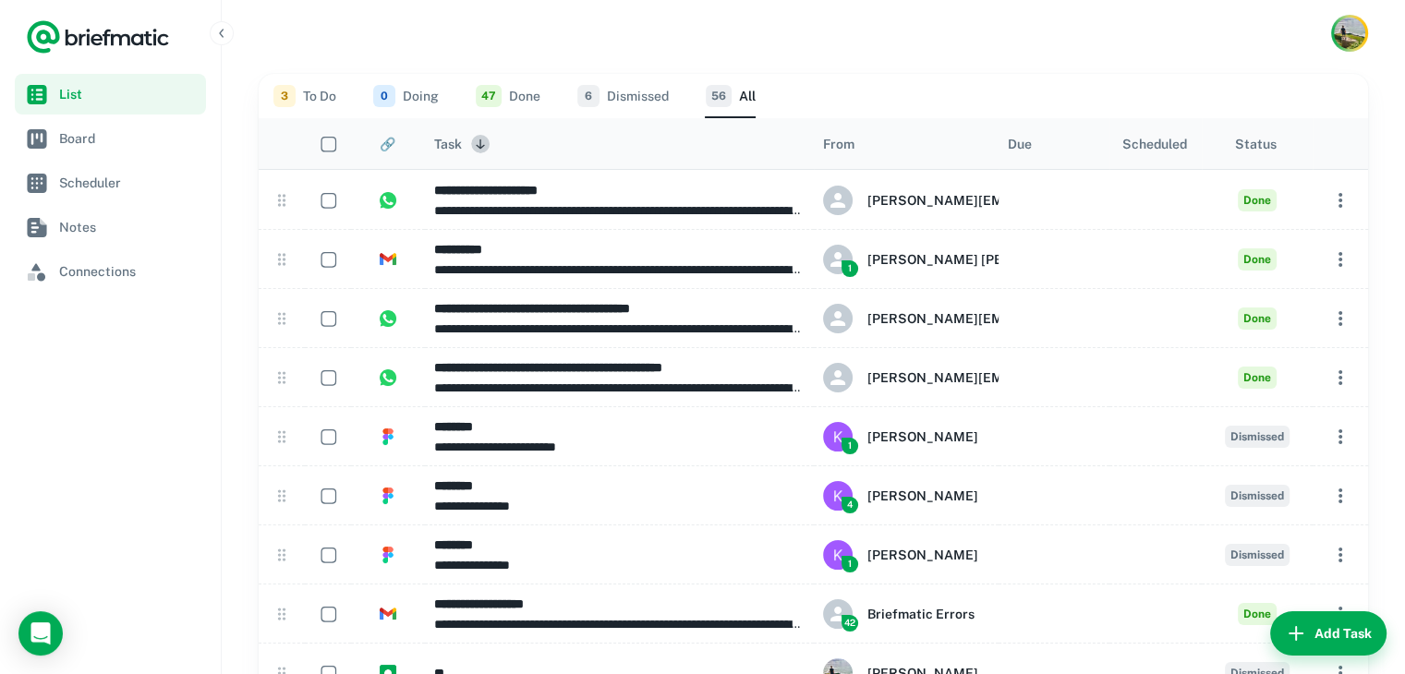
click at [487, 145] on icon "Sort" at bounding box center [480, 144] width 15 height 15
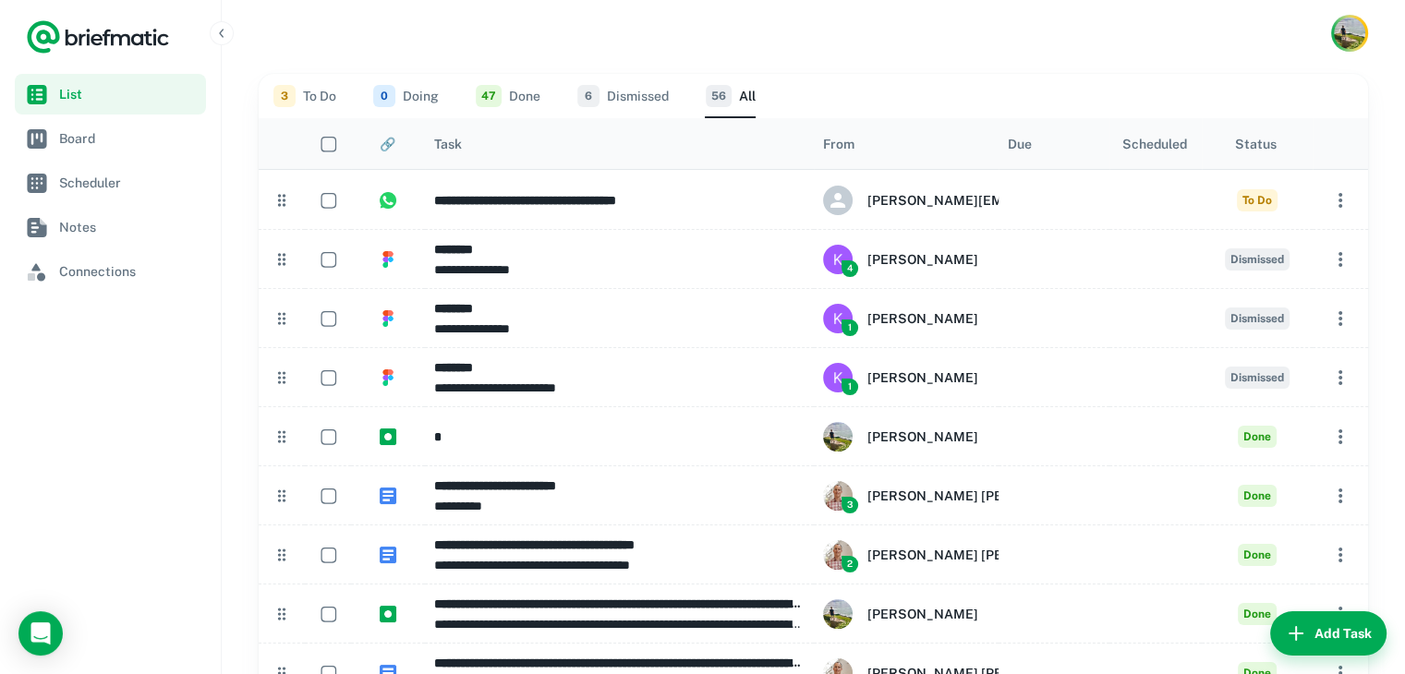
click at [576, 143] on div "Task" at bounding box center [619, 143] width 370 height 51
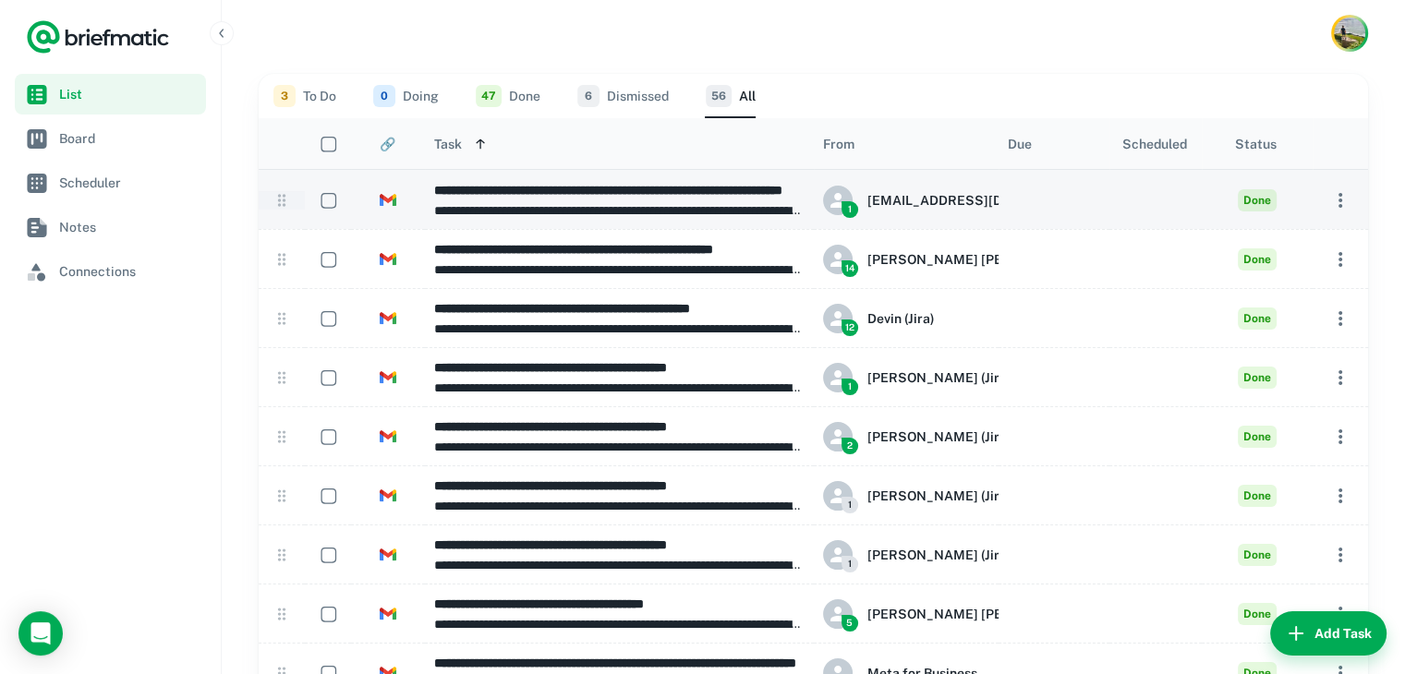
click at [281, 204] on icon at bounding box center [281, 200] width 18 height 18
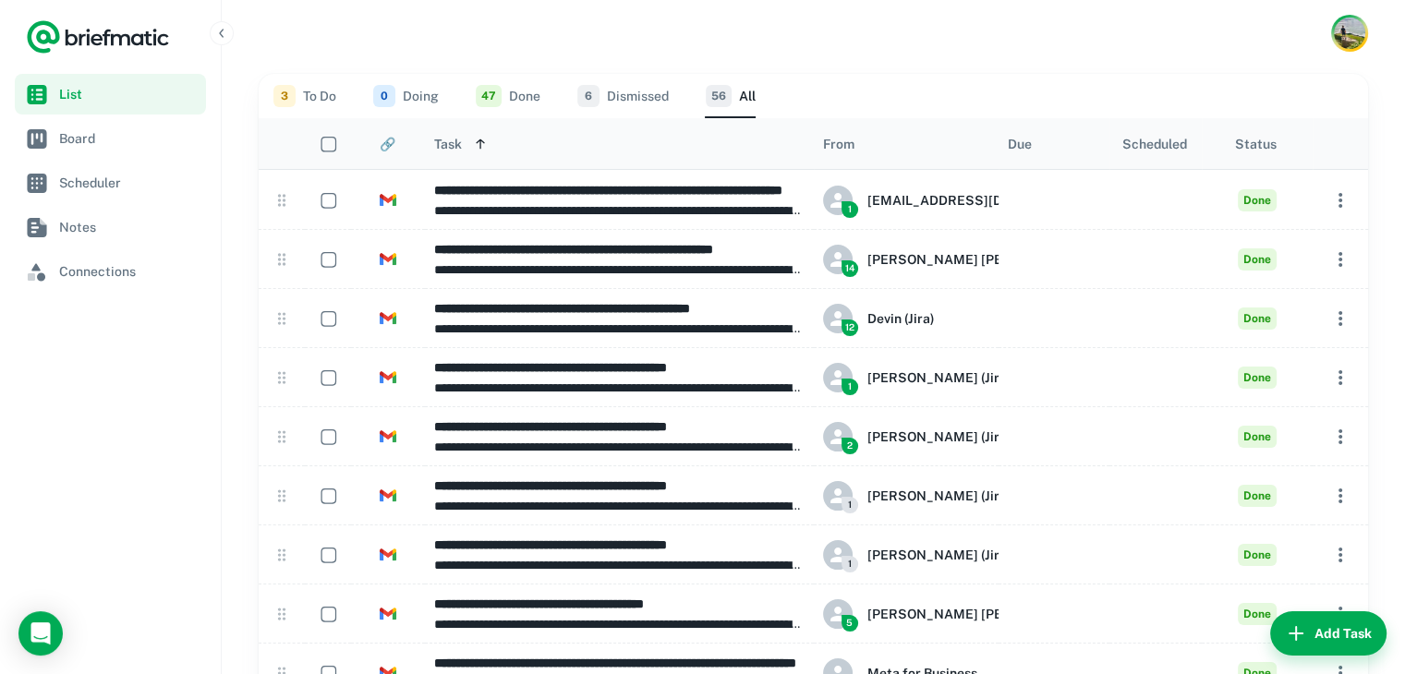
click at [436, 141] on div "Task" at bounding box center [448, 144] width 28 height 15
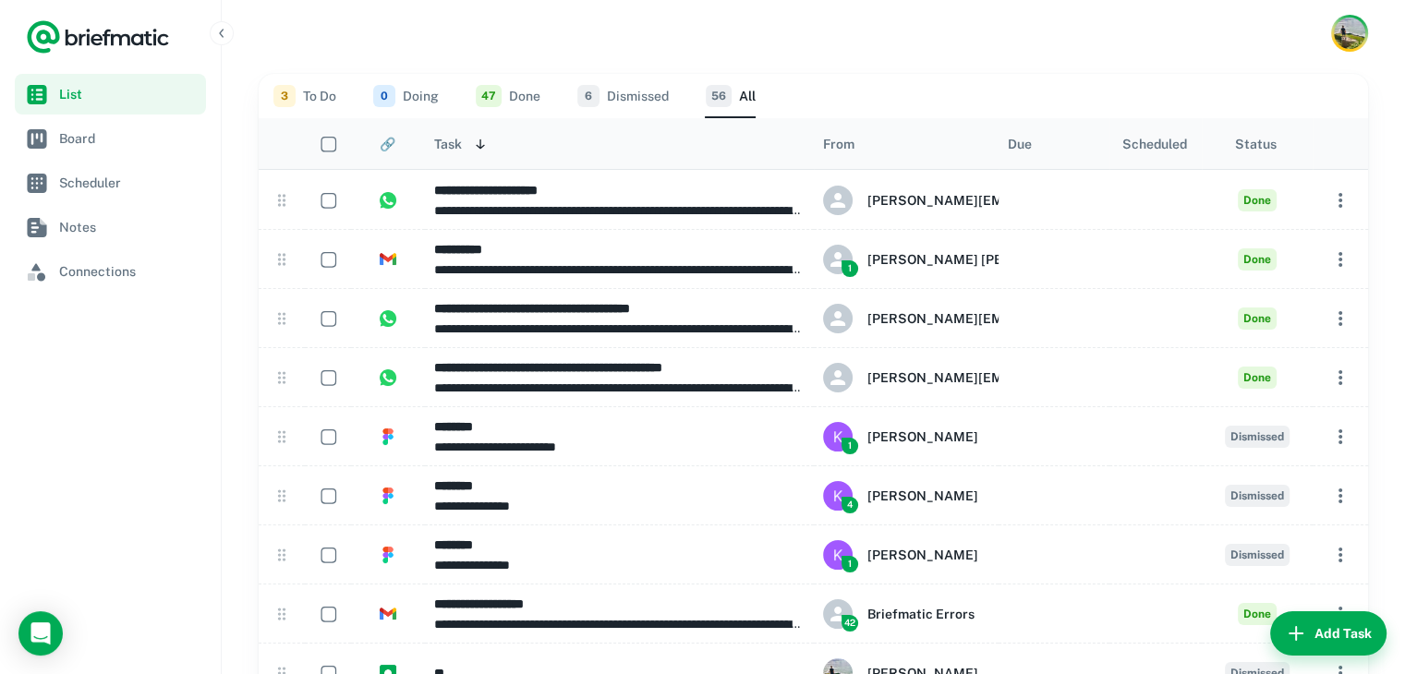
click at [436, 141] on div "Task" at bounding box center [448, 144] width 28 height 15
